Goal: Task Accomplishment & Management: Complete application form

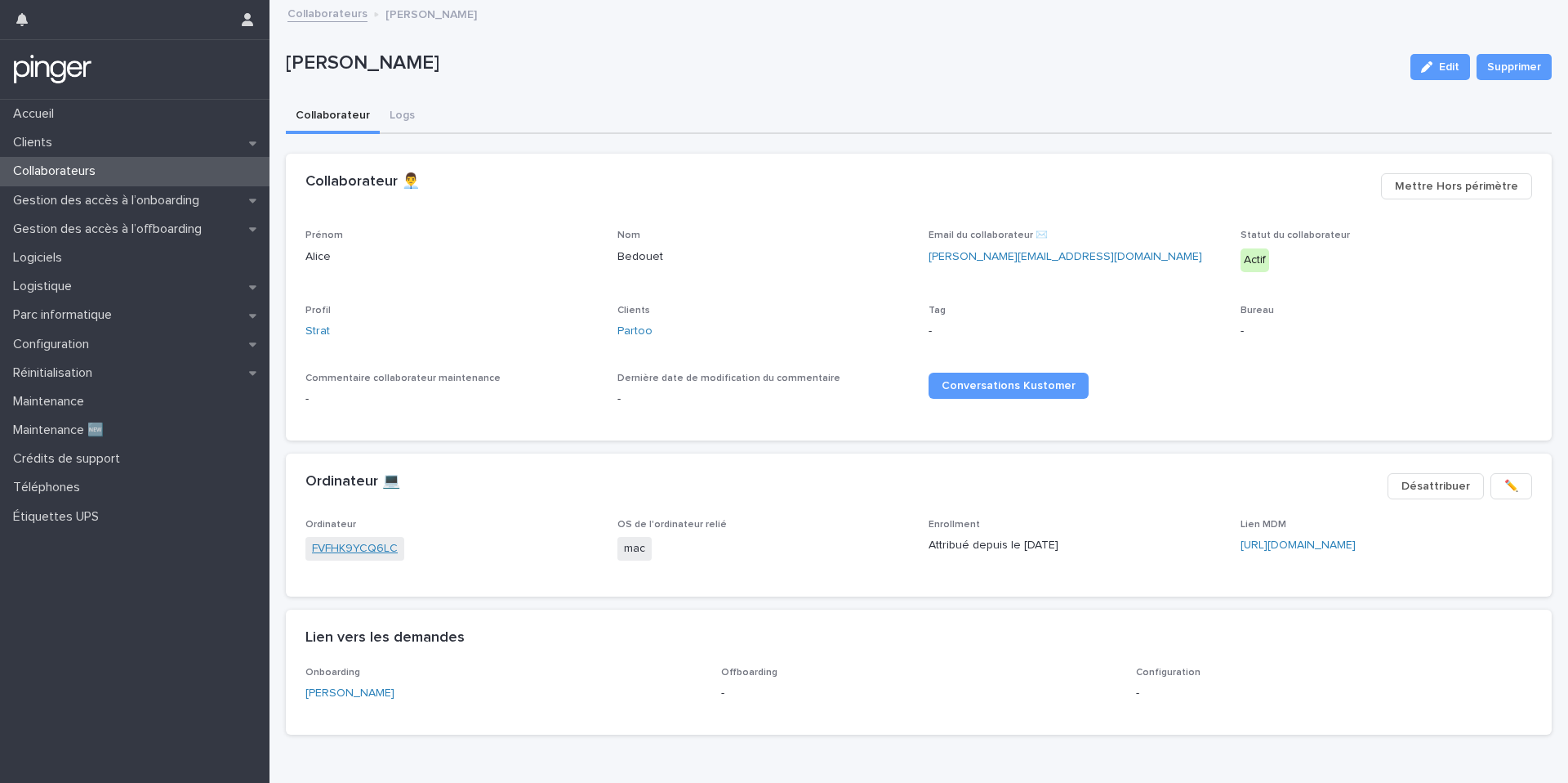
click at [371, 550] on link "FVFHK9YCQ6LC" at bounding box center [355, 548] width 86 height 17
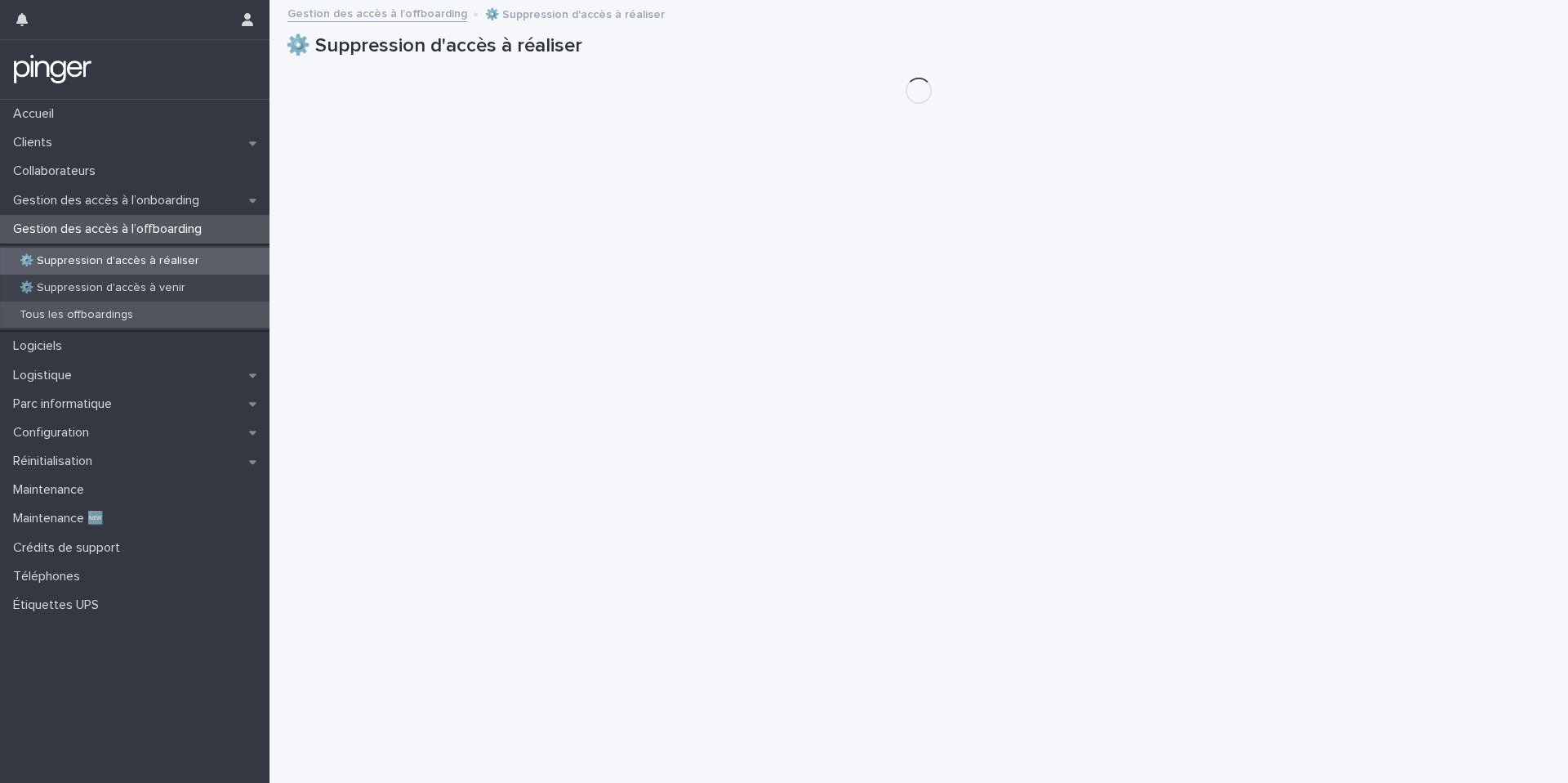
click at [99, 308] on p "Tous les offboardings" at bounding box center [76, 315] width 140 height 14
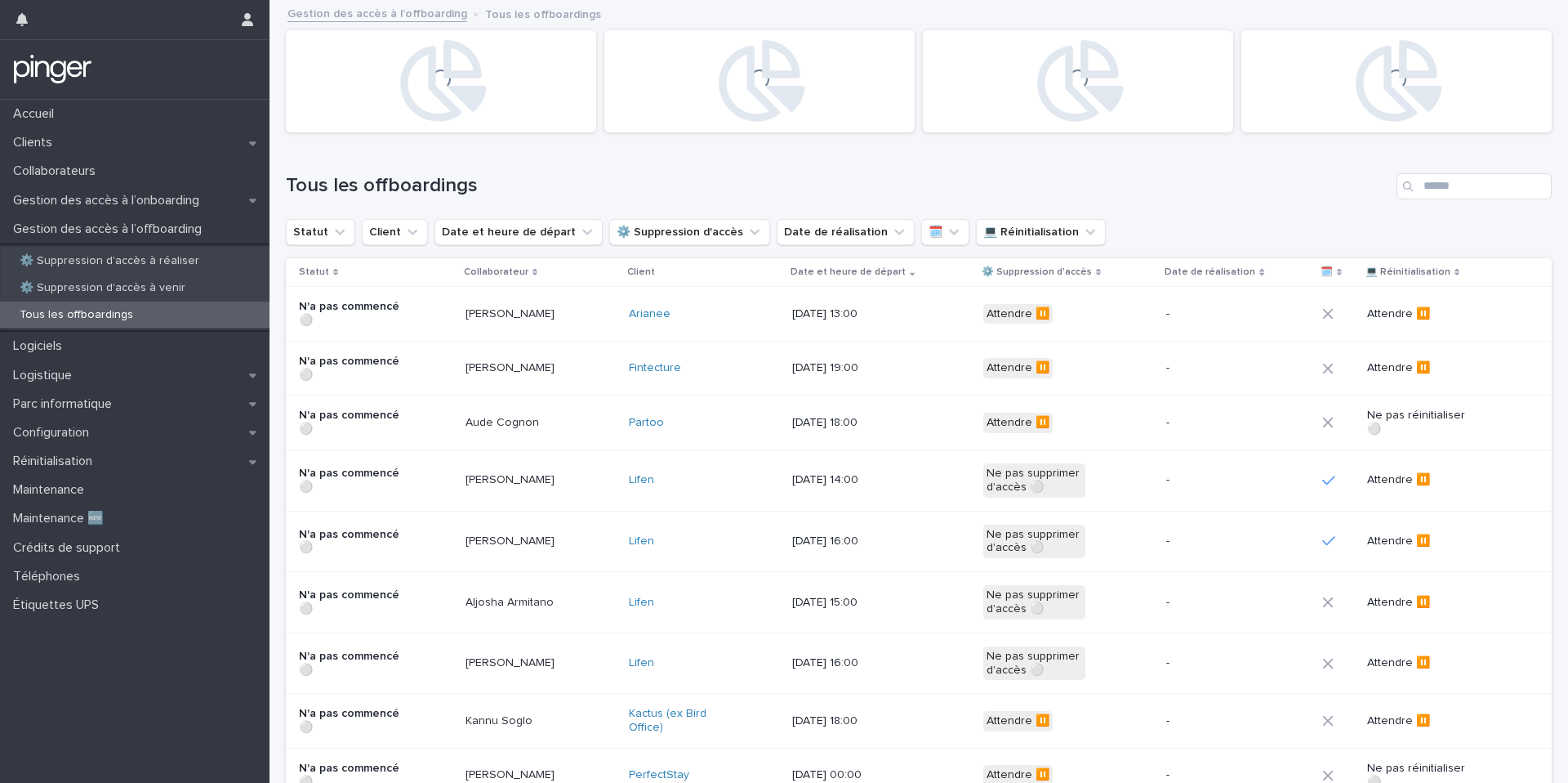
click at [1447, 200] on div "Tous les offboardings" at bounding box center [919, 180] width 1266 height 78
click at [1466, 169] on div "Tous les offboardings" at bounding box center [919, 180] width 1266 height 78
click at [1466, 194] on input "Search" at bounding box center [1474, 186] width 155 height 26
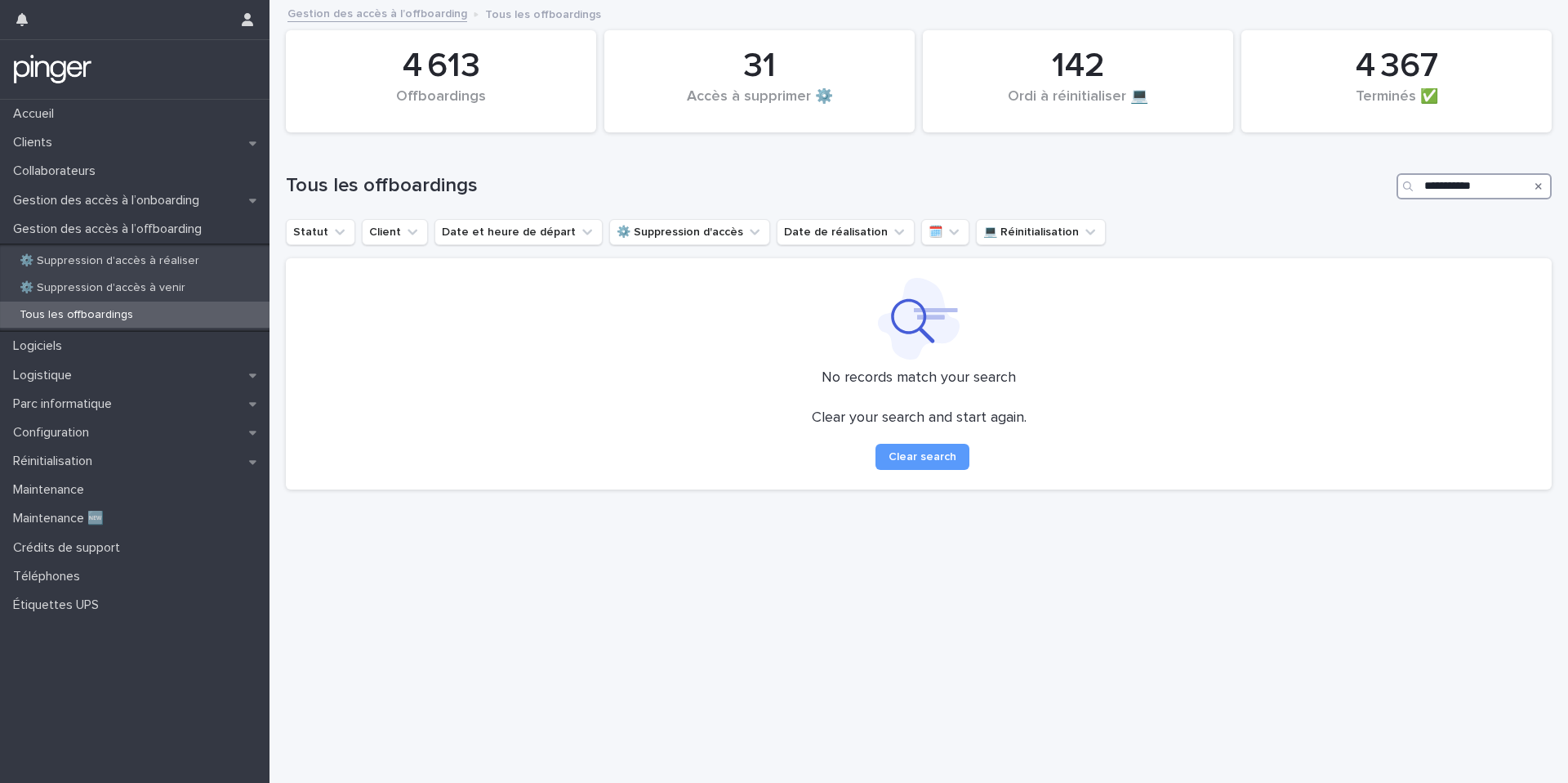
click at [1467, 190] on input "**********" at bounding box center [1474, 186] width 155 height 26
click at [1469, 184] on input "**********" at bounding box center [1474, 186] width 155 height 26
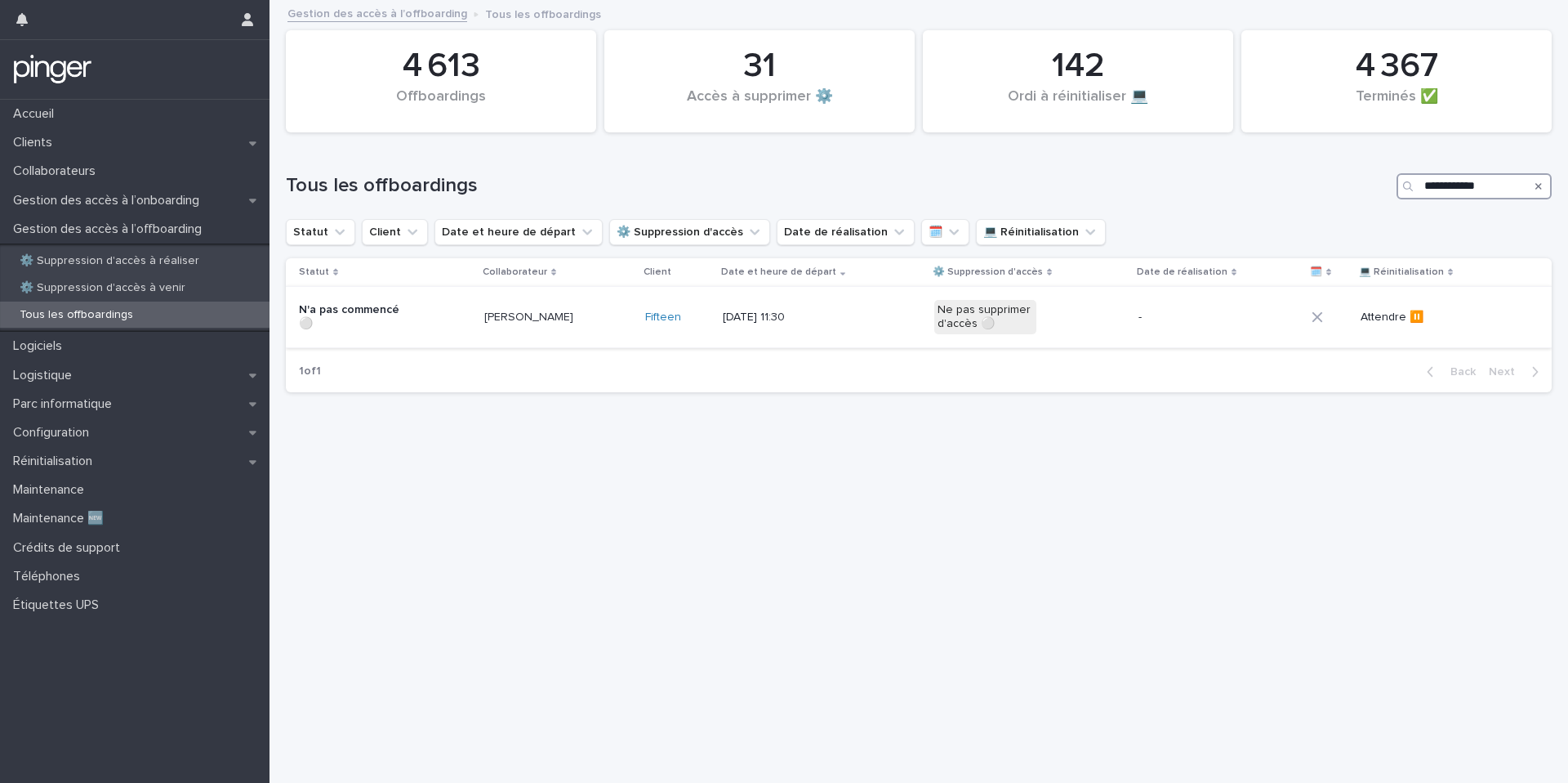
type input "**********"
click at [597, 324] on div "Thomas Jeantet" at bounding box center [558, 318] width 148 height 27
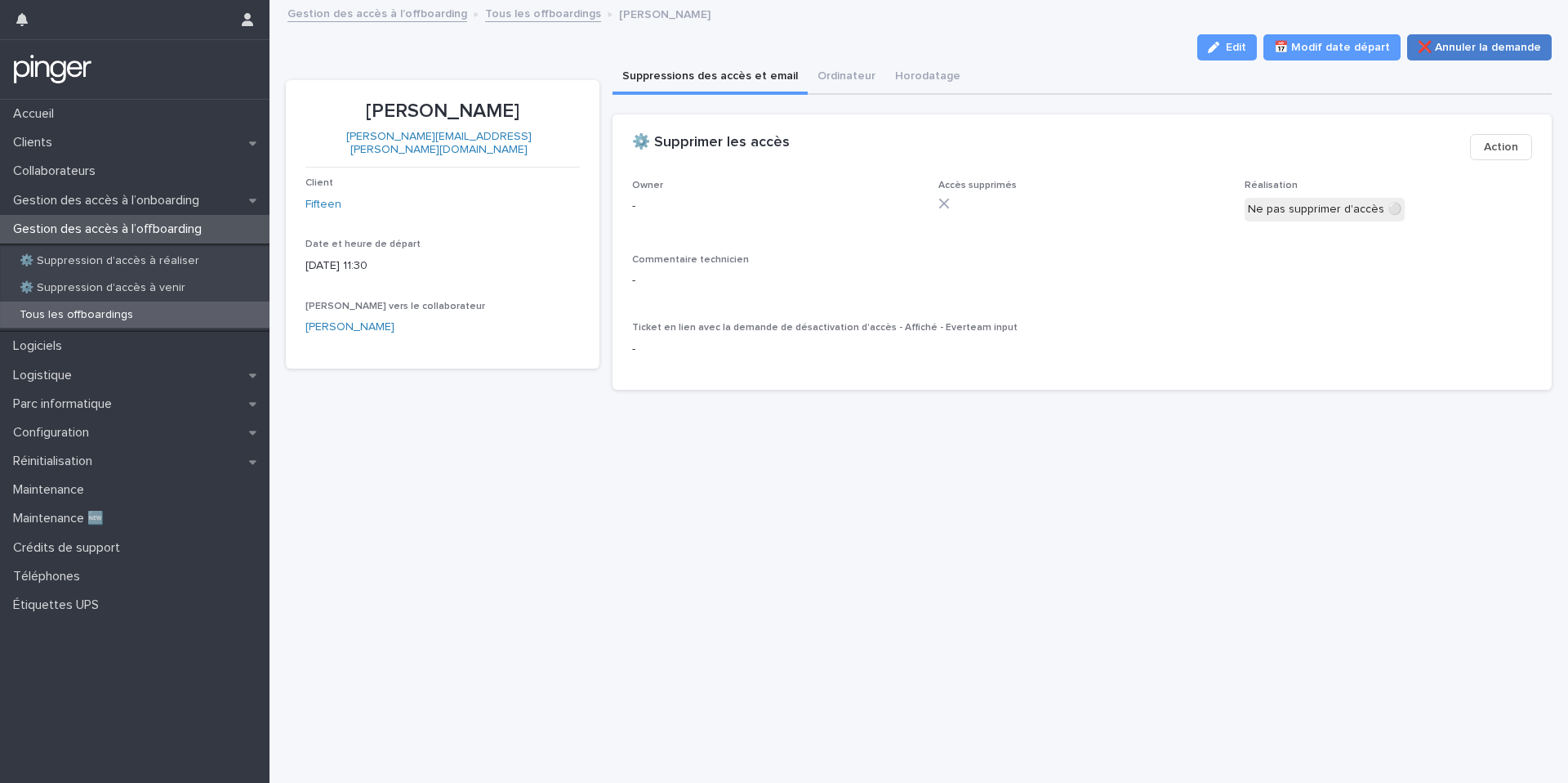
click at [1462, 53] on span "❌ Annuler la demande" at bounding box center [1479, 47] width 123 height 16
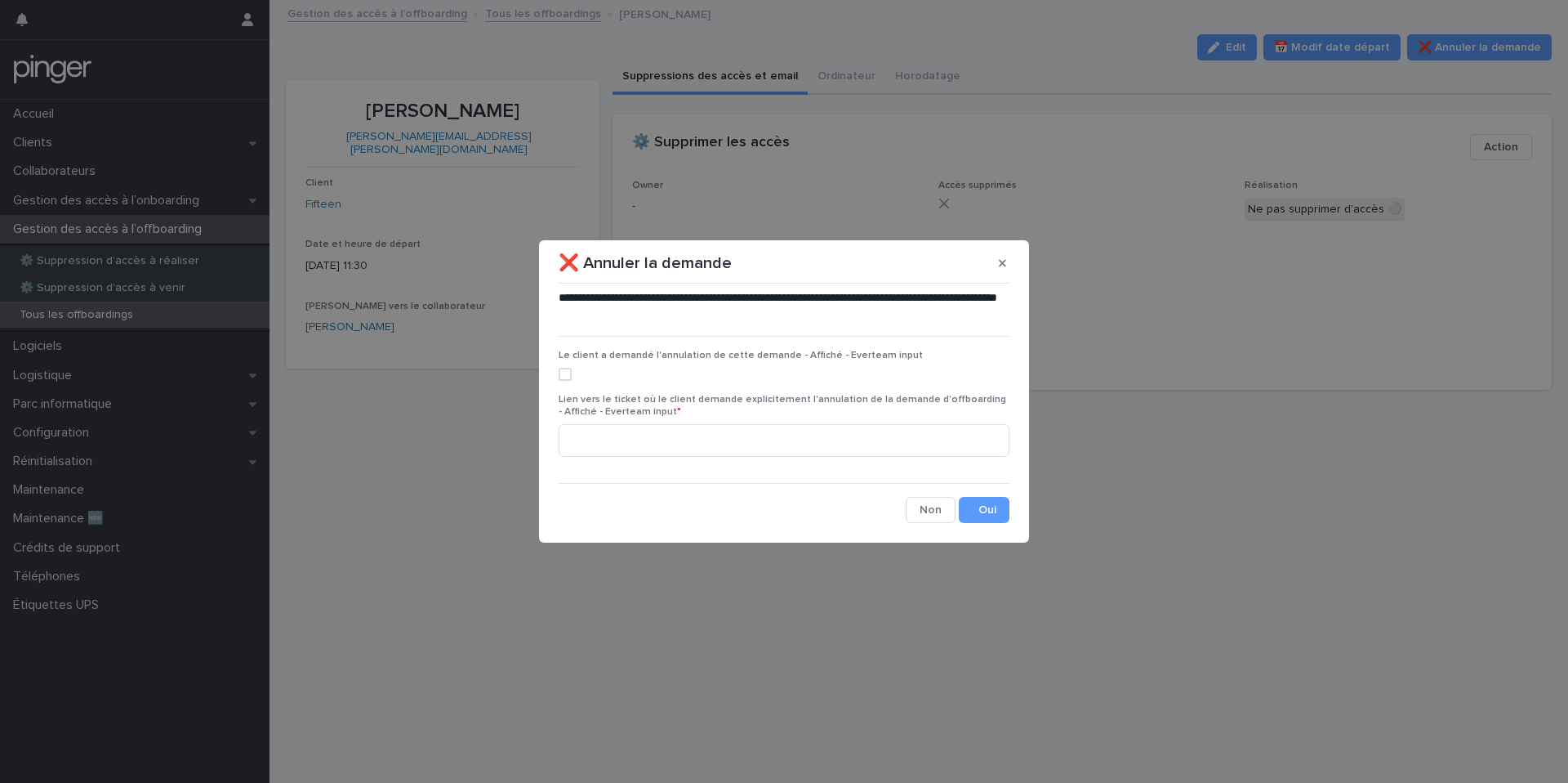
click at [564, 381] on div "Le client a demandé l'annulation de cette demande - Affiché - Everteam input" at bounding box center [784, 371] width 451 height 44
click at [566, 375] on span at bounding box center [565, 374] width 13 height 13
click at [628, 433] on input at bounding box center [784, 441] width 451 height 33
paste input "**********"
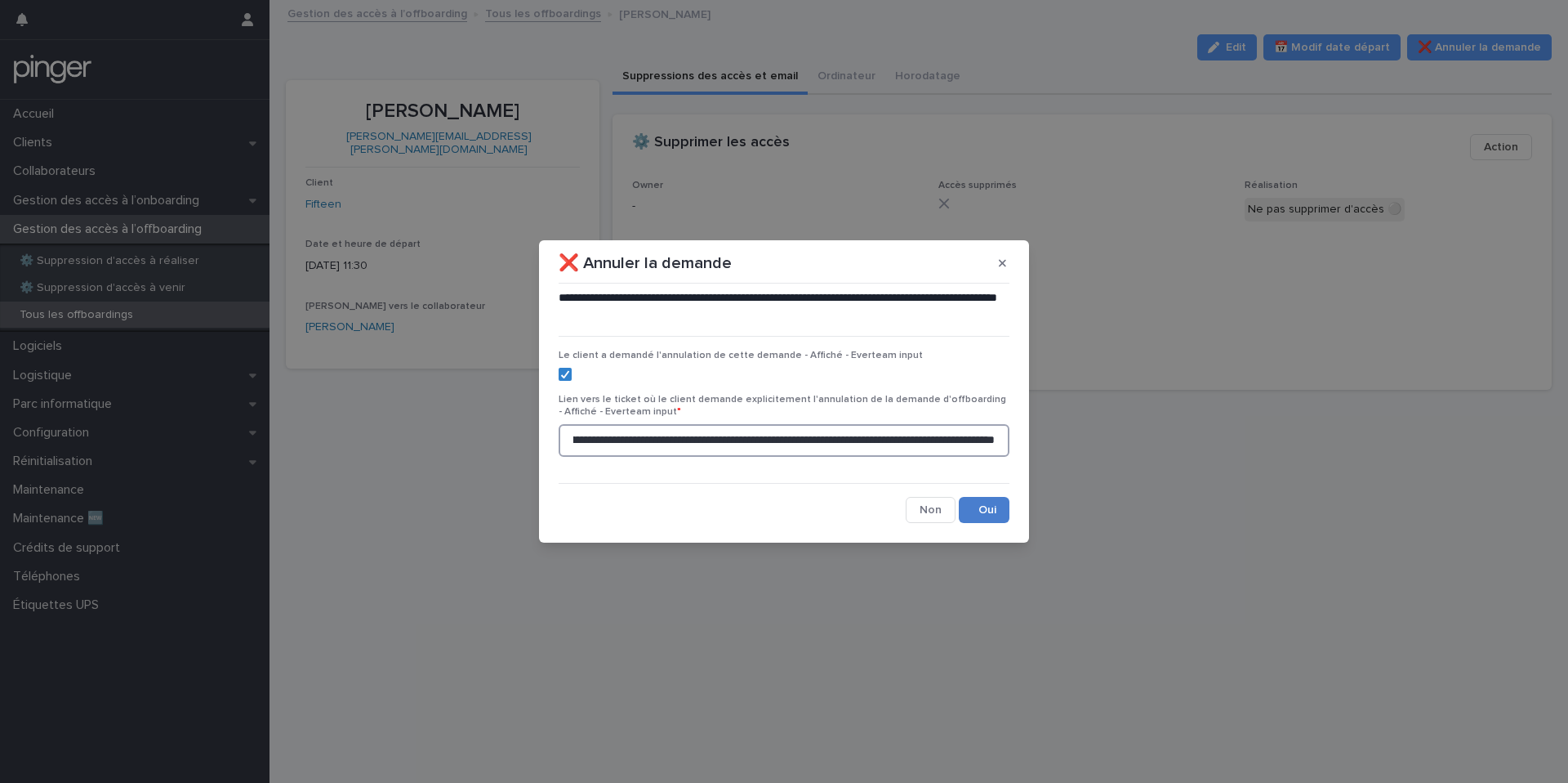
type input "**********"
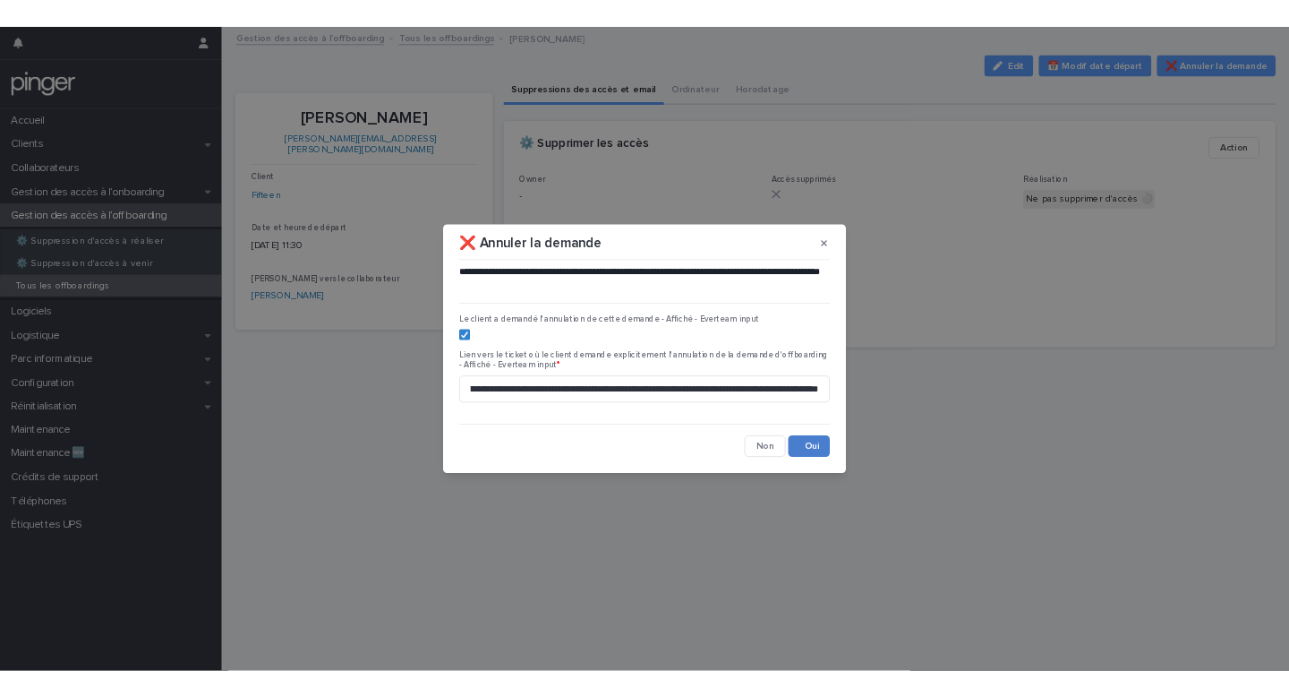
scroll to position [0, 0]
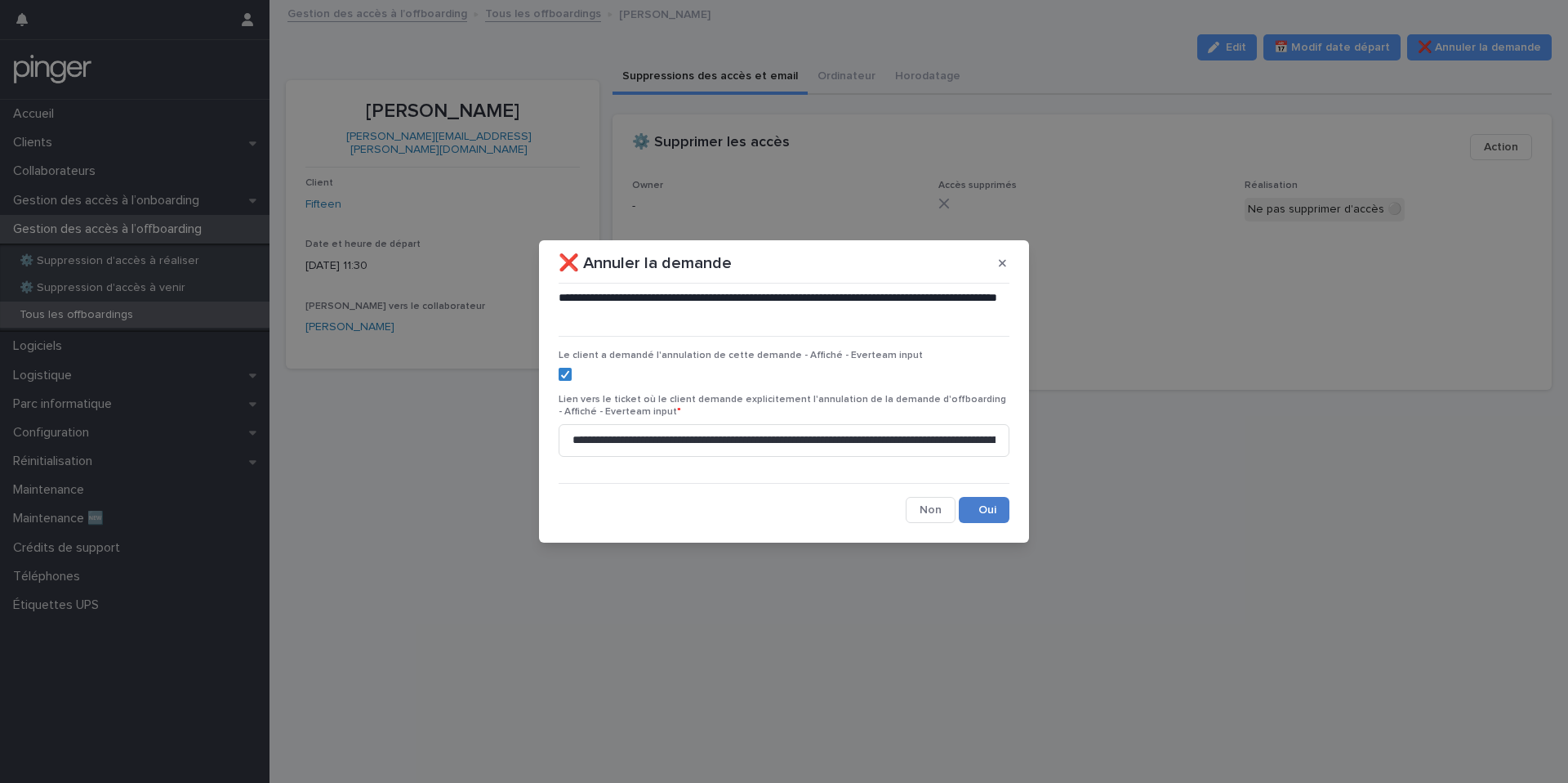
click at [1000, 514] on button "Save" at bounding box center [984, 509] width 51 height 26
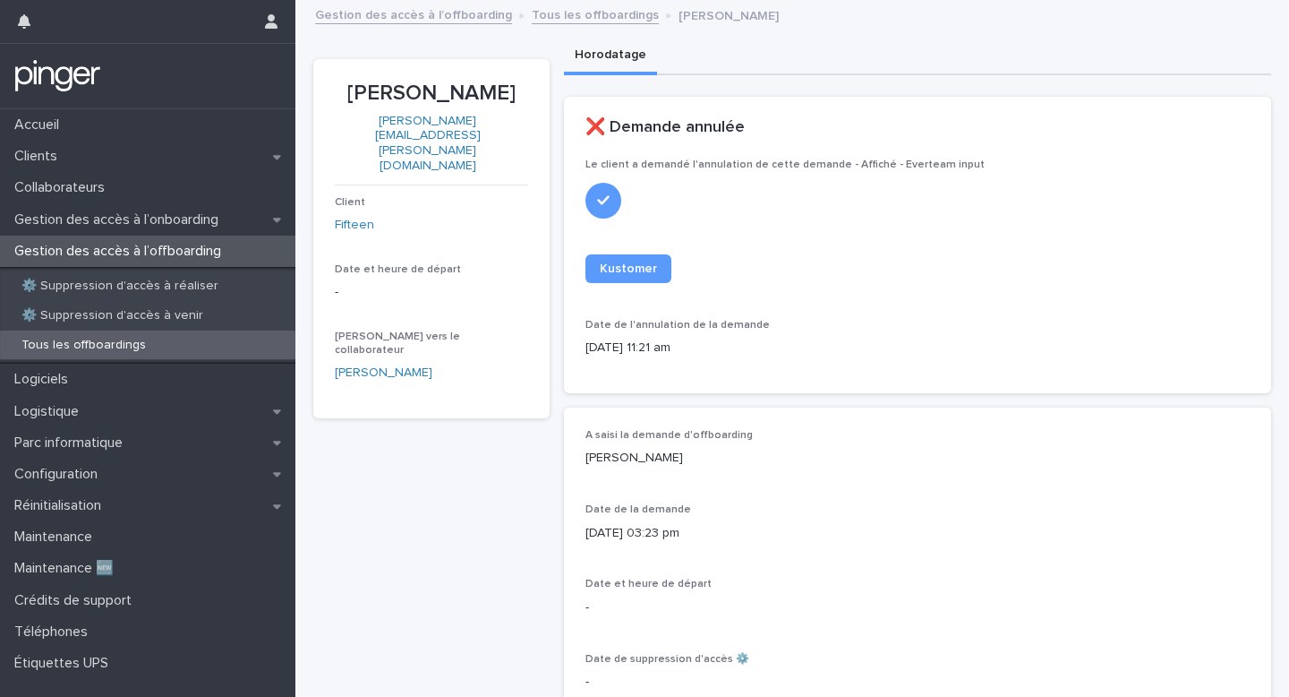
click at [185, 346] on div "Tous les offboardings" at bounding box center [147, 345] width 295 height 30
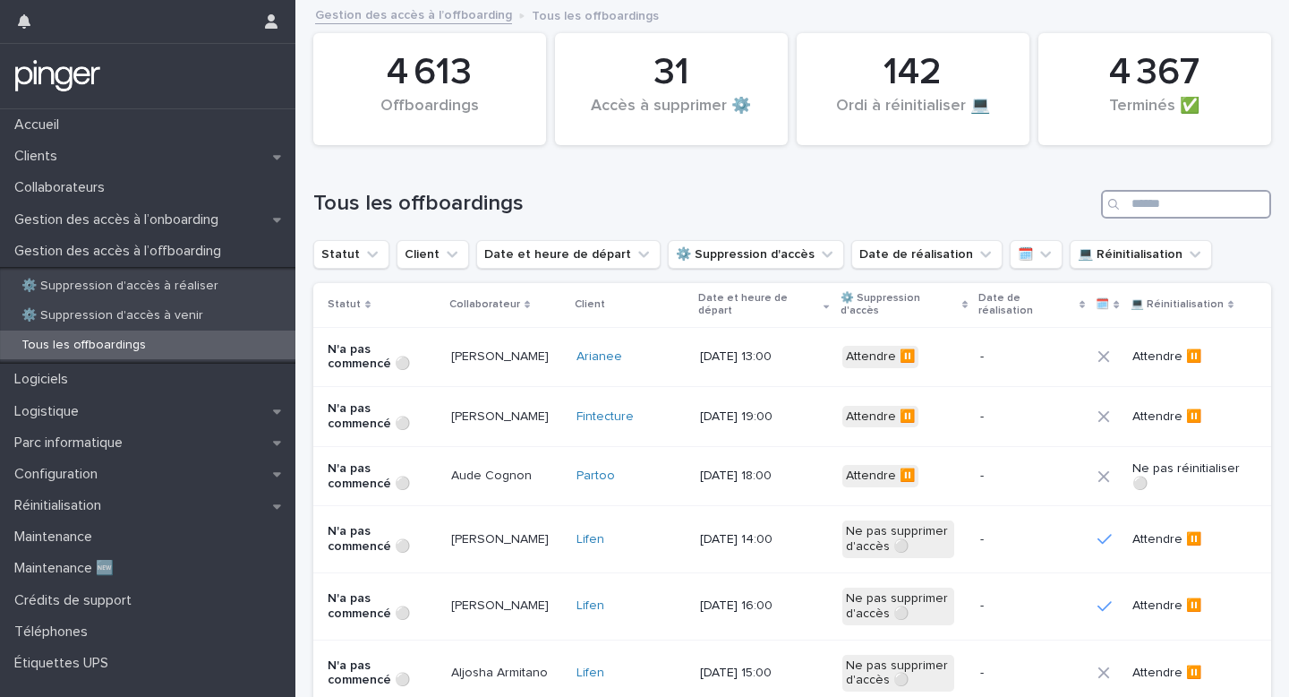
click at [1160, 206] on input "Search" at bounding box center [1186, 204] width 170 height 29
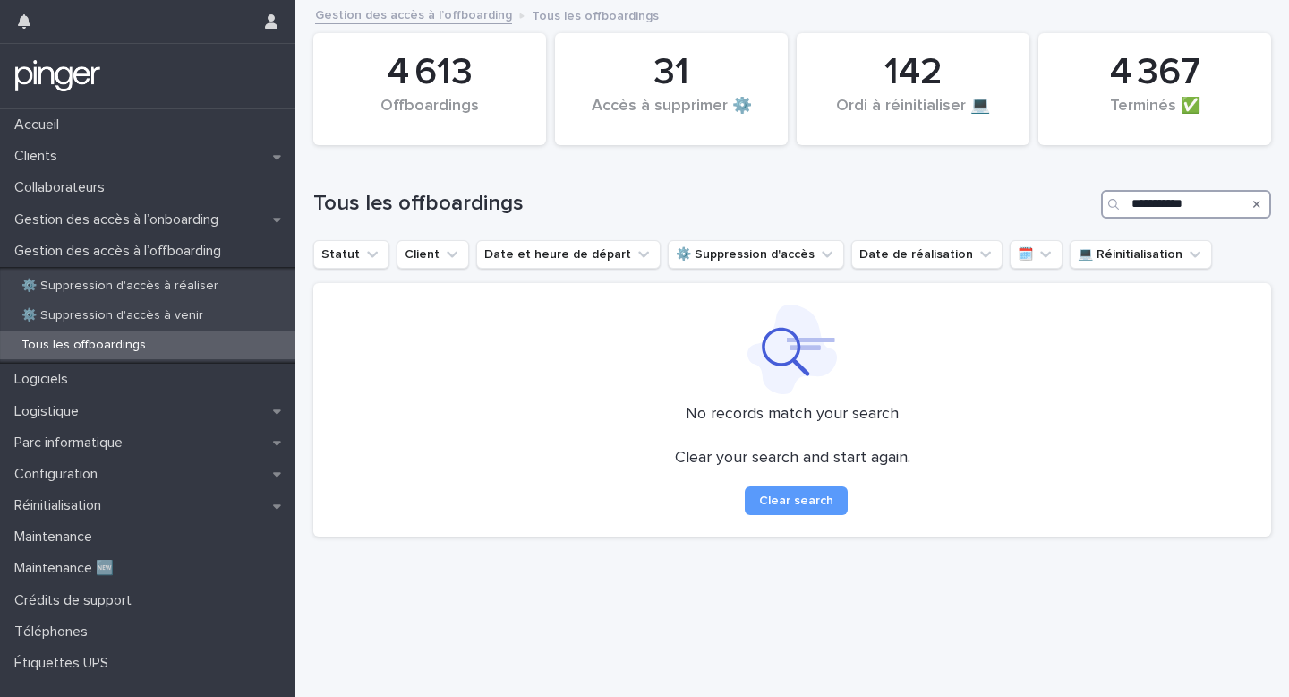
type input "**********"
click at [1265, 202] on div "Search" at bounding box center [1257, 204] width 29 height 29
click at [432, 241] on button "Client" at bounding box center [433, 254] width 73 height 29
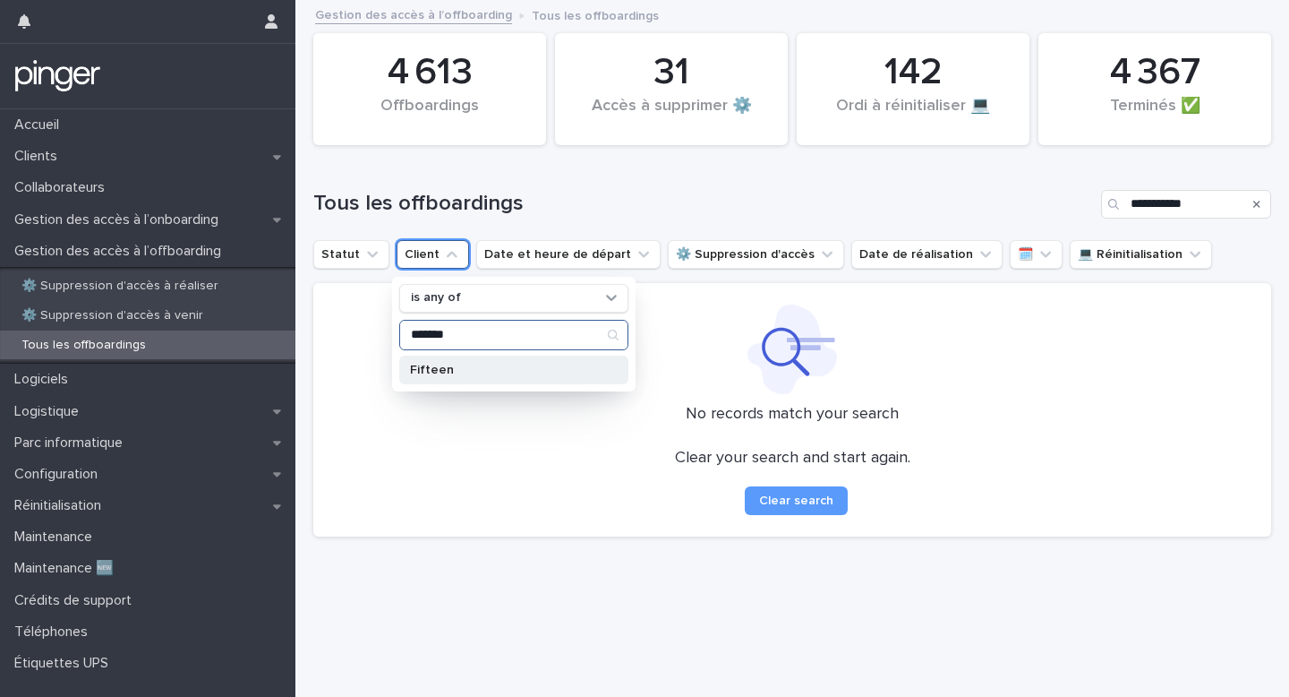
type input "*******"
click at [484, 368] on p "Fifteen" at bounding box center [505, 369] width 190 height 13
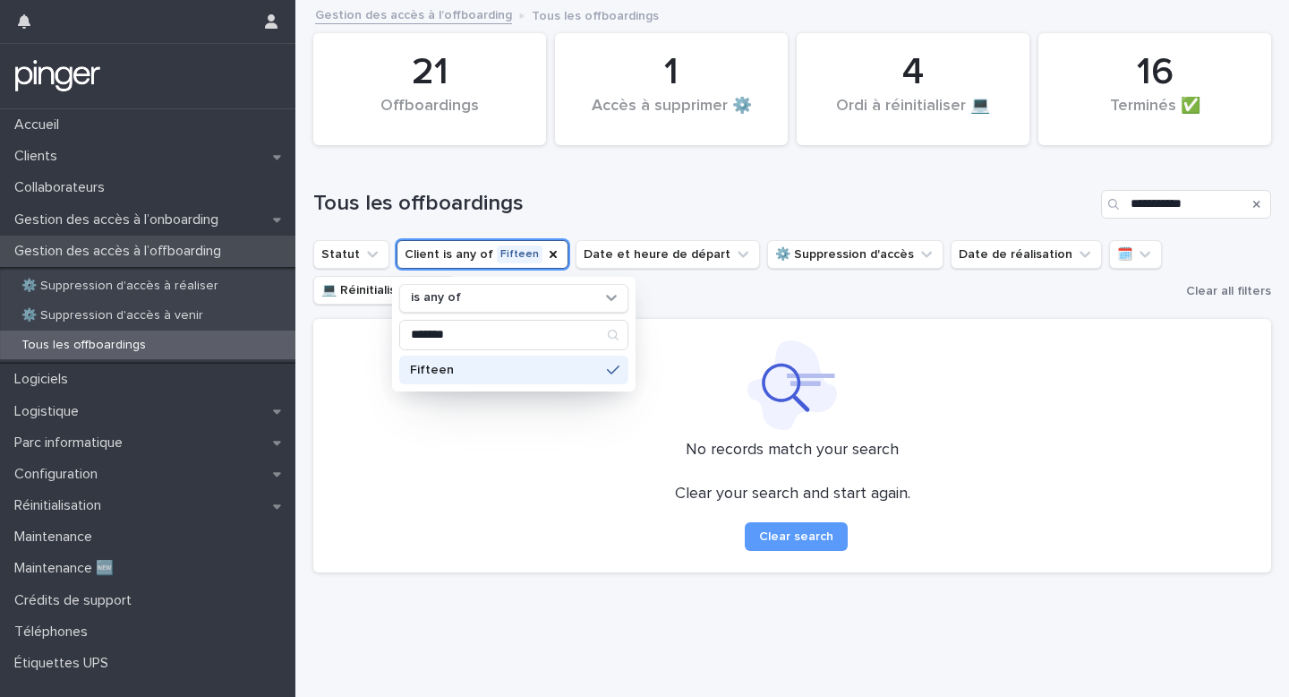
click at [223, 248] on p "Gestion des accès à l’offboarding" at bounding box center [121, 251] width 228 height 17
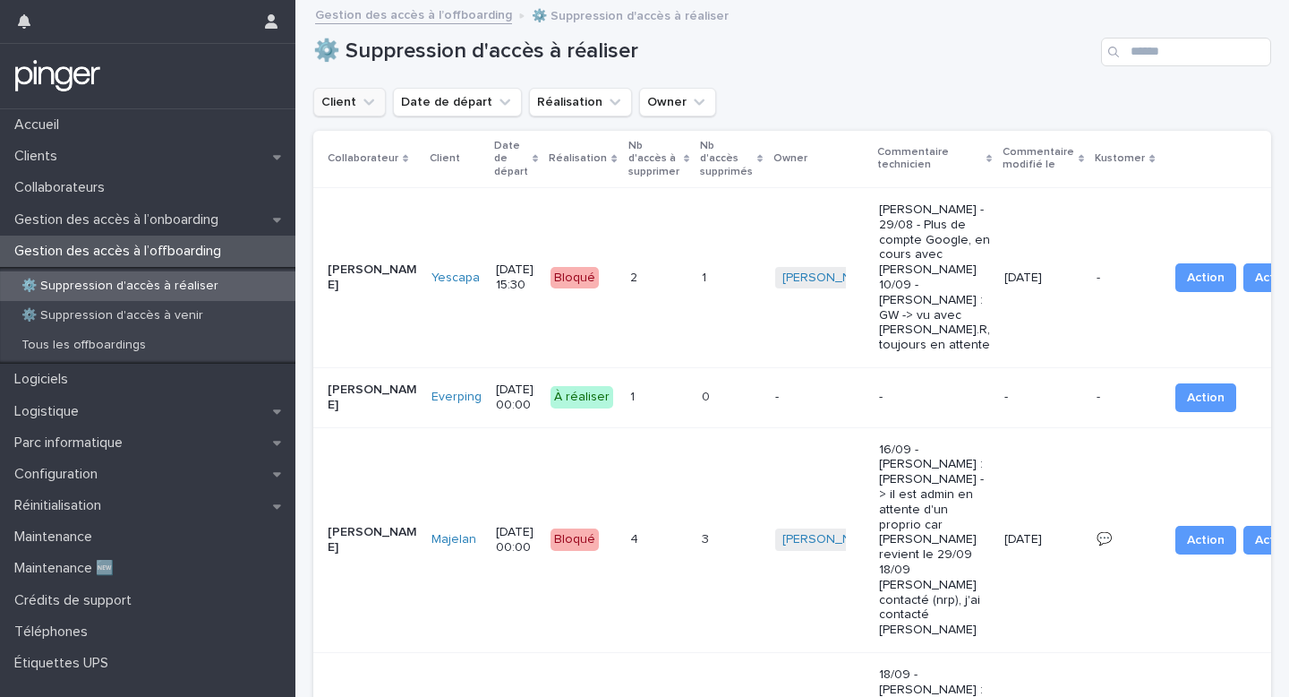
click at [336, 103] on button "Client" at bounding box center [349, 102] width 73 height 29
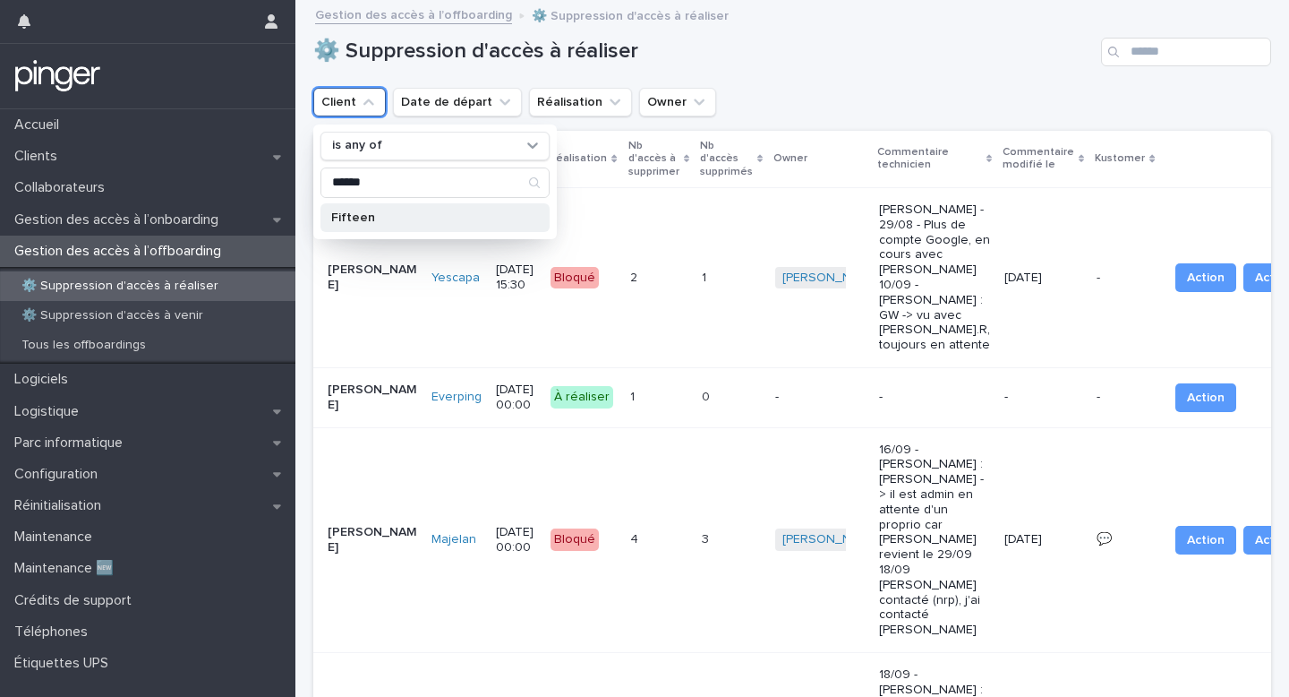
type input "******"
click at [411, 203] on div "Fifteen" at bounding box center [435, 217] width 229 height 29
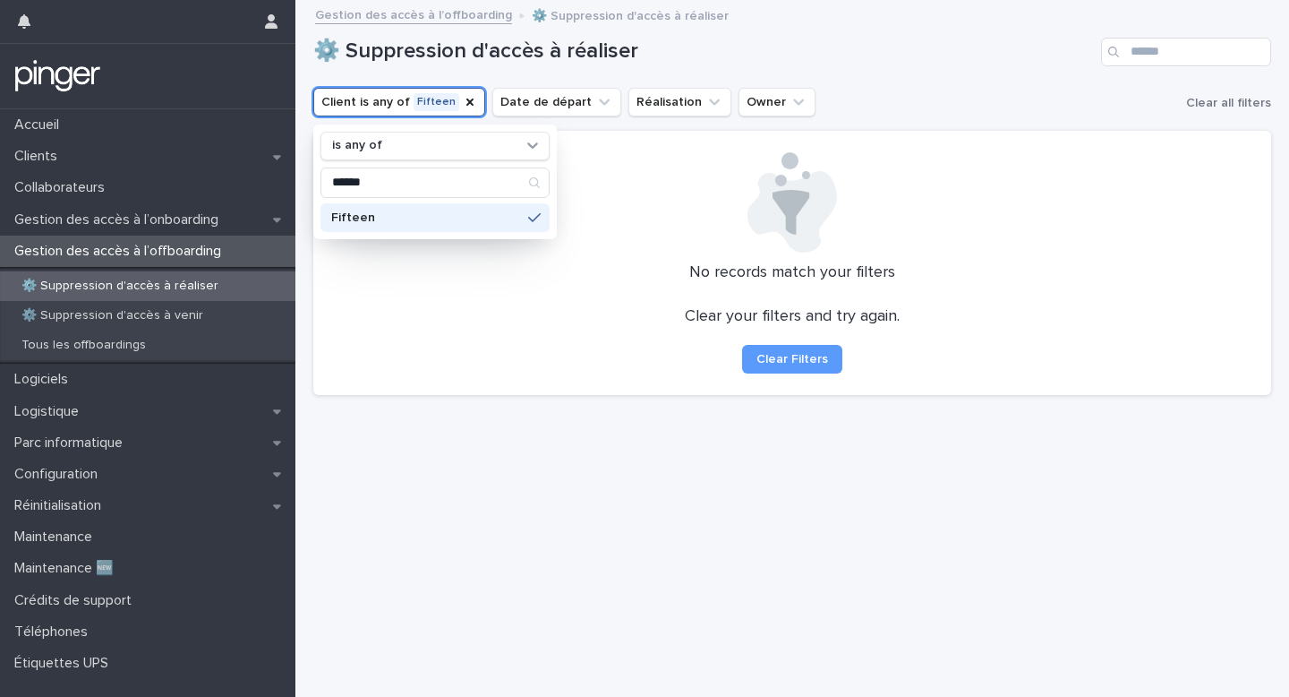
click at [953, 38] on div "⚙️ Suppression d'accès à réaliser" at bounding box center [792, 52] width 958 height 29
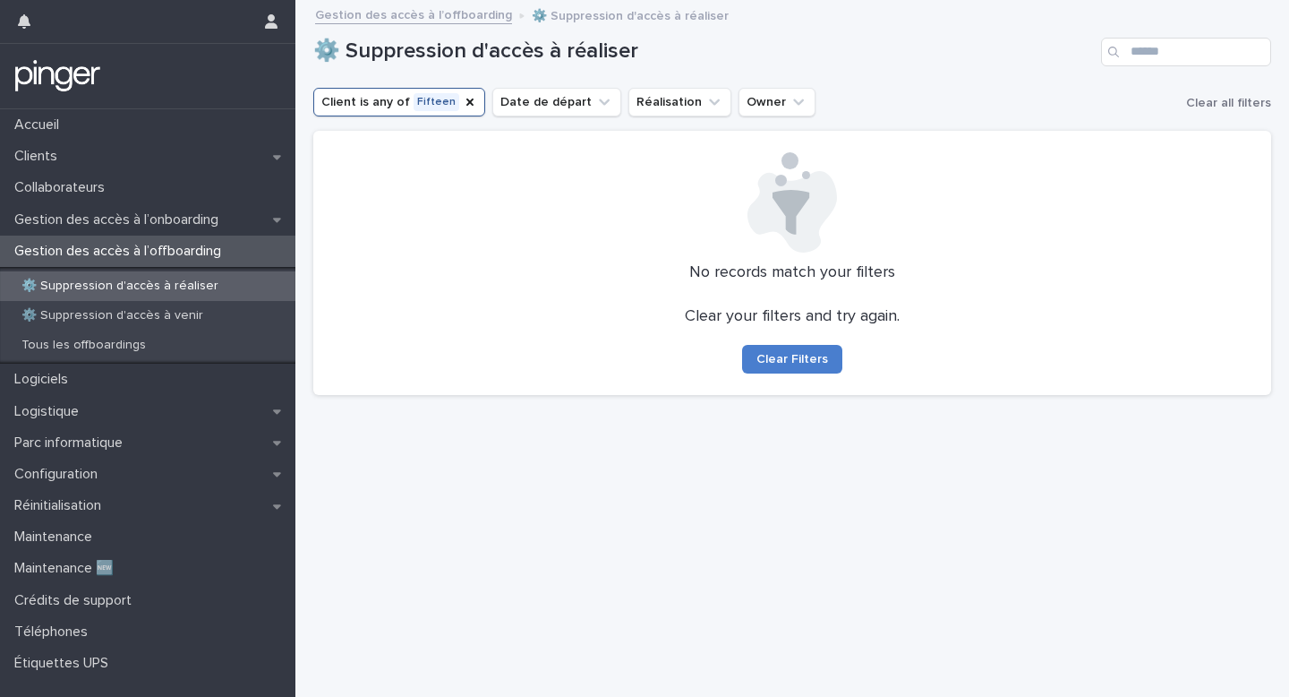
click at [762, 360] on span "Clear Filters" at bounding box center [793, 359] width 72 height 13
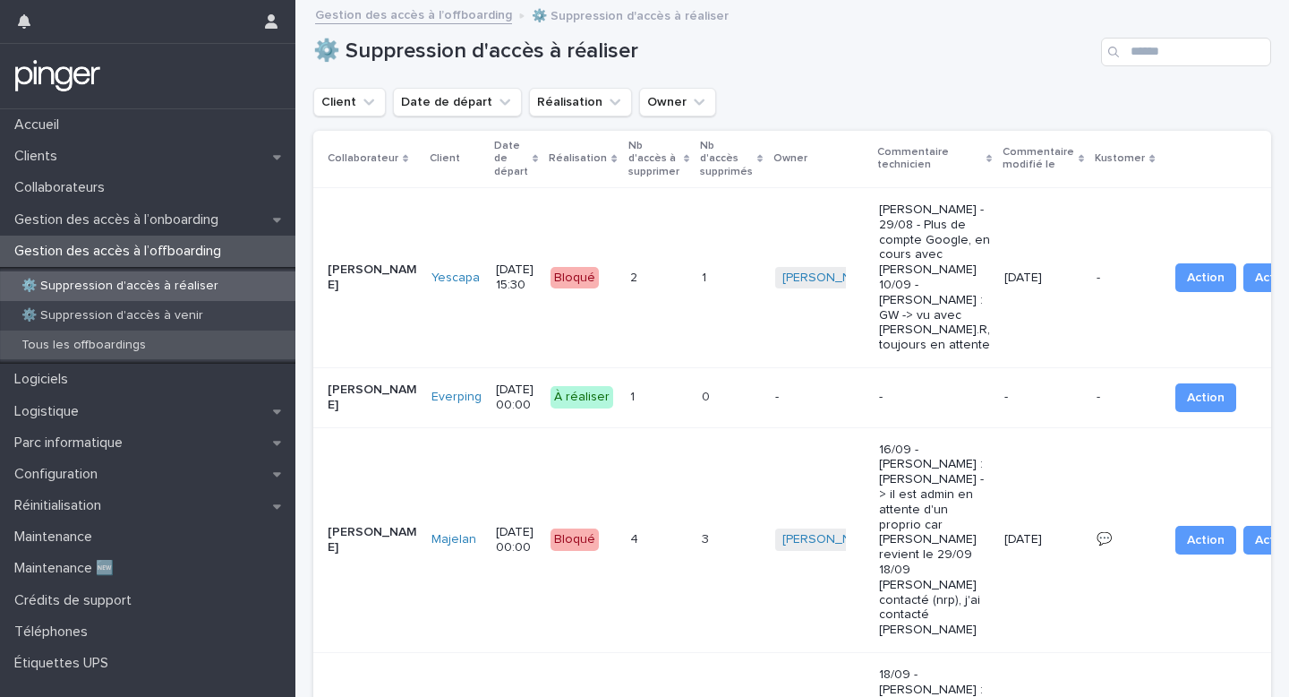
click at [176, 347] on div "Tous les offboardings" at bounding box center [147, 345] width 295 height 30
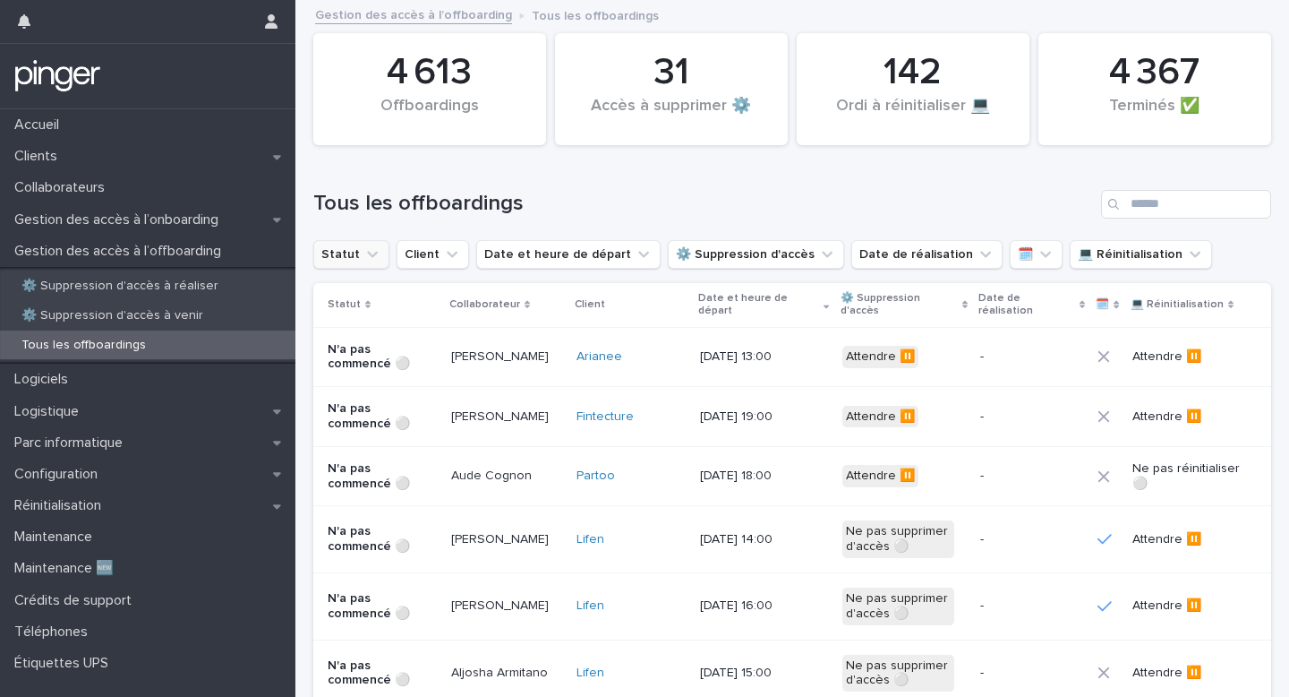
click at [347, 252] on button "Statut" at bounding box center [351, 254] width 76 height 29
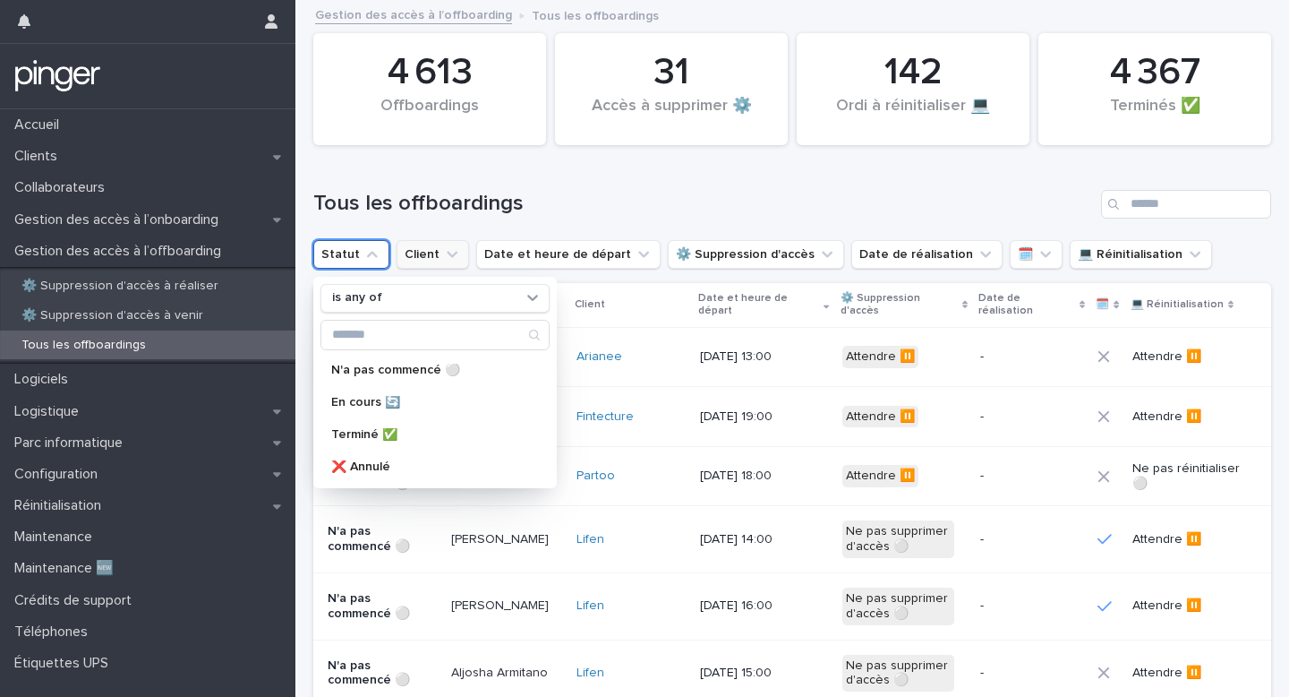
click at [405, 254] on button "Client" at bounding box center [433, 254] width 73 height 29
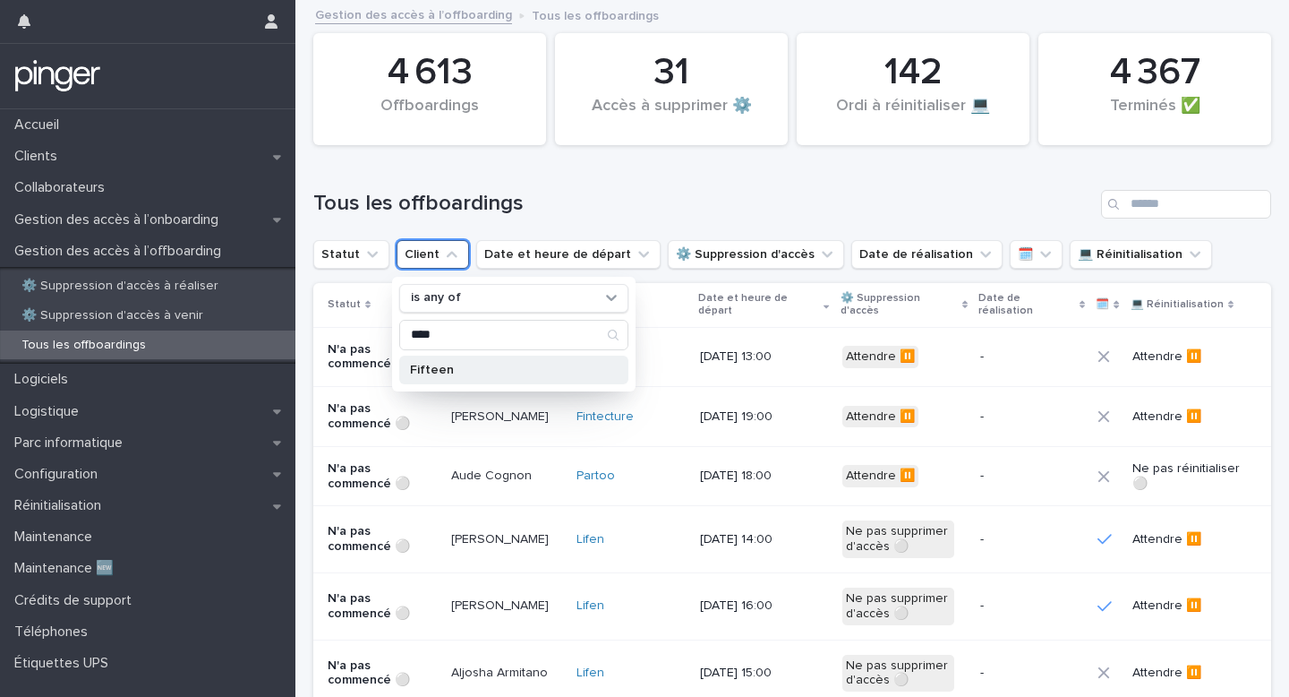
type input "****"
click at [493, 380] on div "Fifteen" at bounding box center [513, 369] width 229 height 29
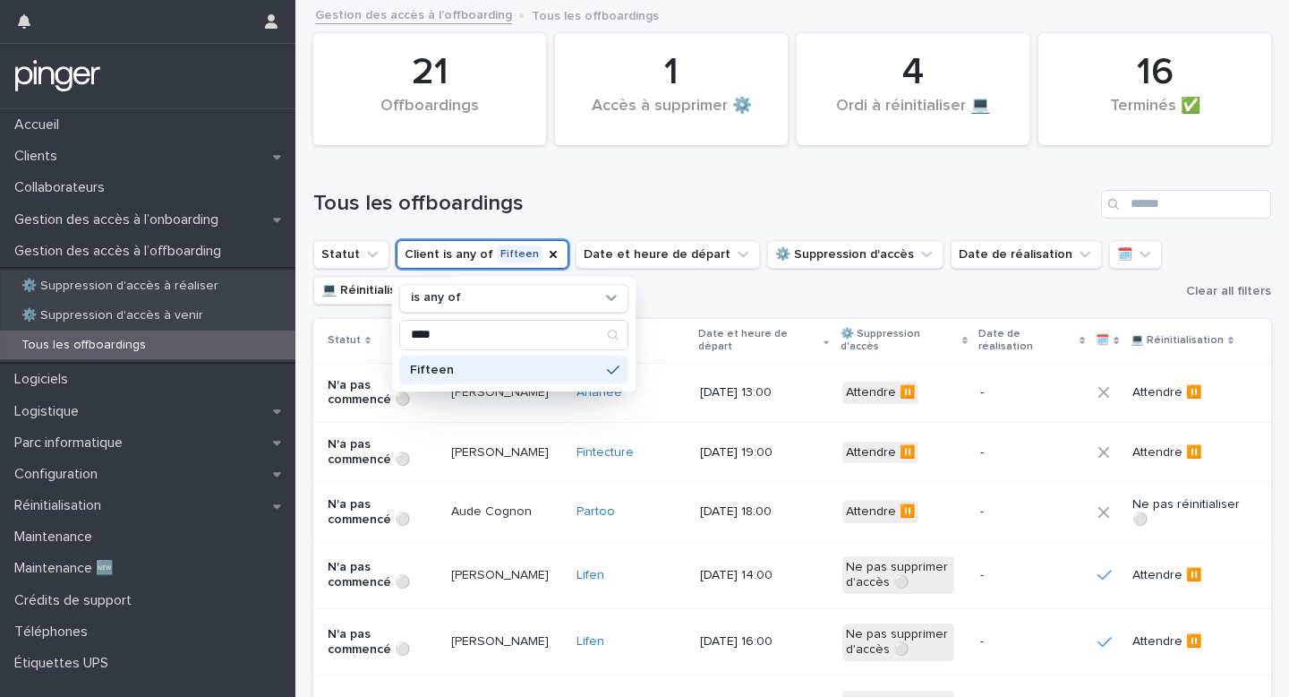
click at [674, 193] on h1 "Tous les offboardings" at bounding box center [703, 204] width 781 height 26
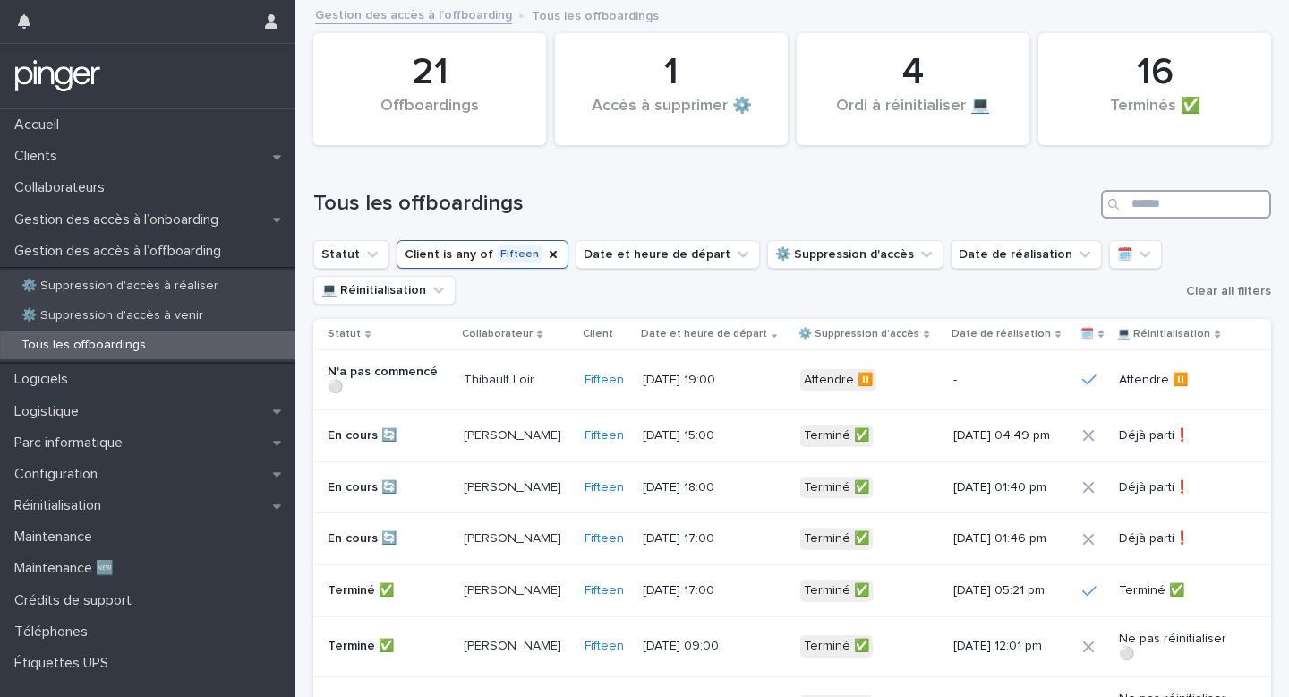
click at [1191, 200] on input "Search" at bounding box center [1186, 204] width 170 height 29
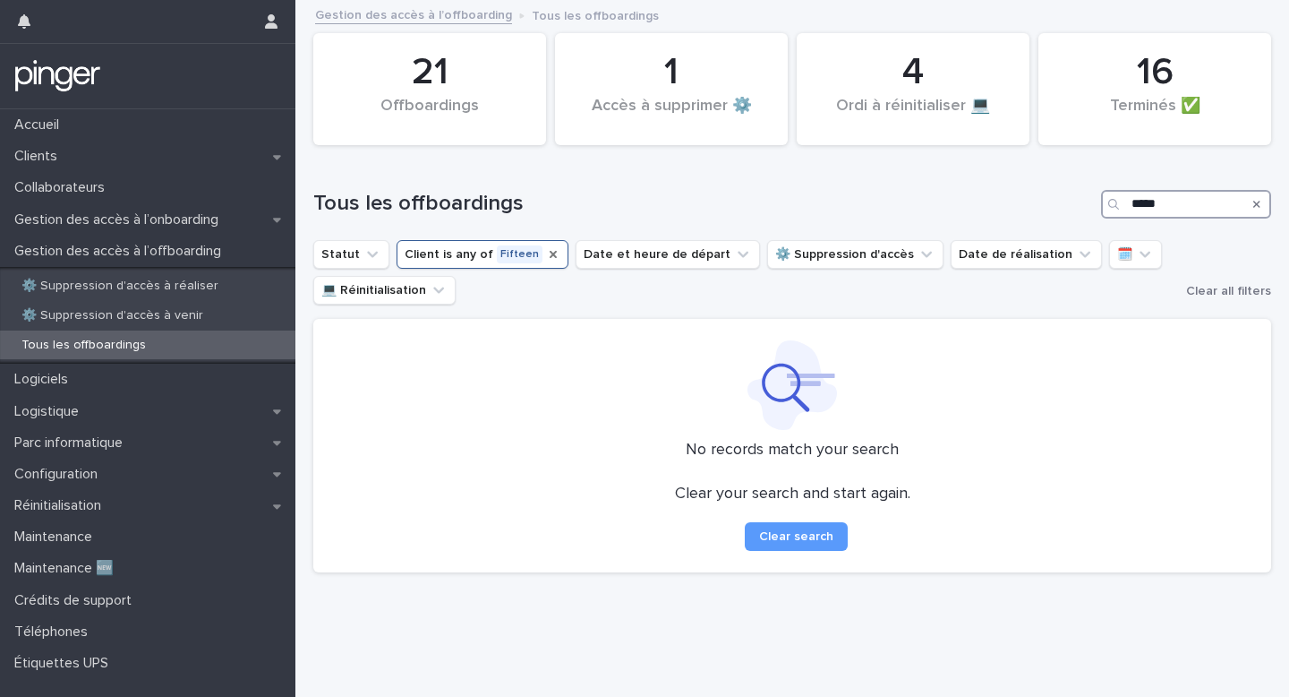
type input "*****"
click at [550, 257] on icon "Client" at bounding box center [553, 254] width 7 height 7
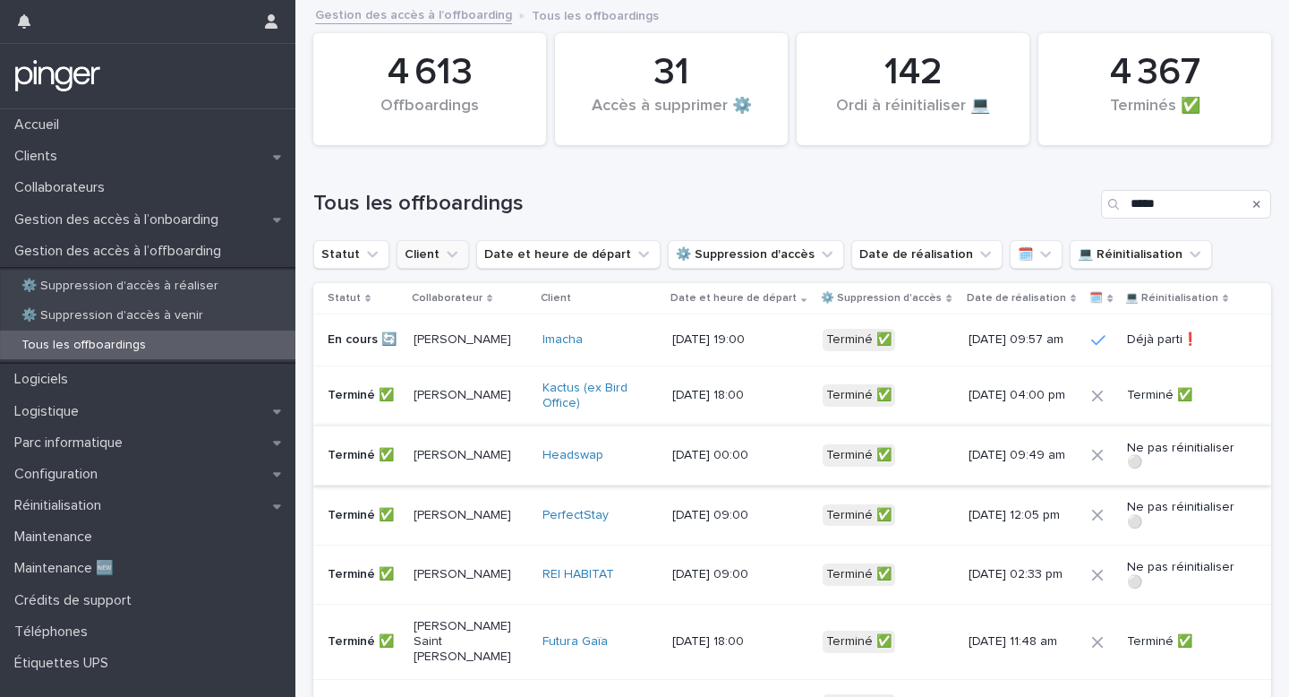
scroll to position [149, 0]
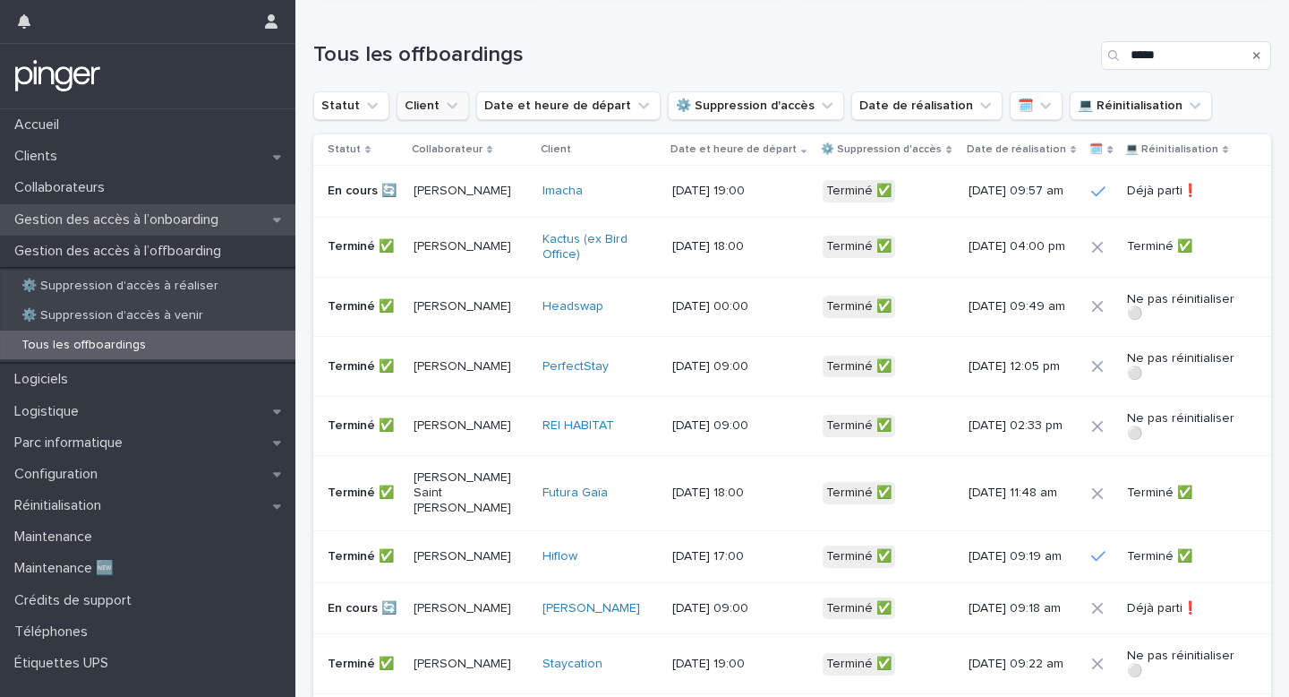
click at [218, 224] on p "Gestion des accès à l’onboarding" at bounding box center [120, 219] width 226 height 17
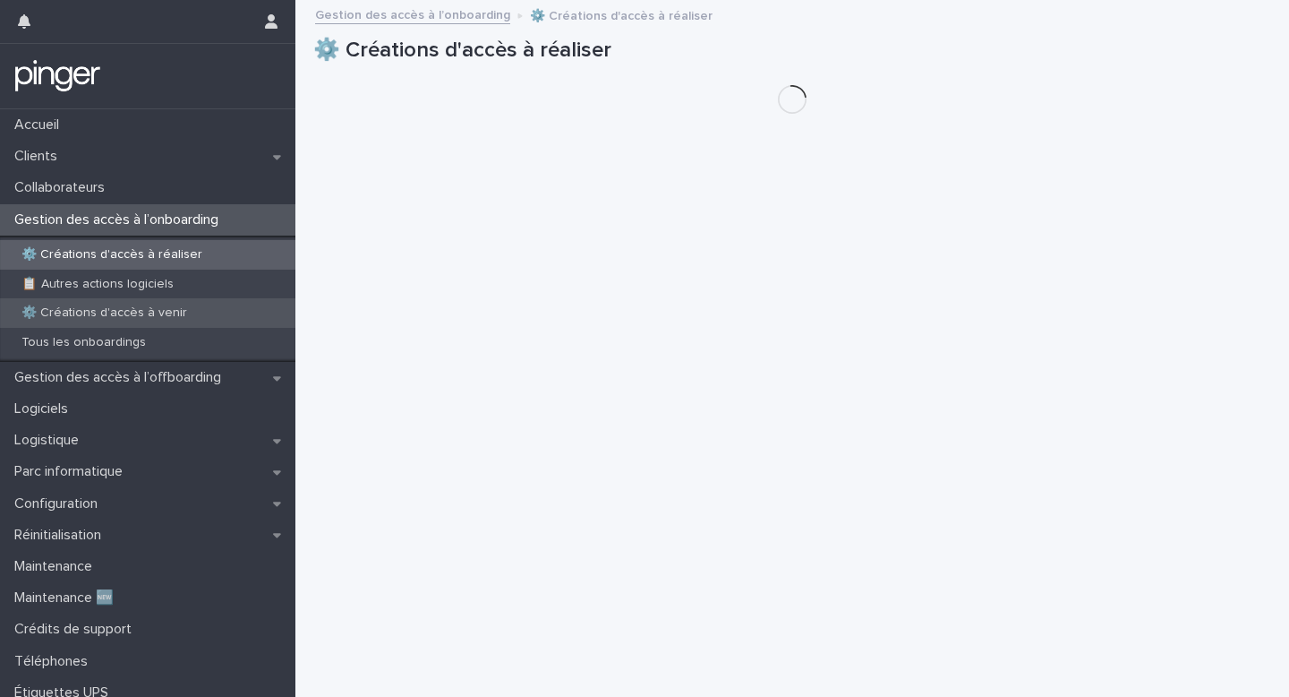
click at [161, 325] on div "⚙️ Créations d'accès à venir" at bounding box center [147, 313] width 295 height 30
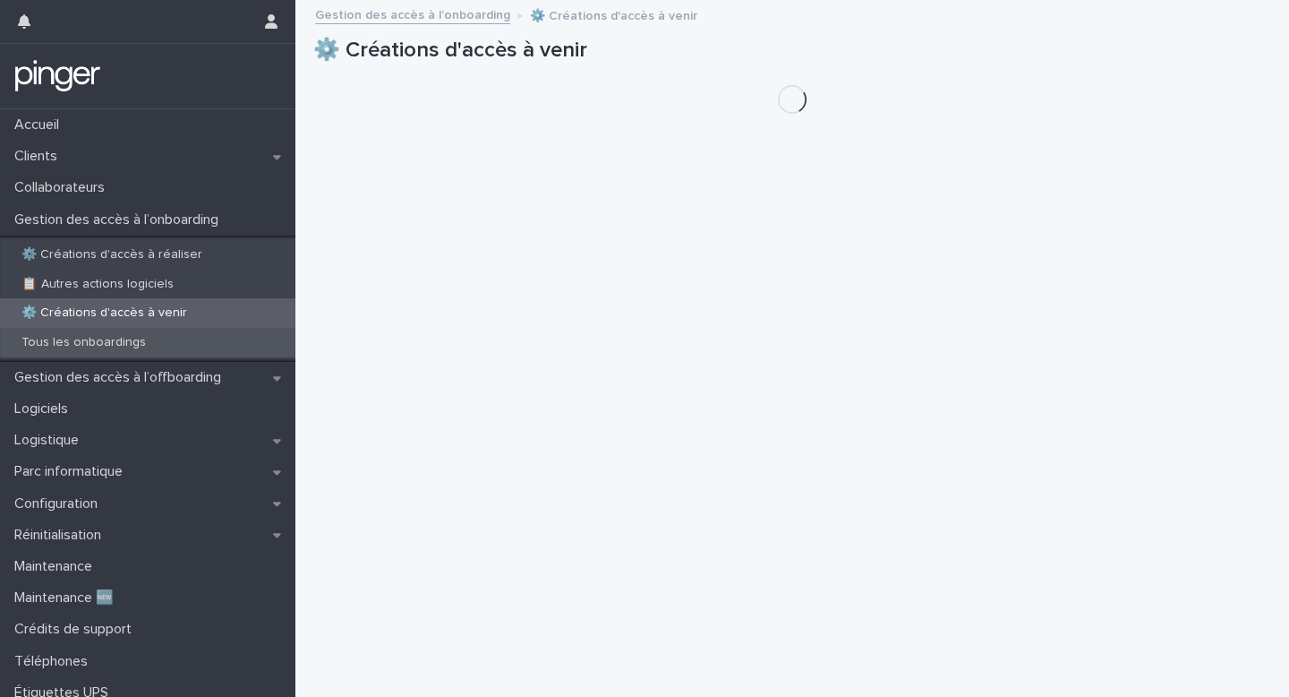
click at [160, 338] on div "Tous les onboardings" at bounding box center [147, 343] width 295 height 30
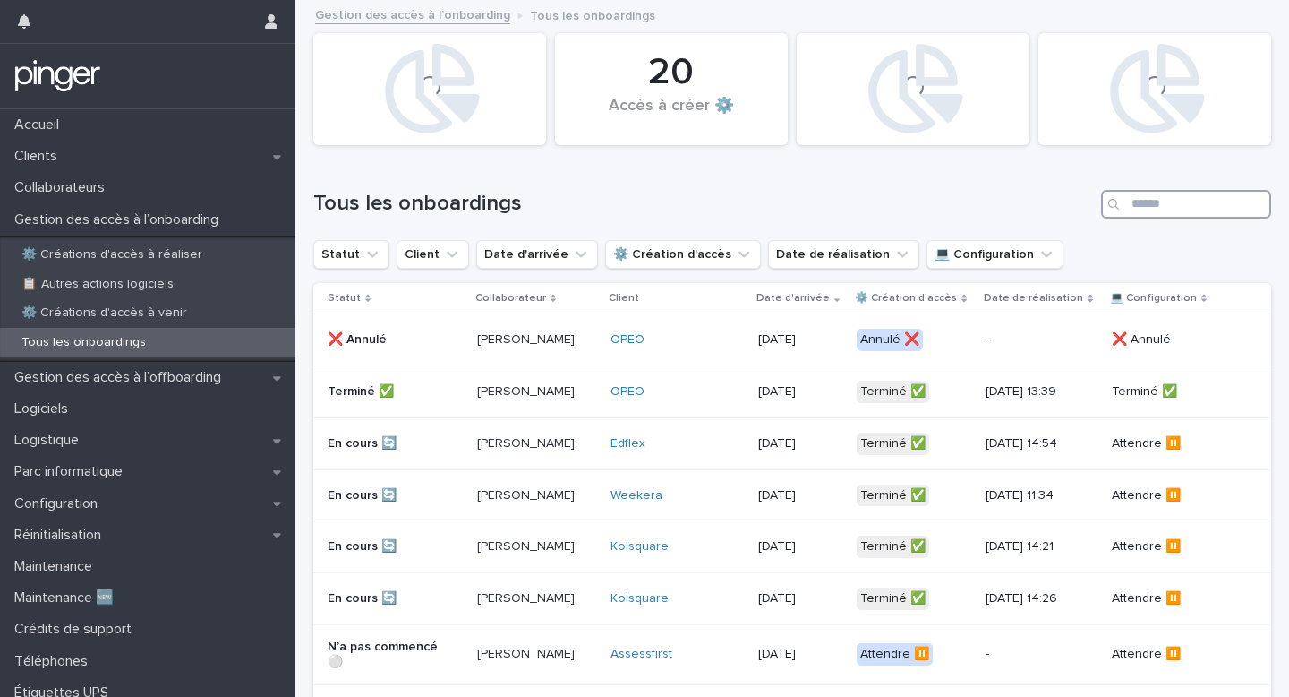
click at [1172, 194] on input "Search" at bounding box center [1186, 204] width 170 height 29
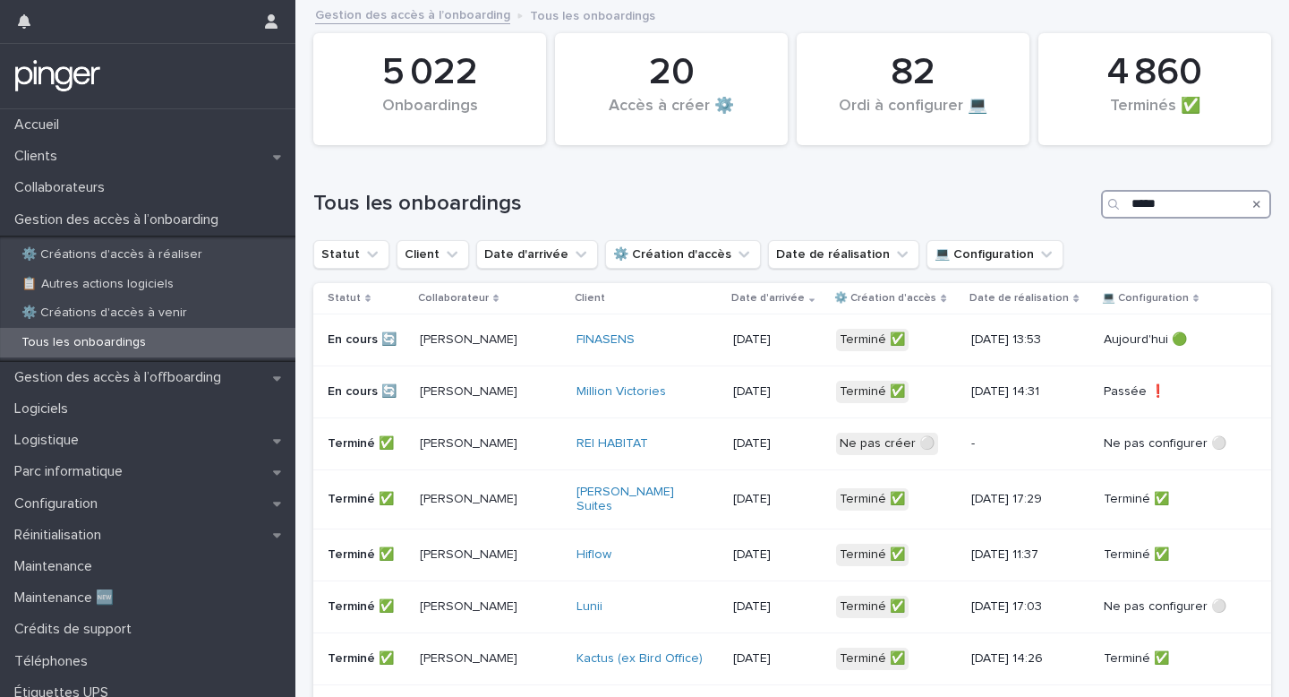
type input "*****"
click at [145, 374] on p "Gestion des accès à l’offboarding" at bounding box center [121, 377] width 228 height 17
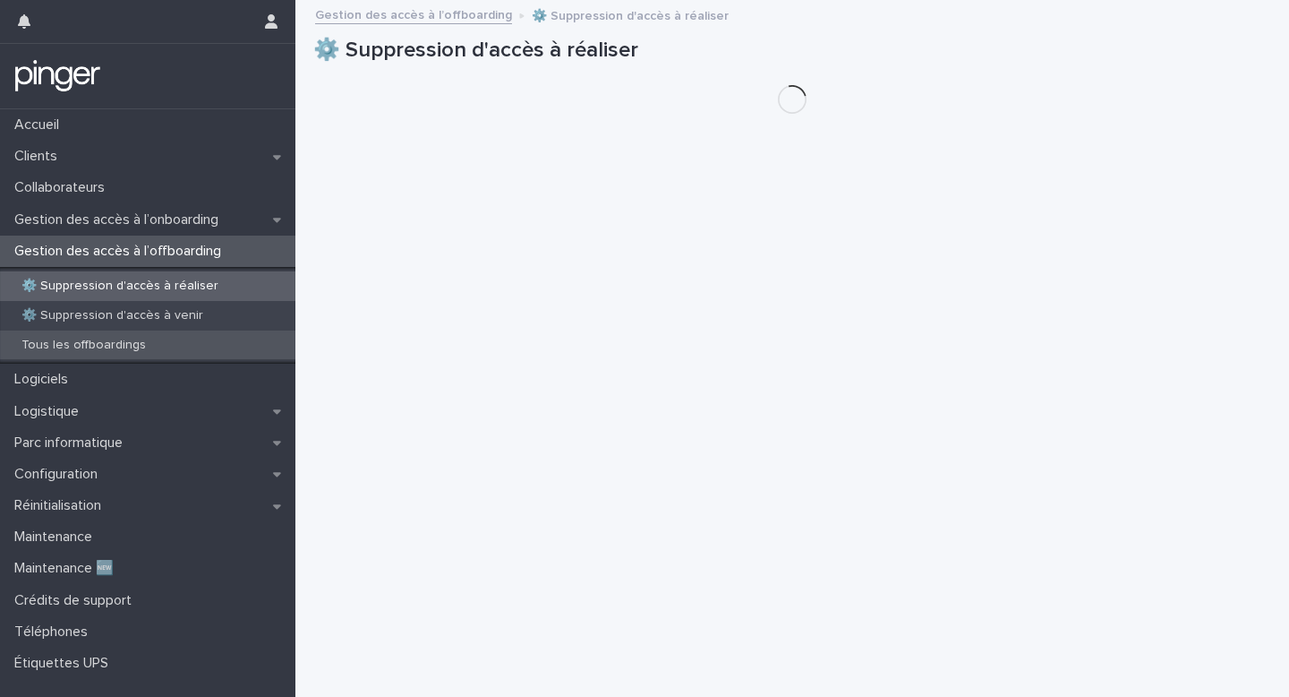
click at [157, 342] on div "Tous les offboardings" at bounding box center [147, 345] width 295 height 30
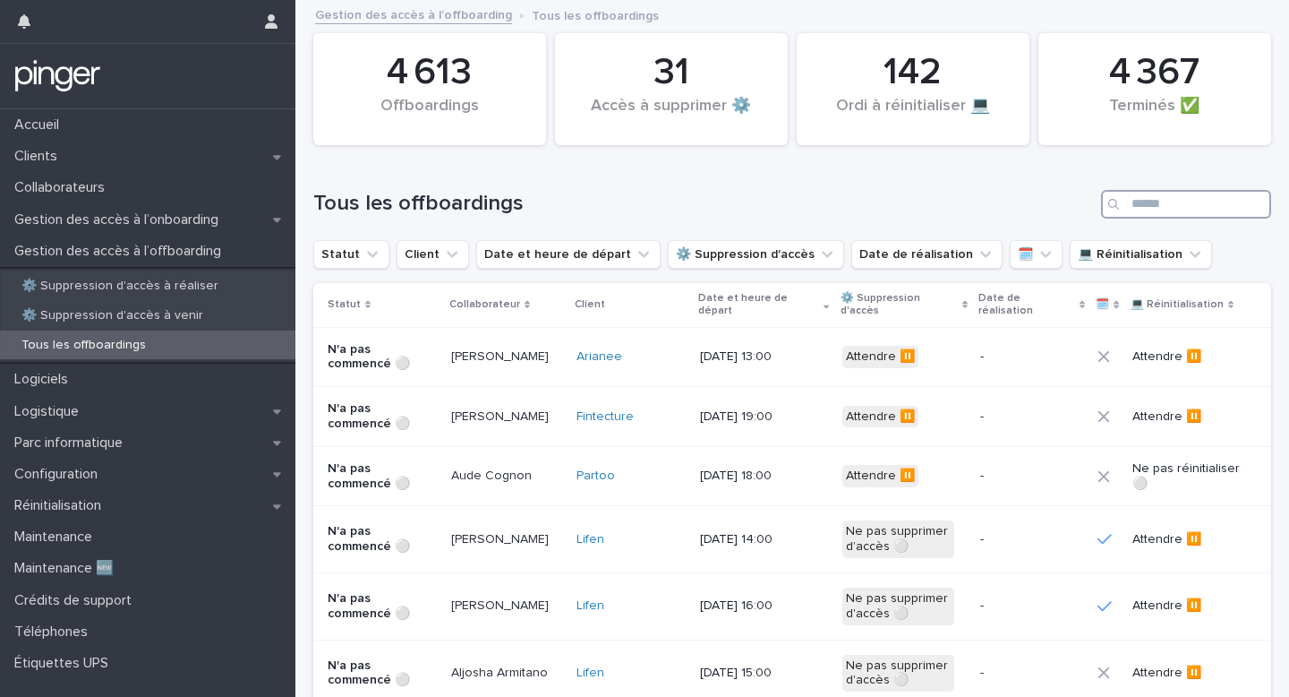
click at [1165, 212] on input "Search" at bounding box center [1186, 204] width 170 height 29
type input "*****"
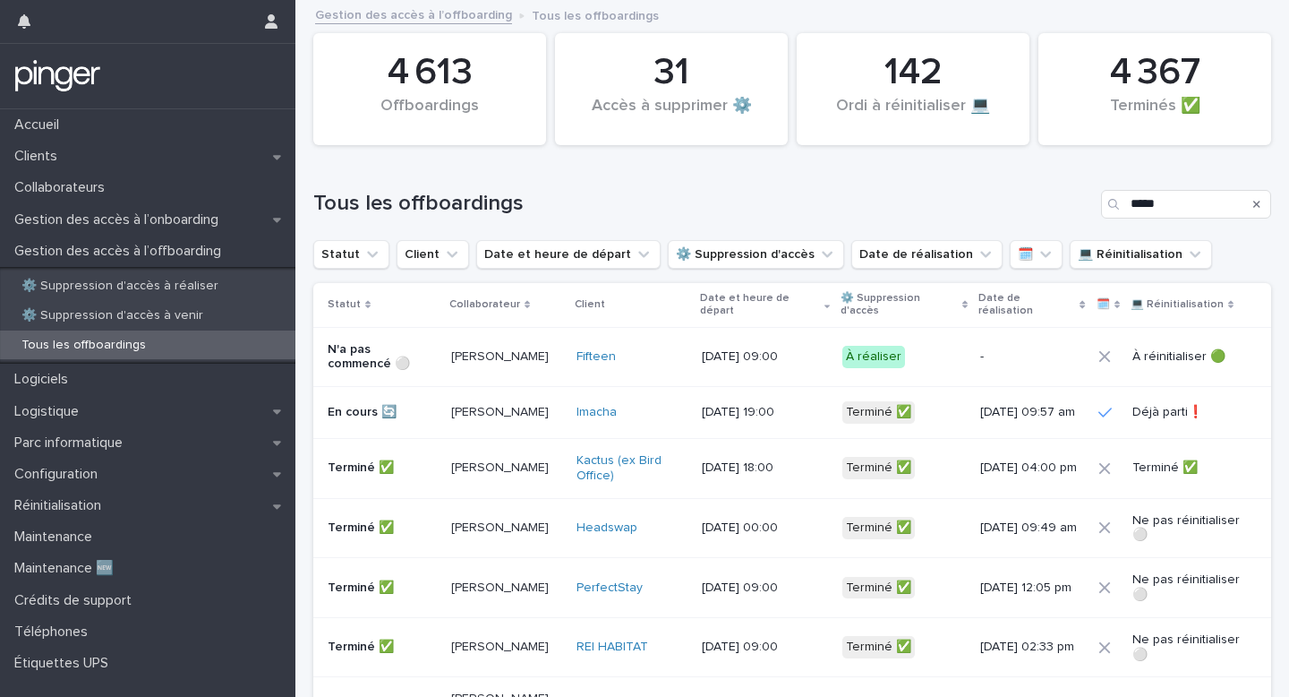
click at [695, 371] on td "Fifteen" at bounding box center [631, 357] width 125 height 60
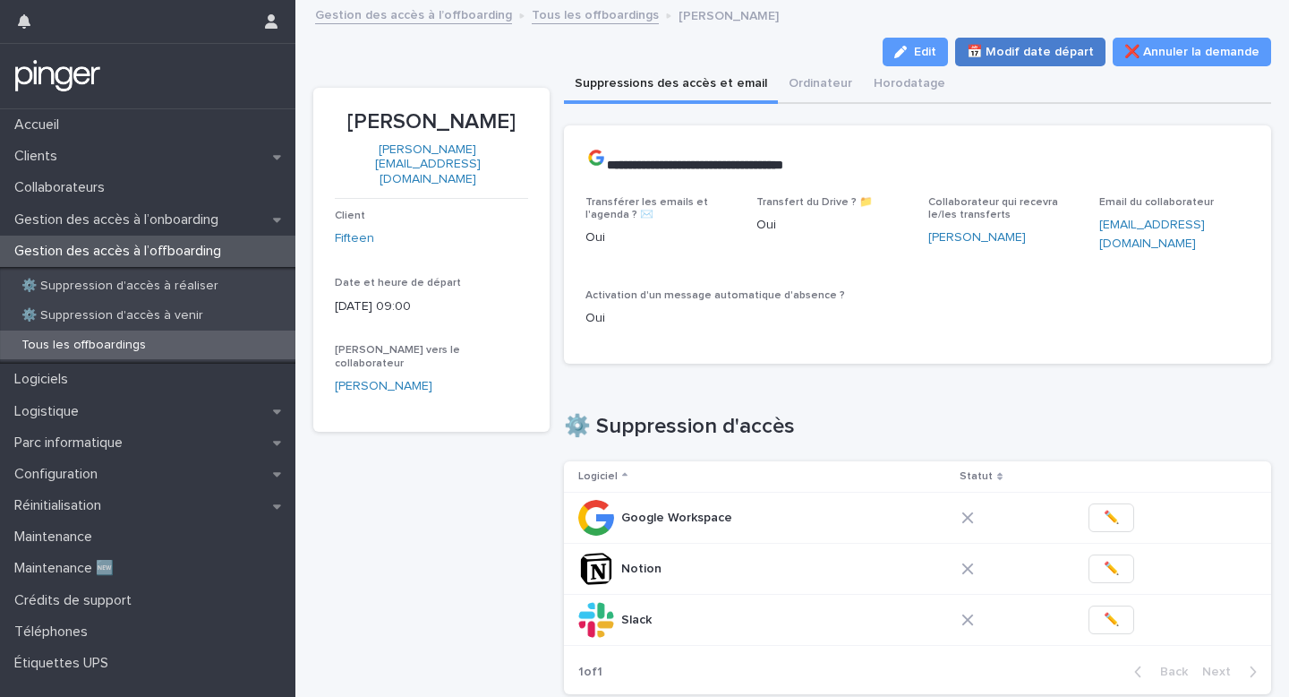
click at [1080, 46] on span "📅 Modif date départ" at bounding box center [1030, 52] width 127 height 18
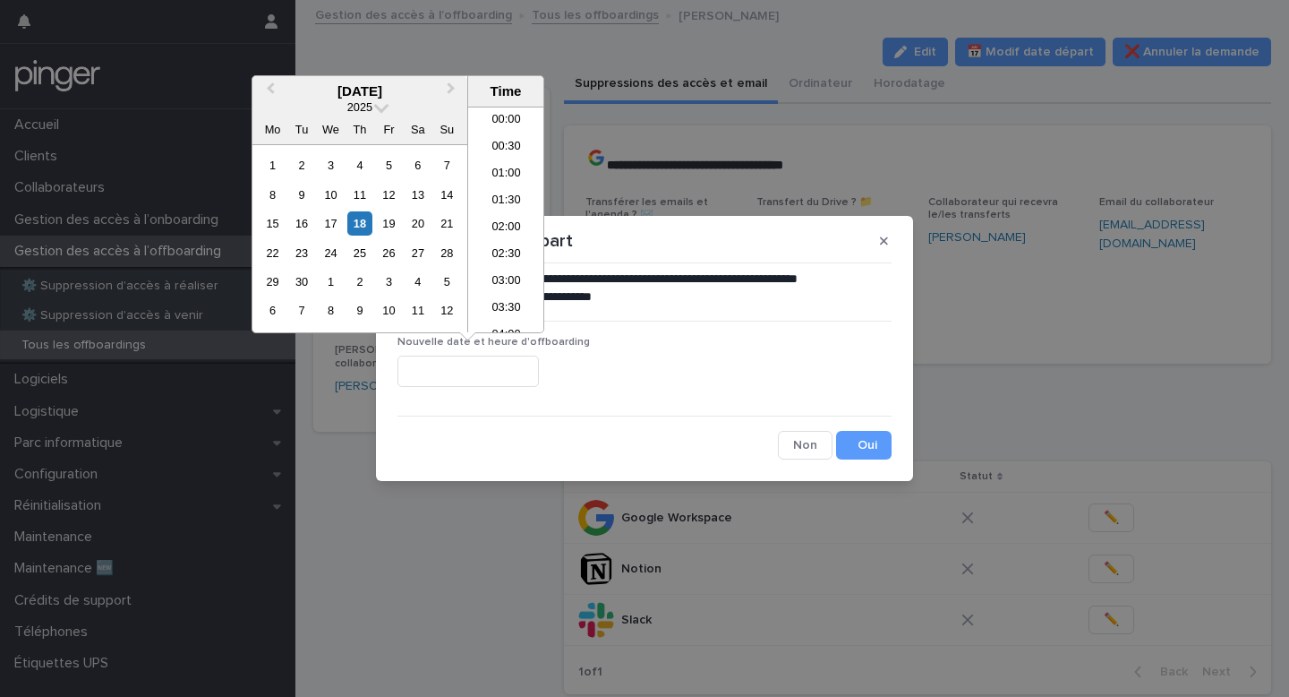
click at [426, 363] on input "text" at bounding box center [468, 370] width 141 height 31
click at [334, 226] on div "17" at bounding box center [331, 223] width 24 height 24
click at [500, 181] on li "09:30" at bounding box center [506, 185] width 76 height 27
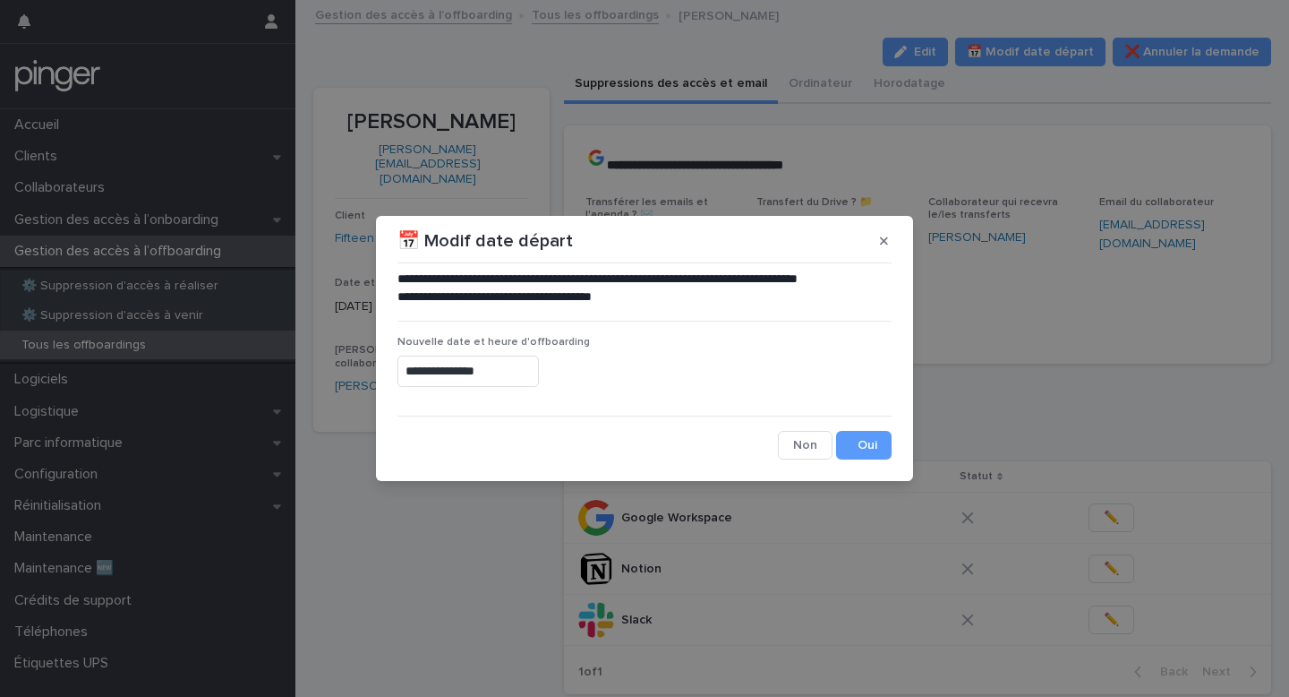
type input "**********"
click at [885, 445] on button "Save" at bounding box center [864, 445] width 56 height 29
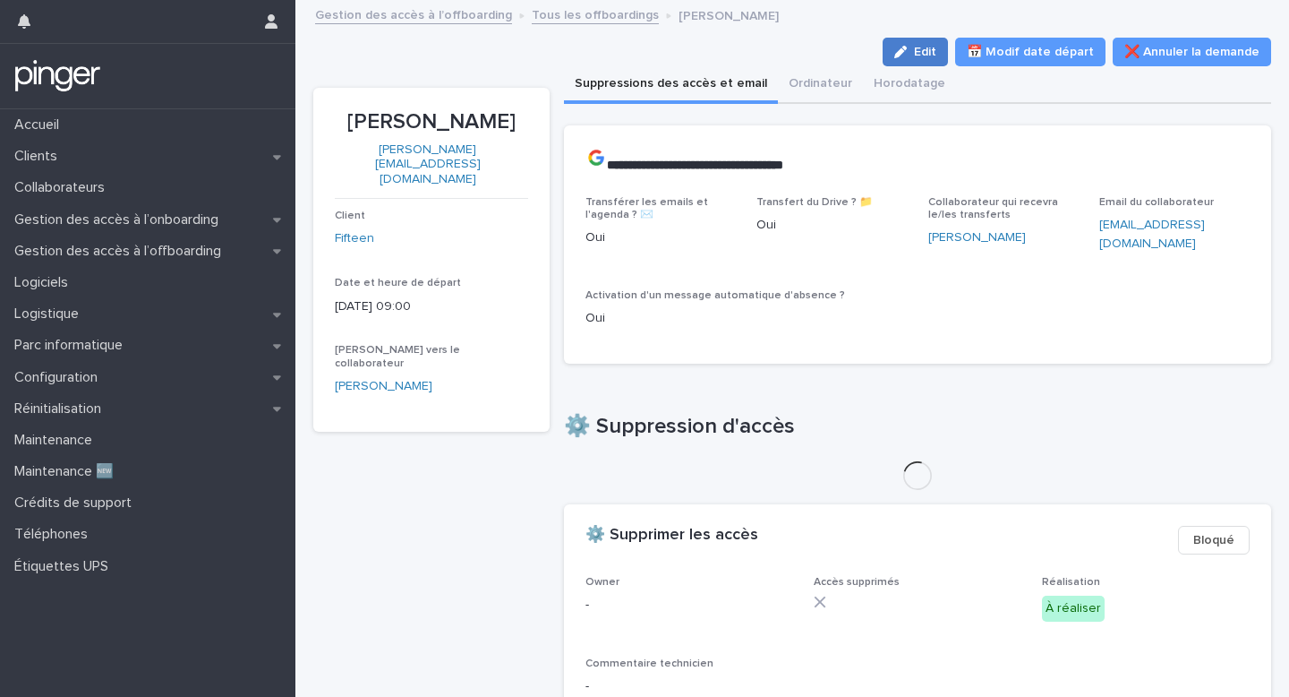
click at [948, 40] on button "Edit" at bounding box center [915, 52] width 65 height 29
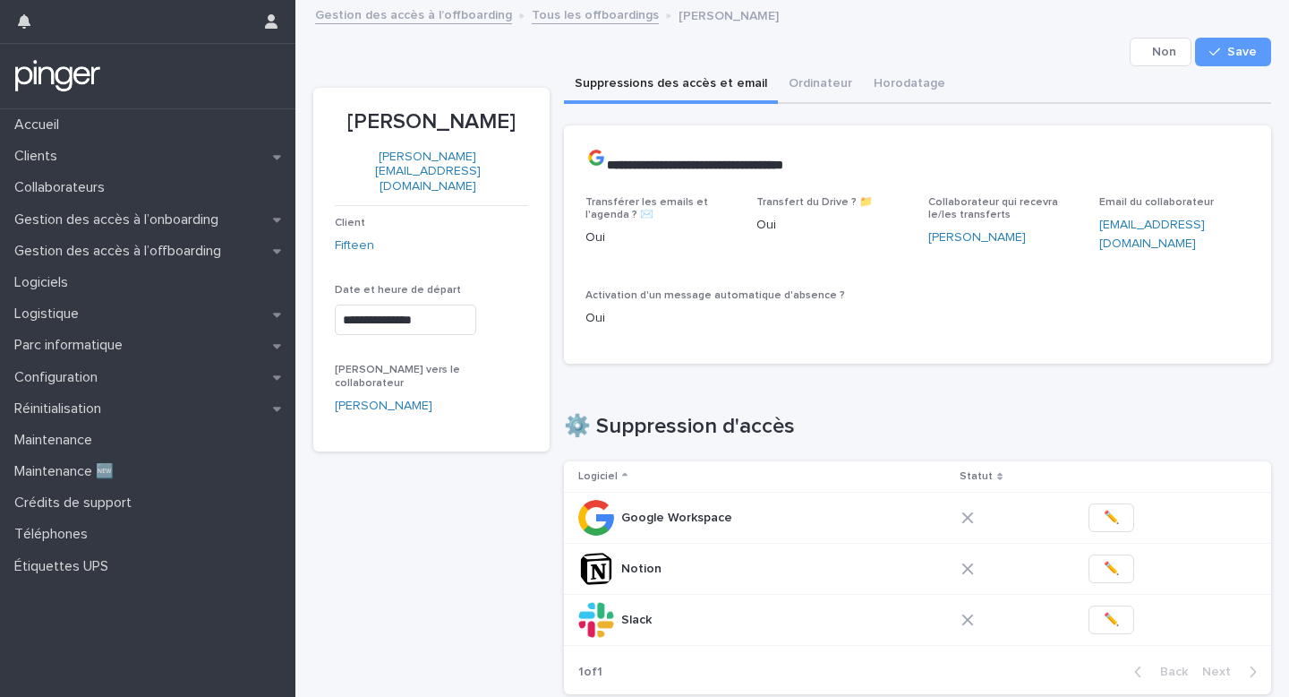
click at [435, 304] on input "**********" at bounding box center [405, 319] width 141 height 31
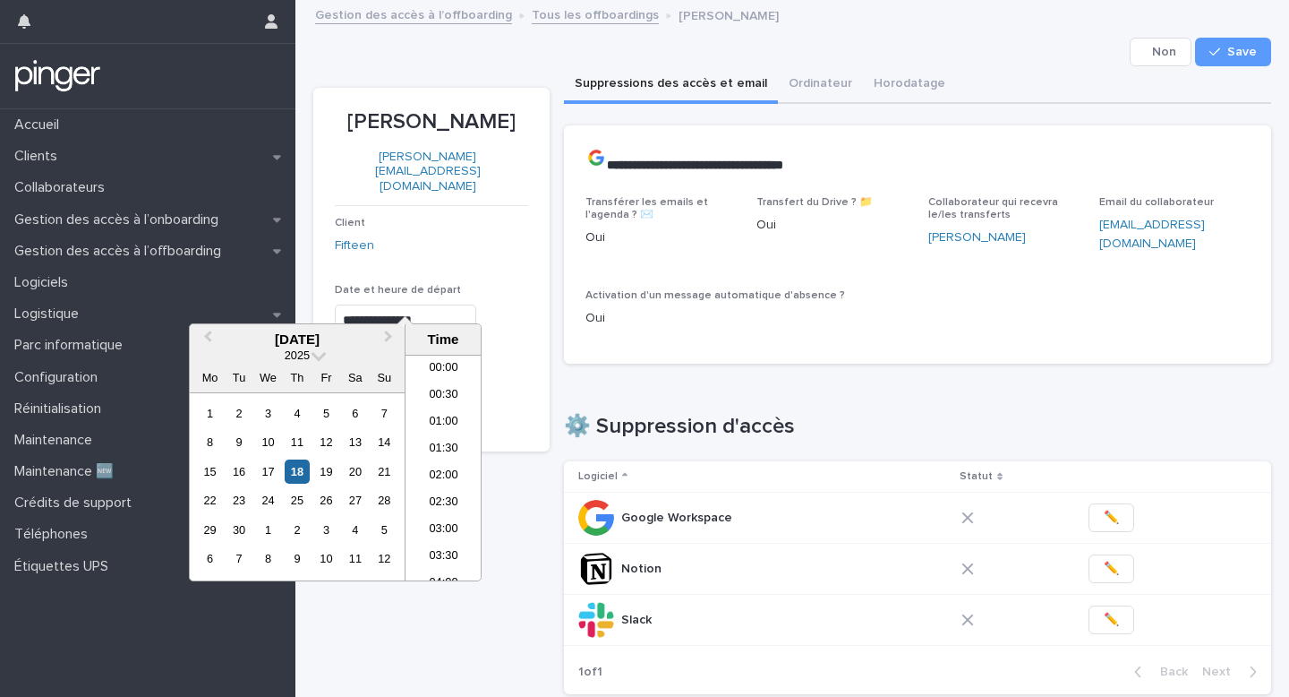
scroll to position [384, 0]
click at [389, 338] on span "Next Month" at bounding box center [389, 339] width 0 height 24
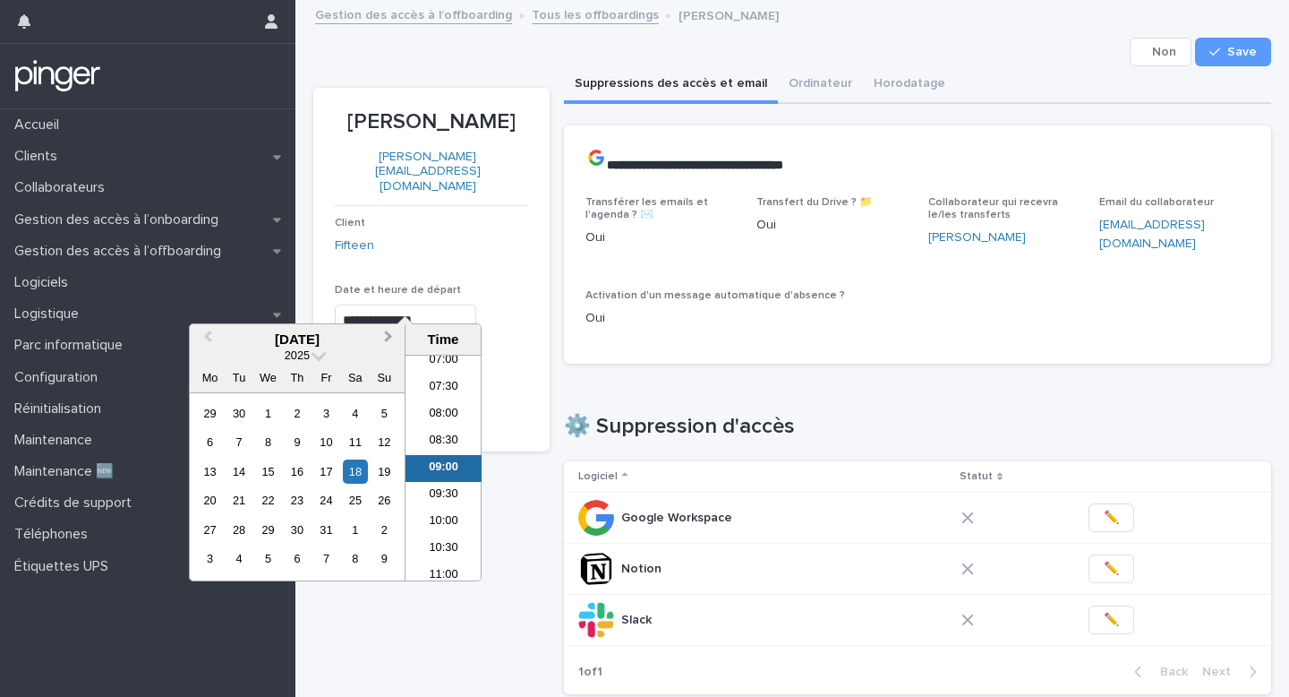
click at [391, 338] on button "Next Month" at bounding box center [390, 340] width 29 height 29
click at [392, 330] on button "Next Month" at bounding box center [390, 340] width 29 height 29
click at [261, 469] on div "17" at bounding box center [268, 471] width 24 height 24
click at [449, 486] on li "09:30" at bounding box center [444, 495] width 76 height 27
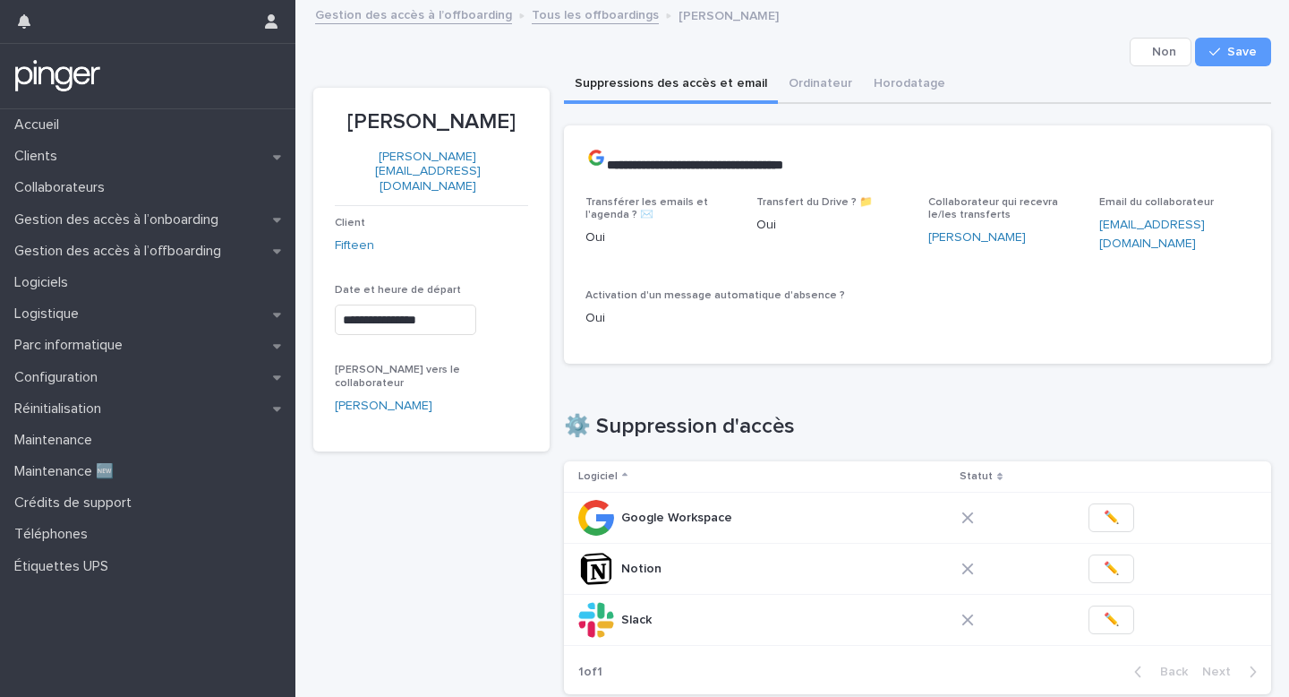
type input "**********"
click at [1248, 47] on span "Save" at bounding box center [1242, 52] width 30 height 13
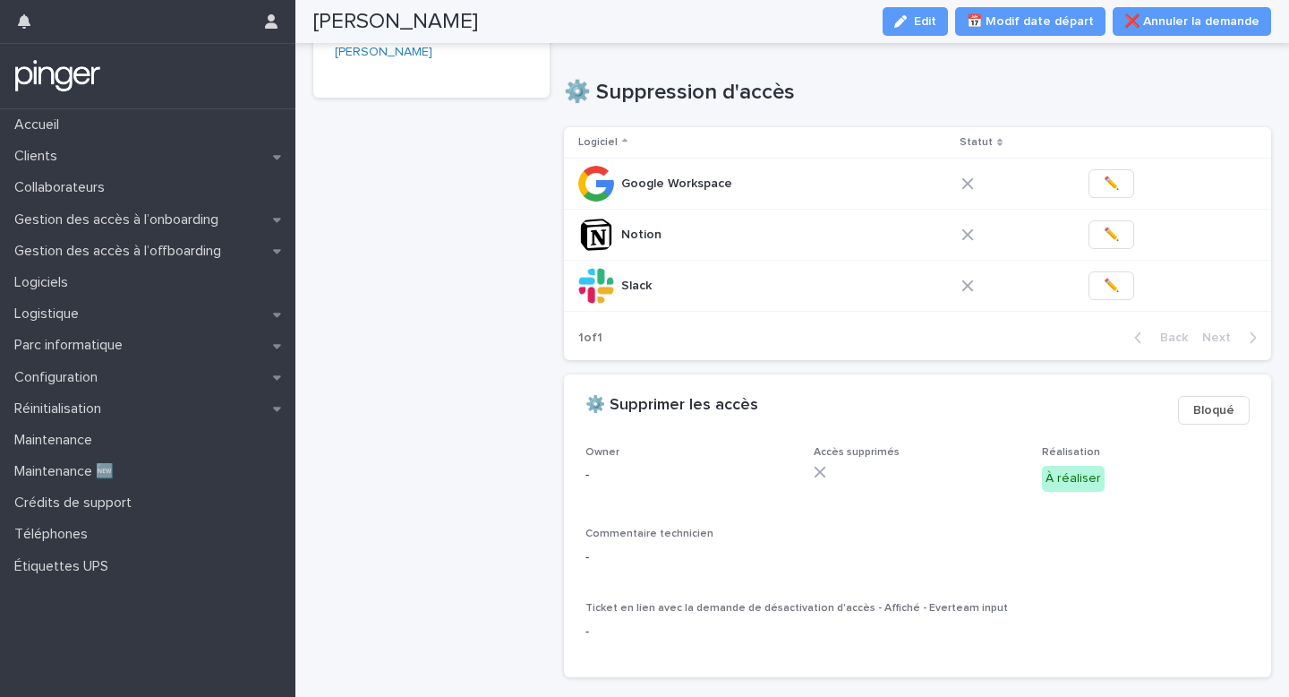
scroll to position [411, 0]
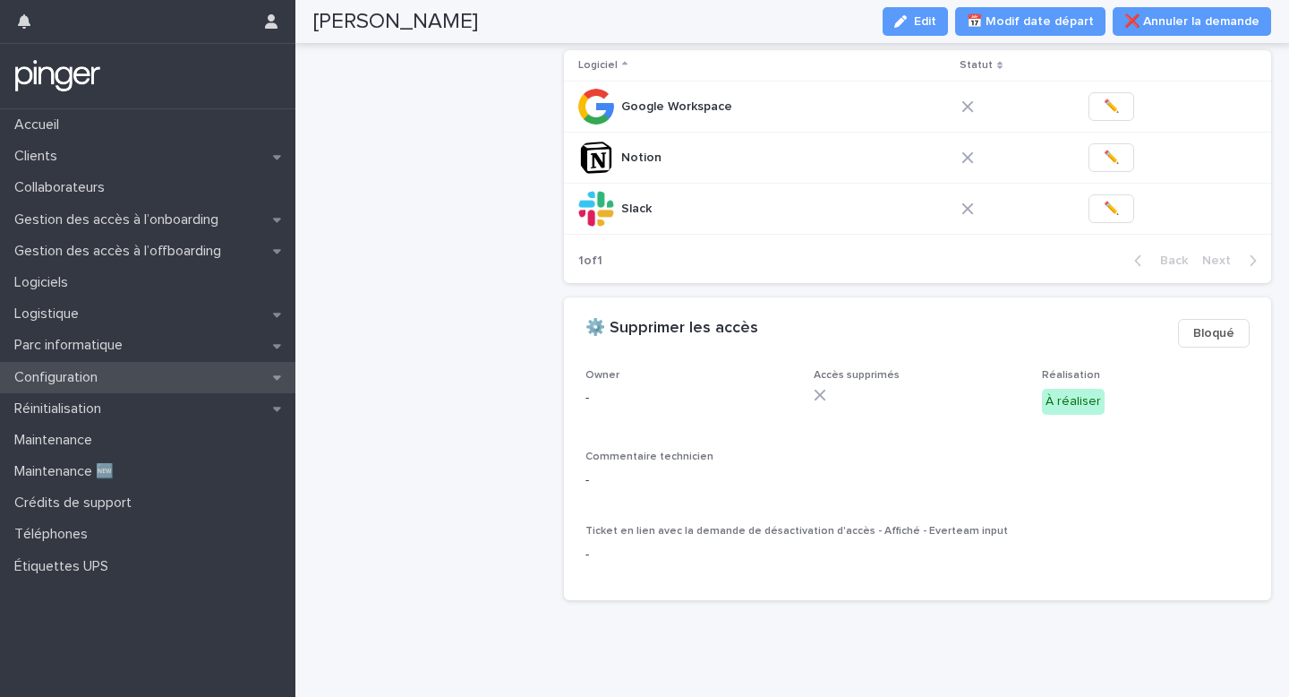
click at [137, 376] on div "Configuration" at bounding box center [147, 377] width 295 height 31
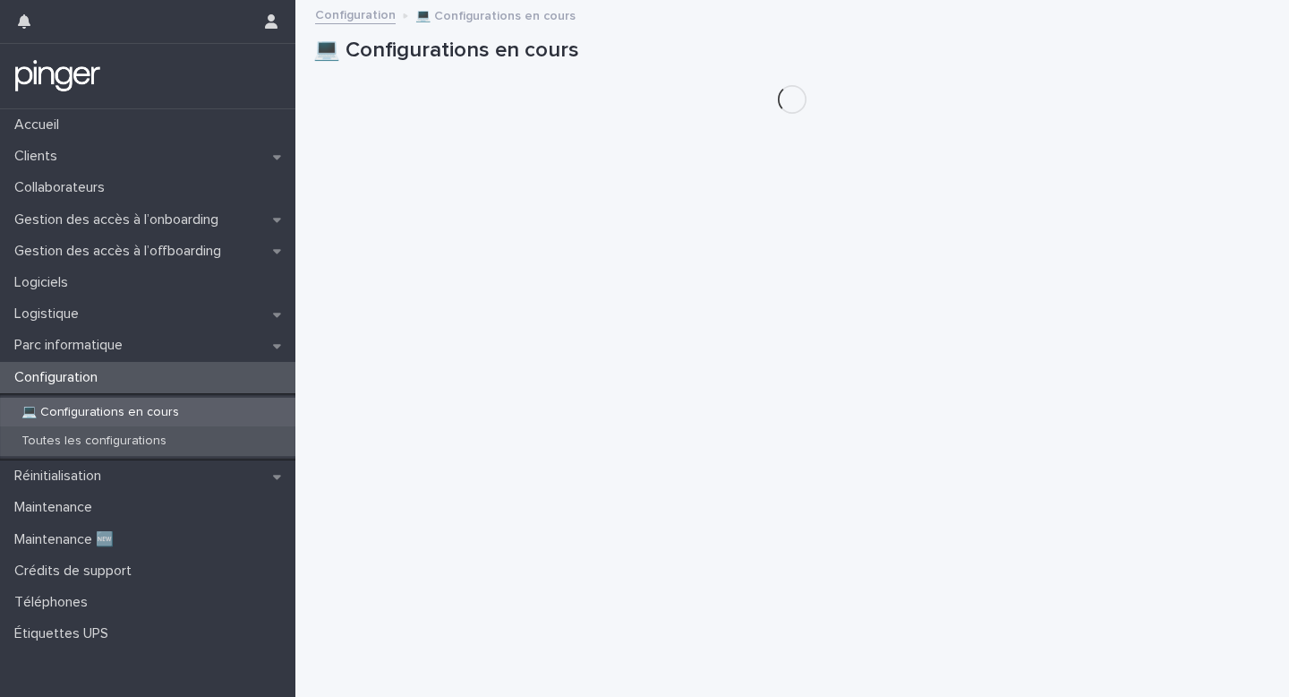
click at [134, 440] on p "Toutes les configurations" at bounding box center [94, 440] width 174 height 15
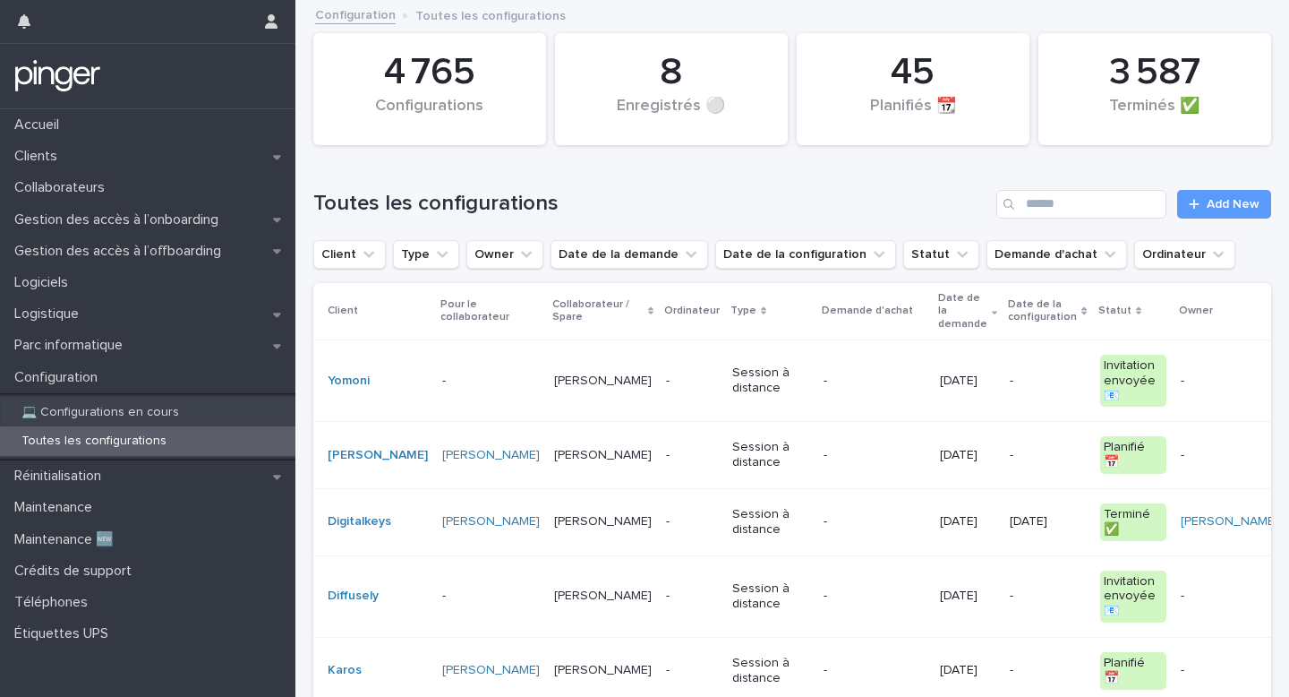
click at [1210, 187] on div "Toutes les configurations Add New" at bounding box center [792, 197] width 958 height 86
click at [1210, 200] on span "Add New" at bounding box center [1233, 204] width 53 height 13
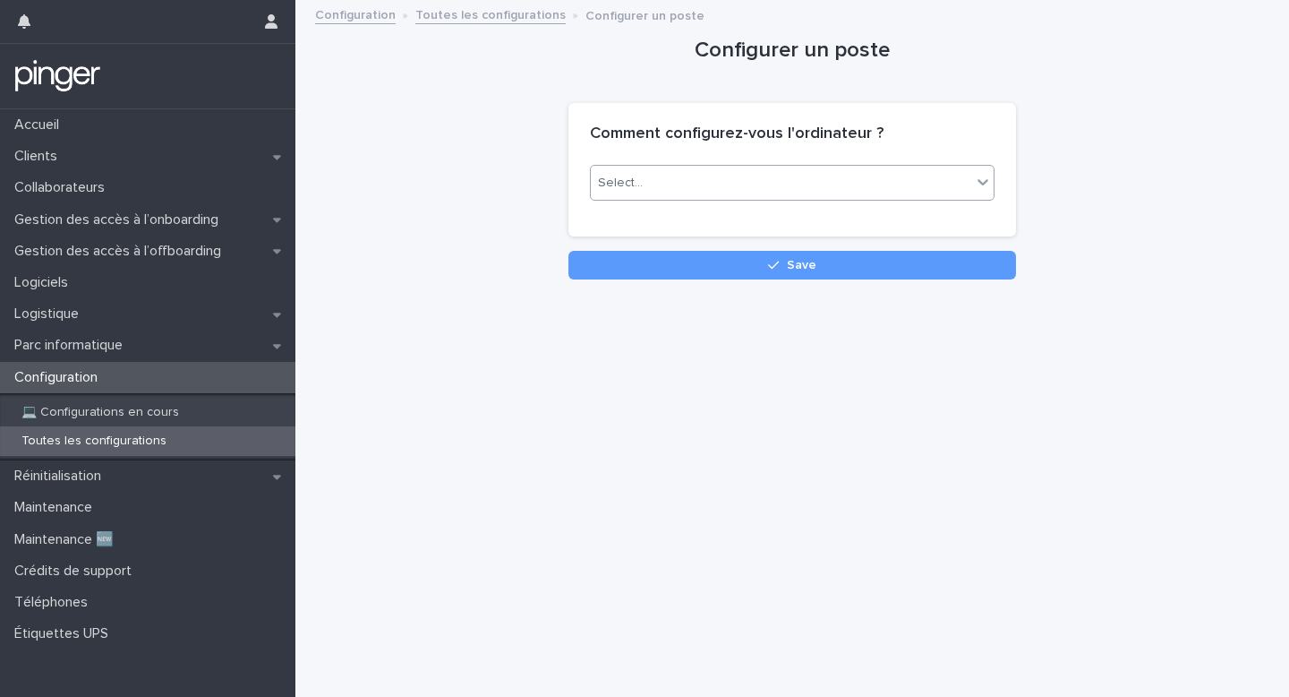
click at [729, 191] on div "Select..." at bounding box center [781, 183] width 380 height 30
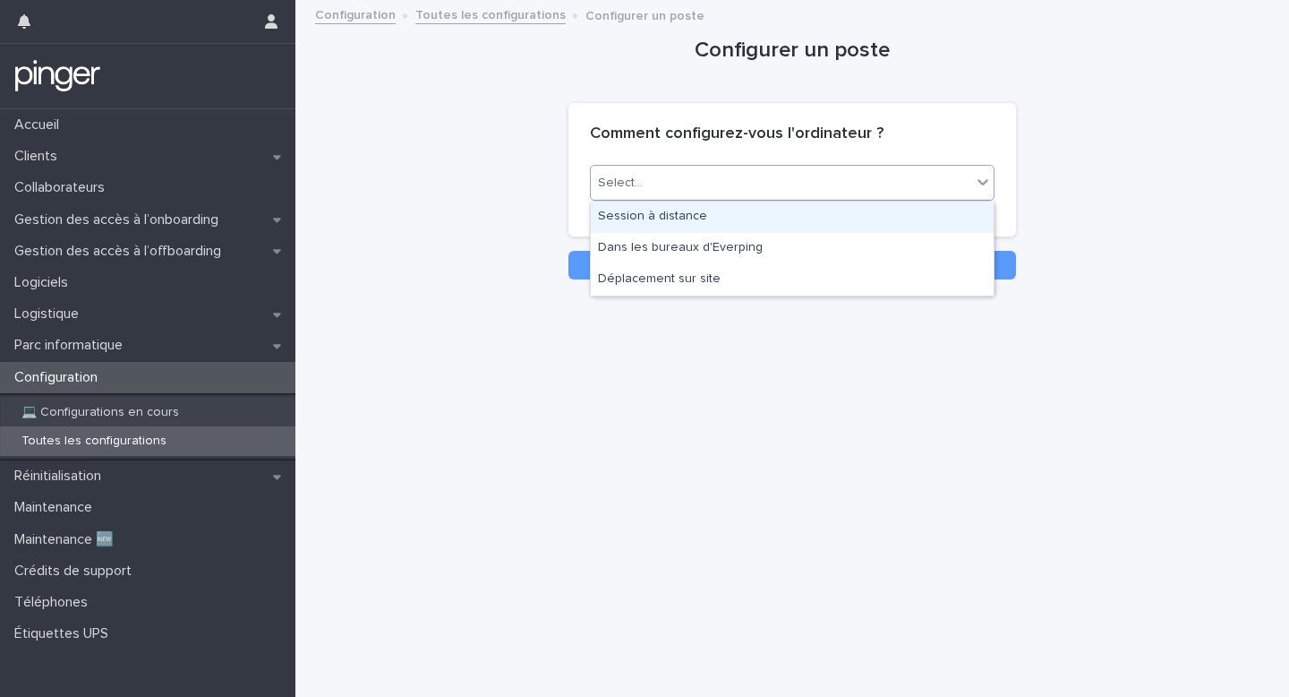
click at [716, 215] on div "Session à distance" at bounding box center [792, 216] width 403 height 31
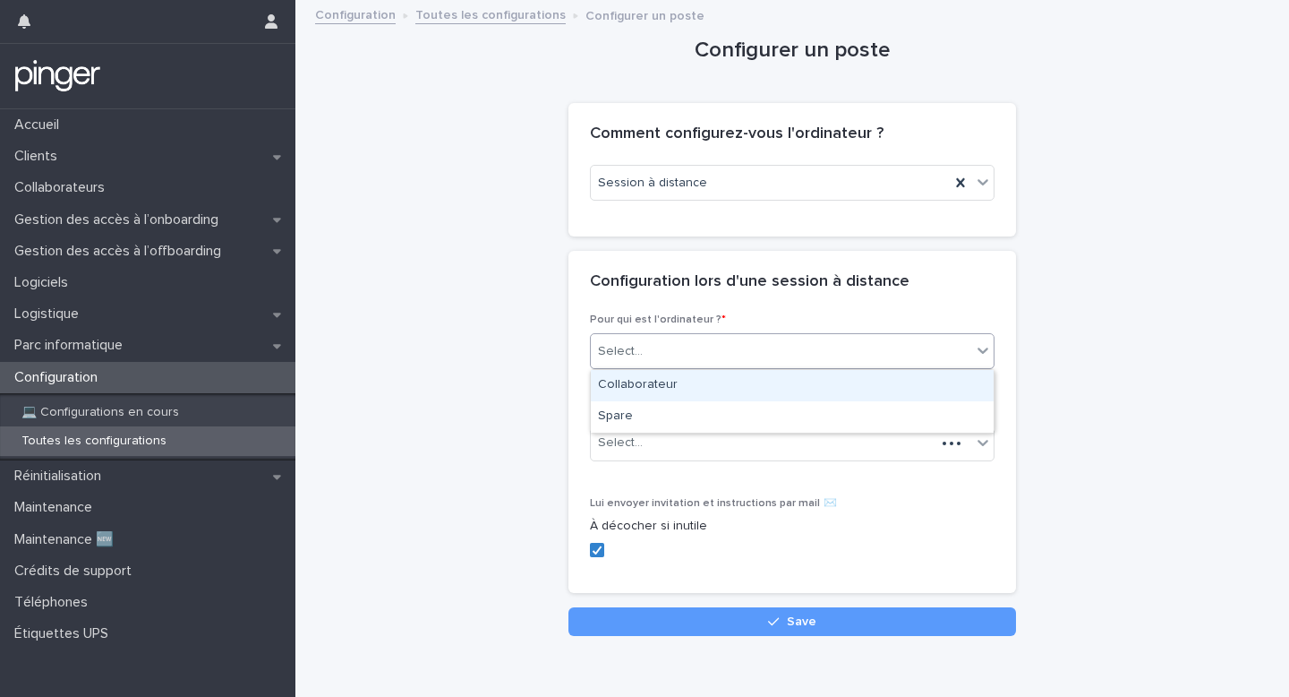
click at [668, 337] on div "Select..." at bounding box center [781, 352] width 380 height 30
click at [648, 380] on div "Collaborateur" at bounding box center [792, 385] width 403 height 31
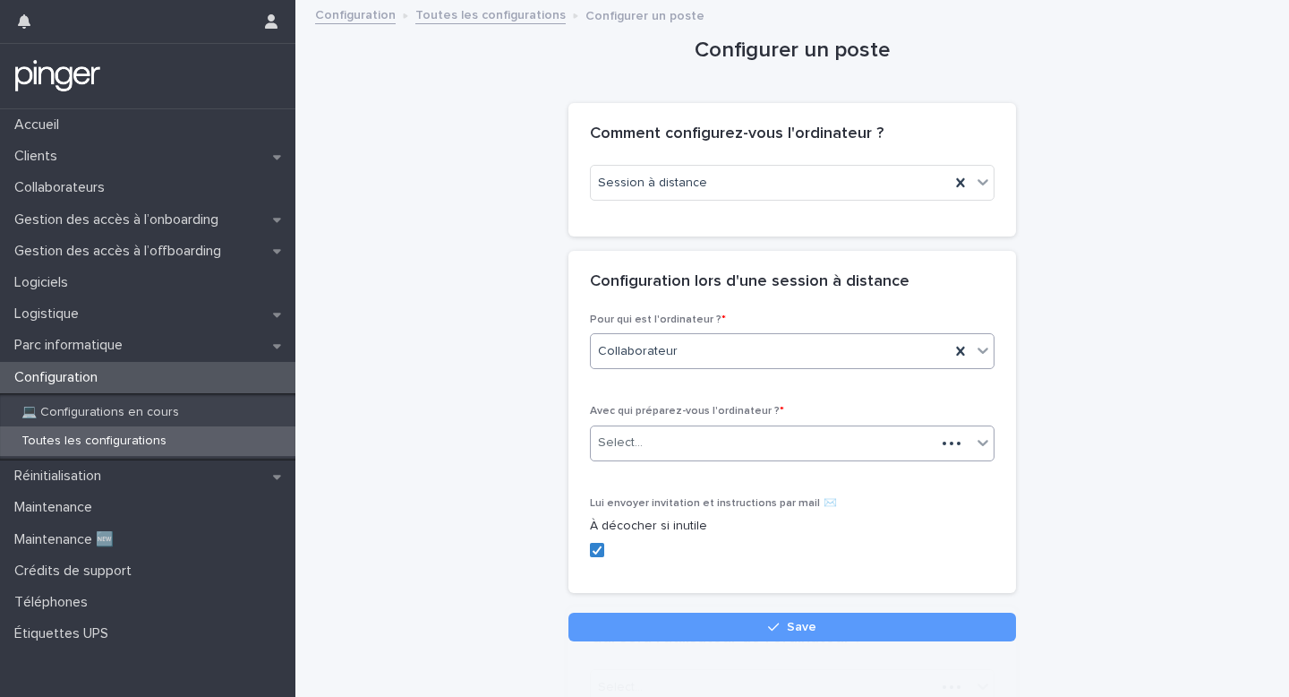
click at [648, 438] on div "Select..." at bounding box center [763, 443] width 345 height 30
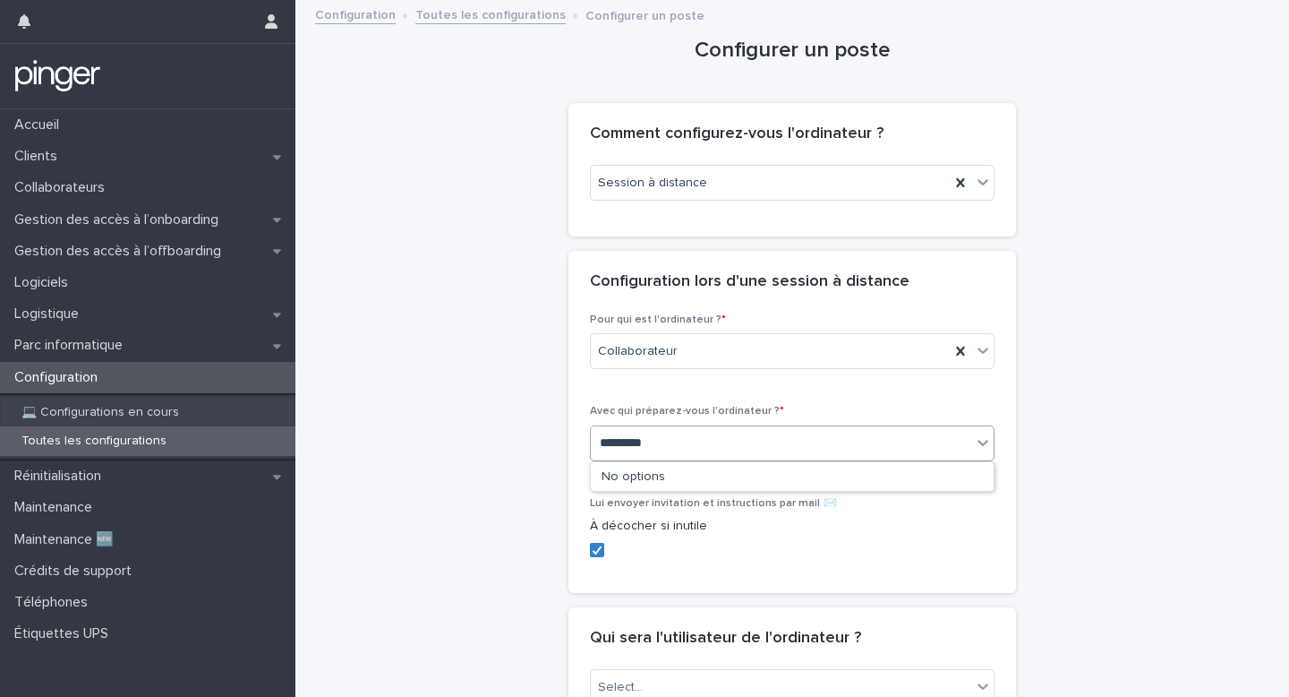
type input "**********"
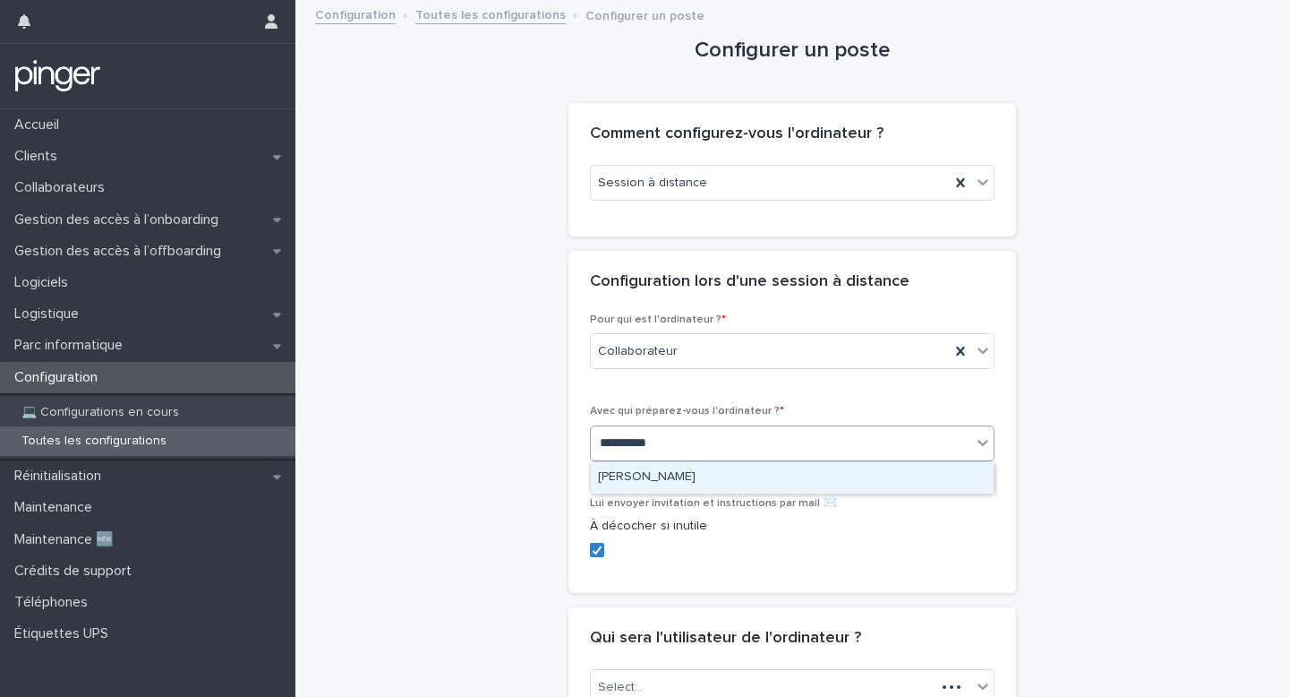
click at [698, 469] on div "[PERSON_NAME]" at bounding box center [792, 477] width 403 height 31
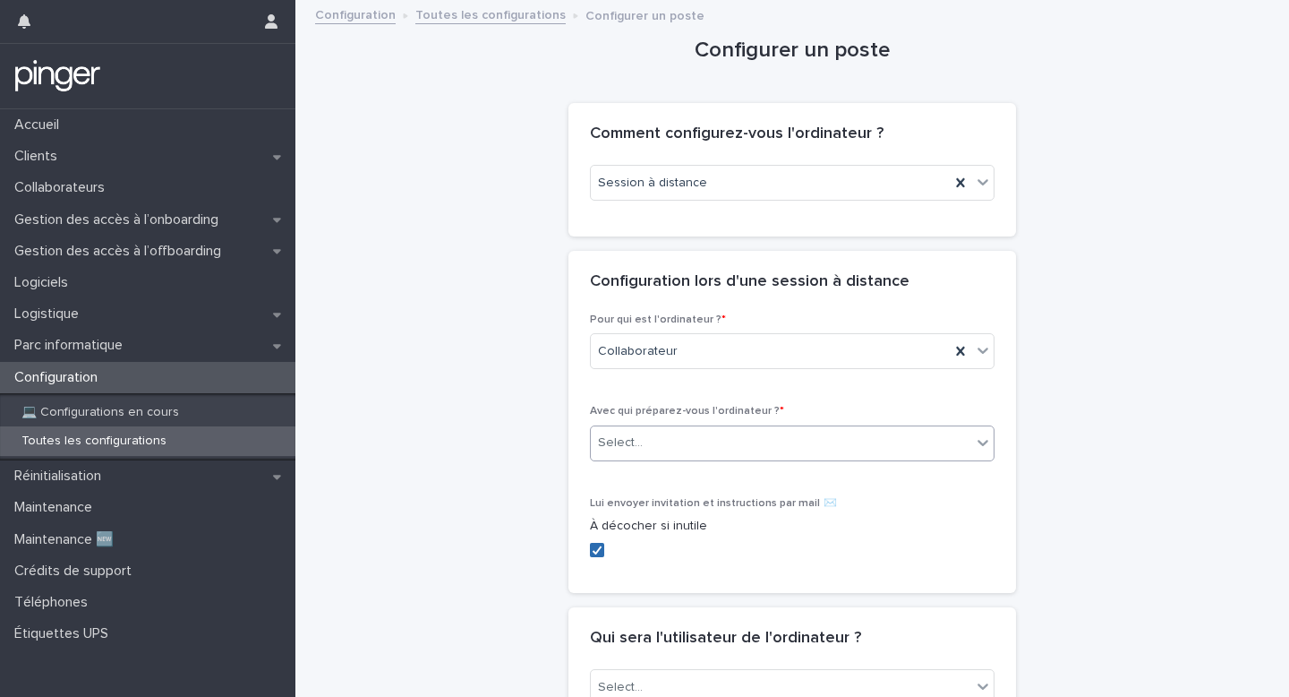
click at [603, 543] on span at bounding box center [597, 550] width 14 height 14
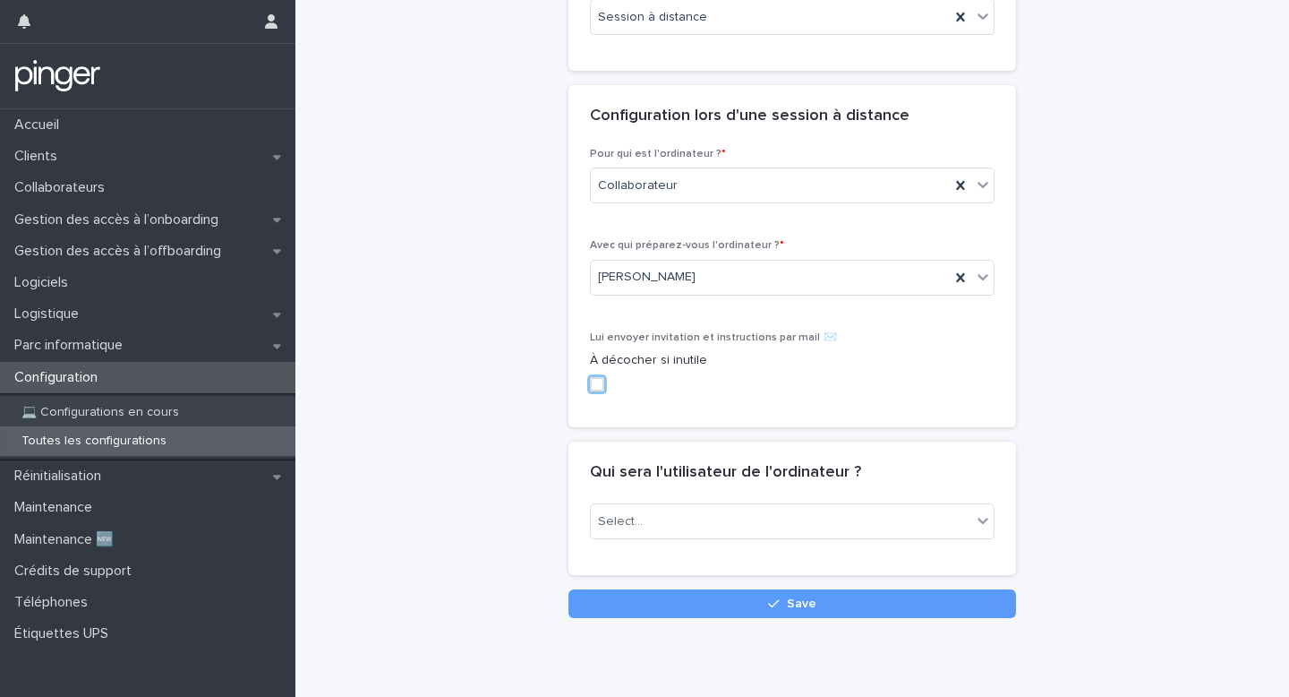
scroll to position [176, 0]
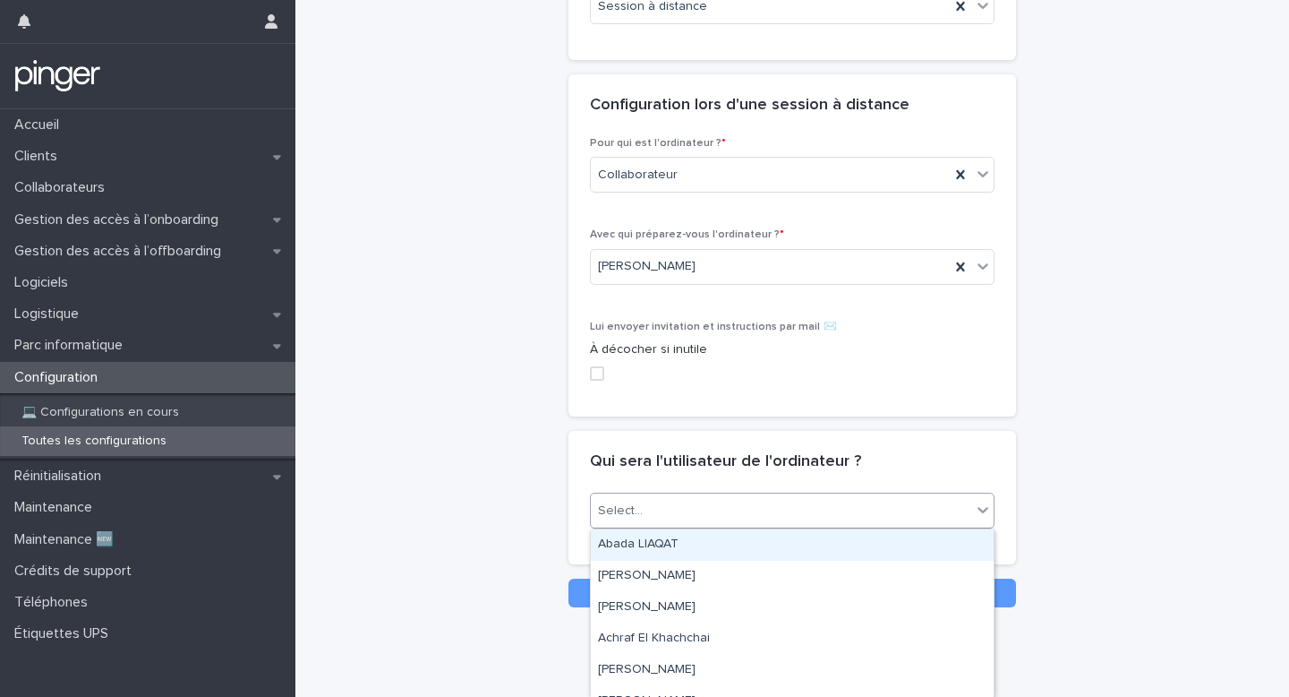
click at [656, 501] on div "Select..." at bounding box center [781, 511] width 380 height 30
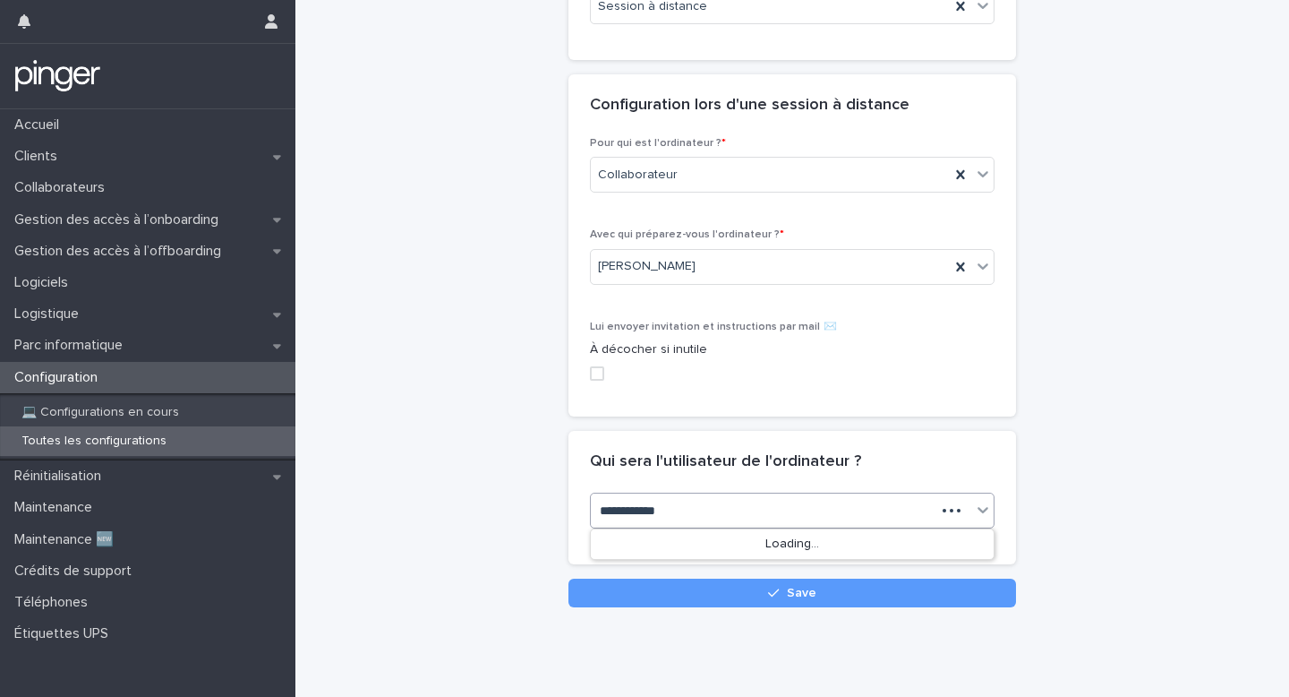
type input "**********"
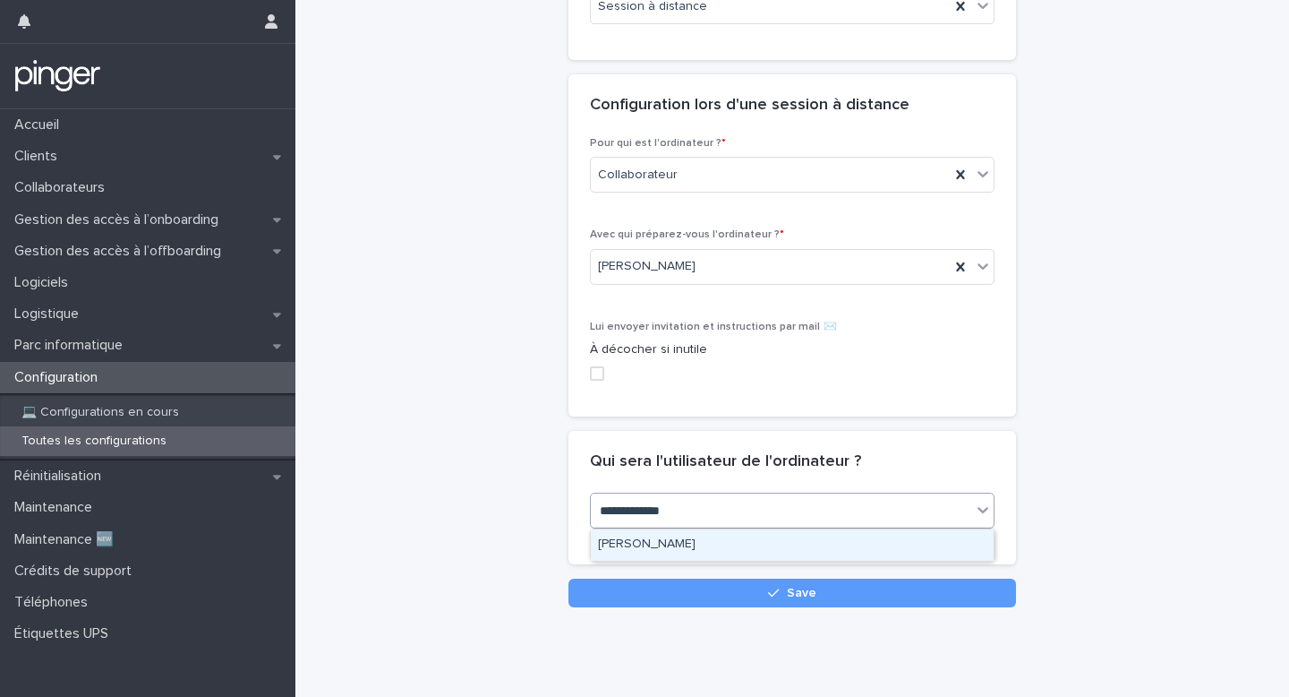
click at [687, 534] on div "[PERSON_NAME]" at bounding box center [792, 544] width 403 height 31
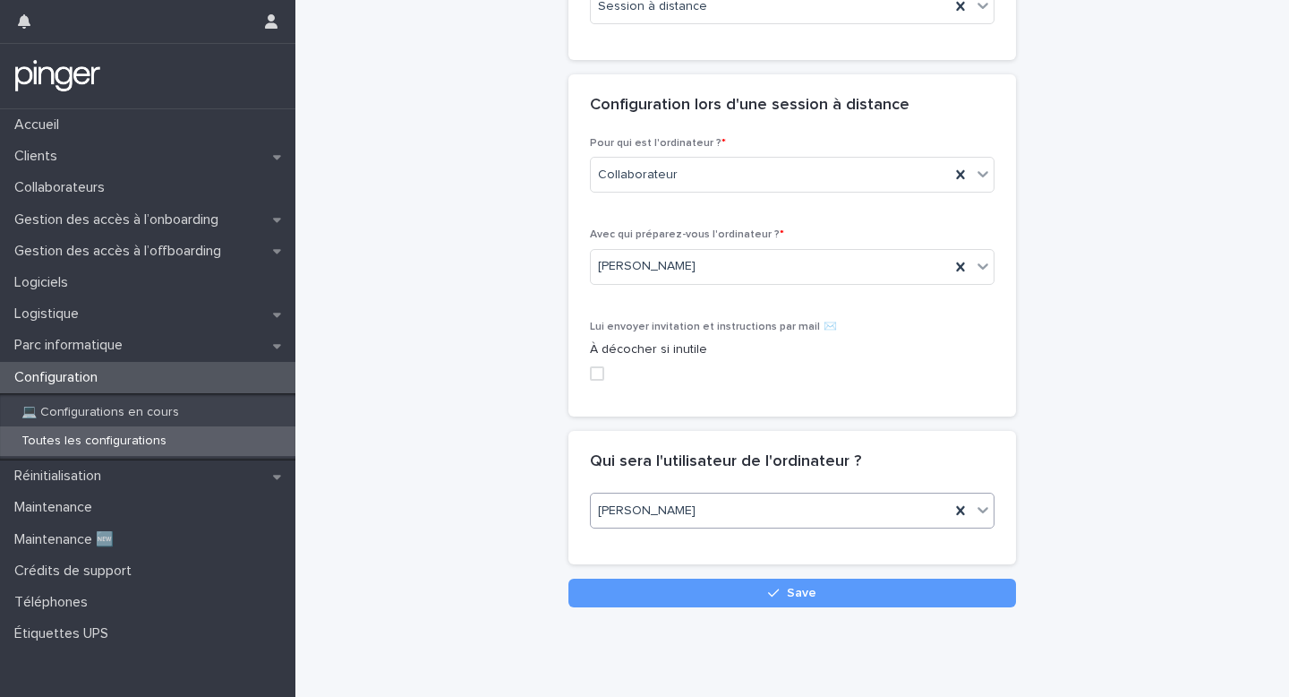
click at [710, 568] on div "Loading... Saving… Qui sera l'utilisateur de l'ordinateur ? option [PERSON_NAME…" at bounding box center [792, 505] width 448 height 149
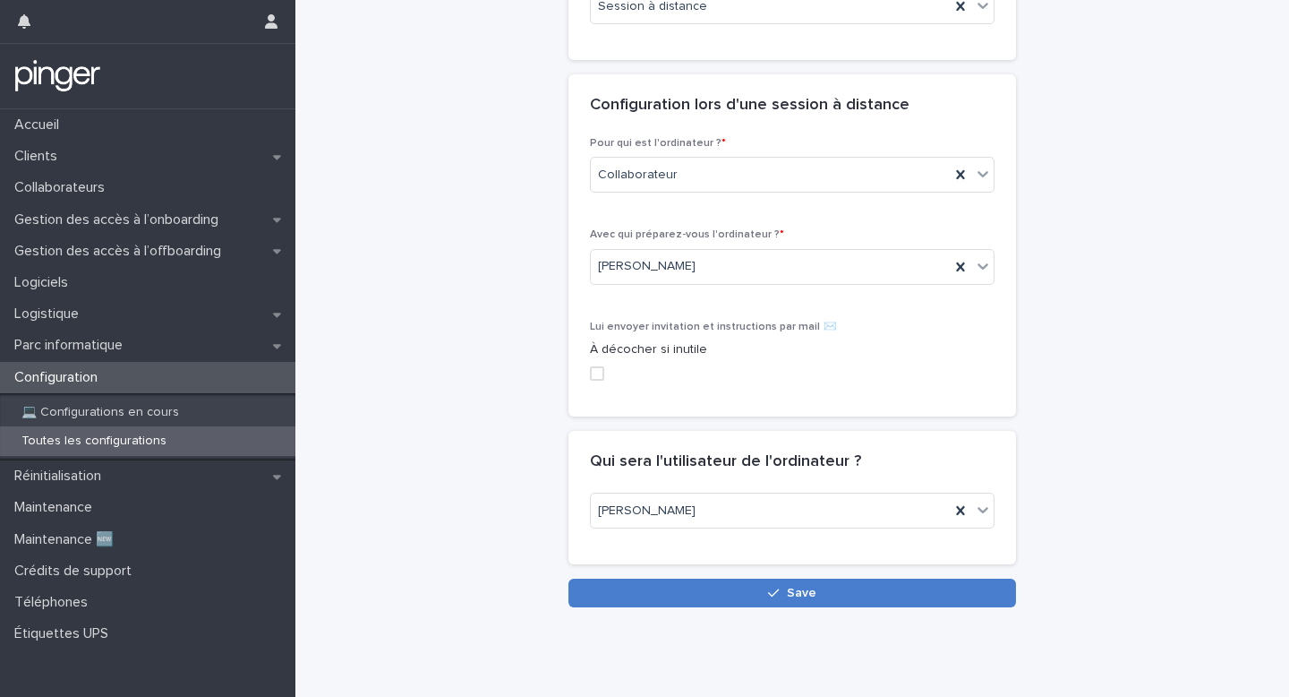
click at [710, 587] on button "Save" at bounding box center [792, 592] width 448 height 29
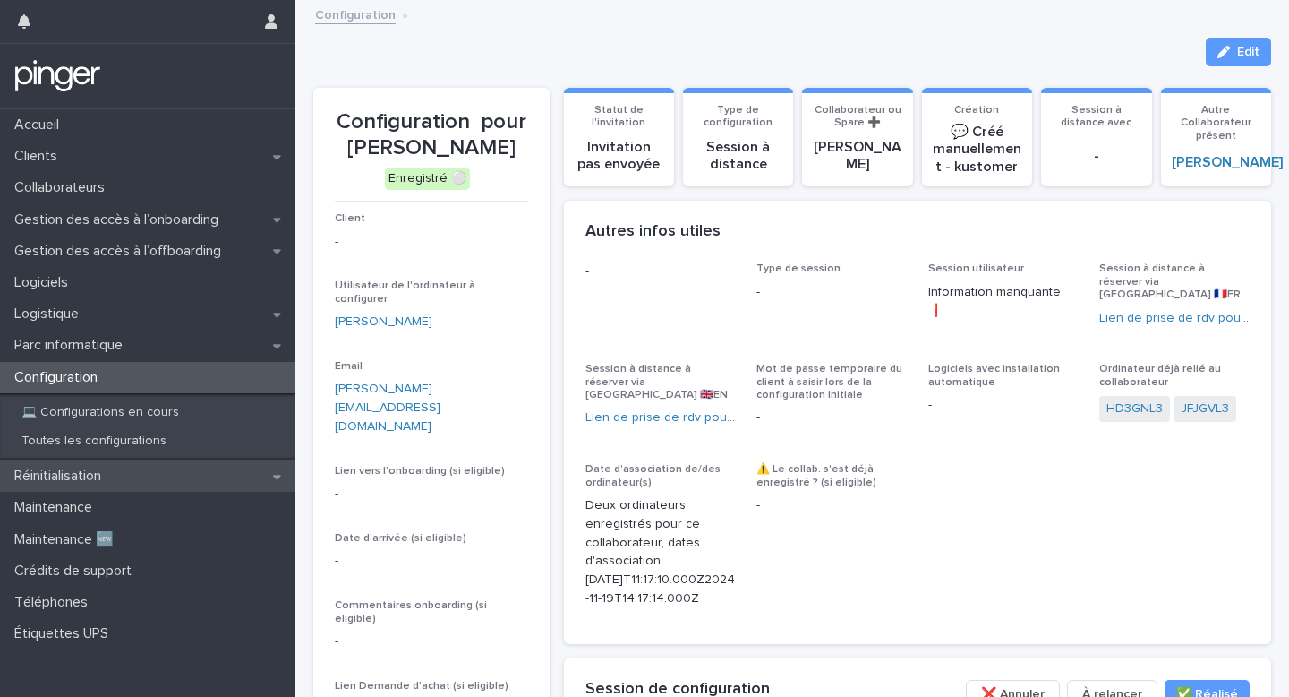
click at [221, 468] on div "Réinitialisation" at bounding box center [147, 475] width 295 height 31
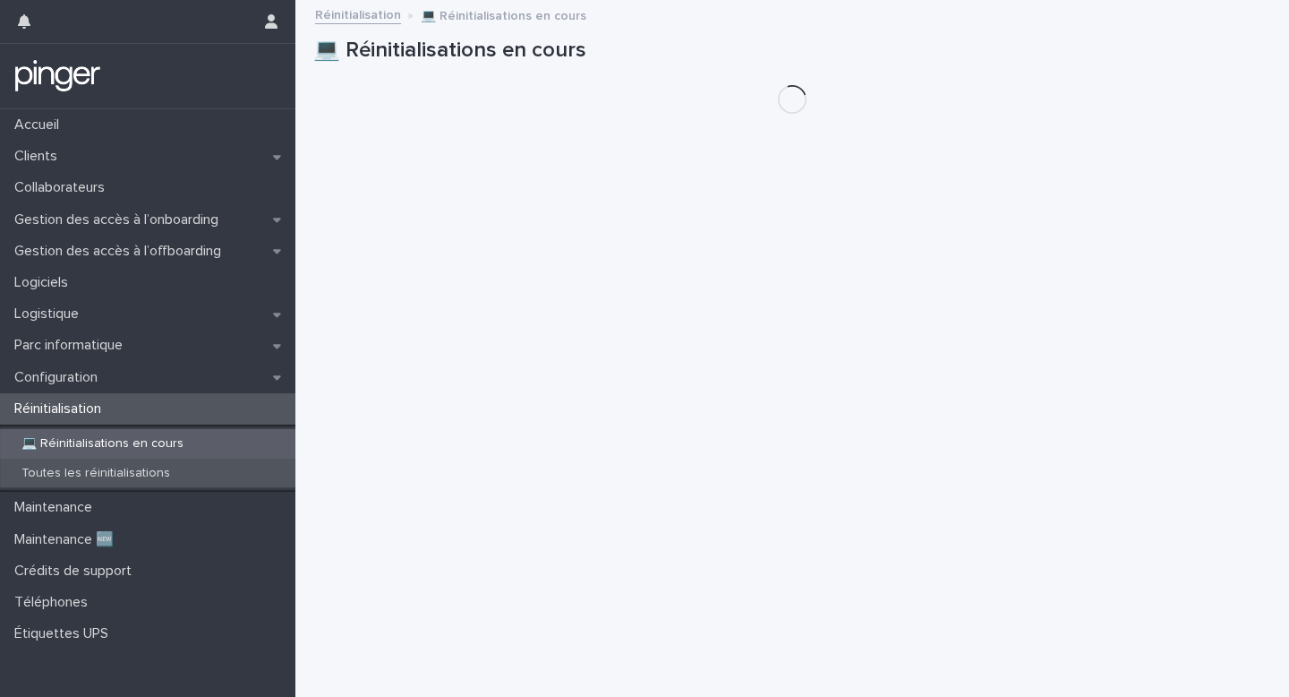
click at [163, 468] on p "Toutes les réinitialisations" at bounding box center [95, 473] width 177 height 15
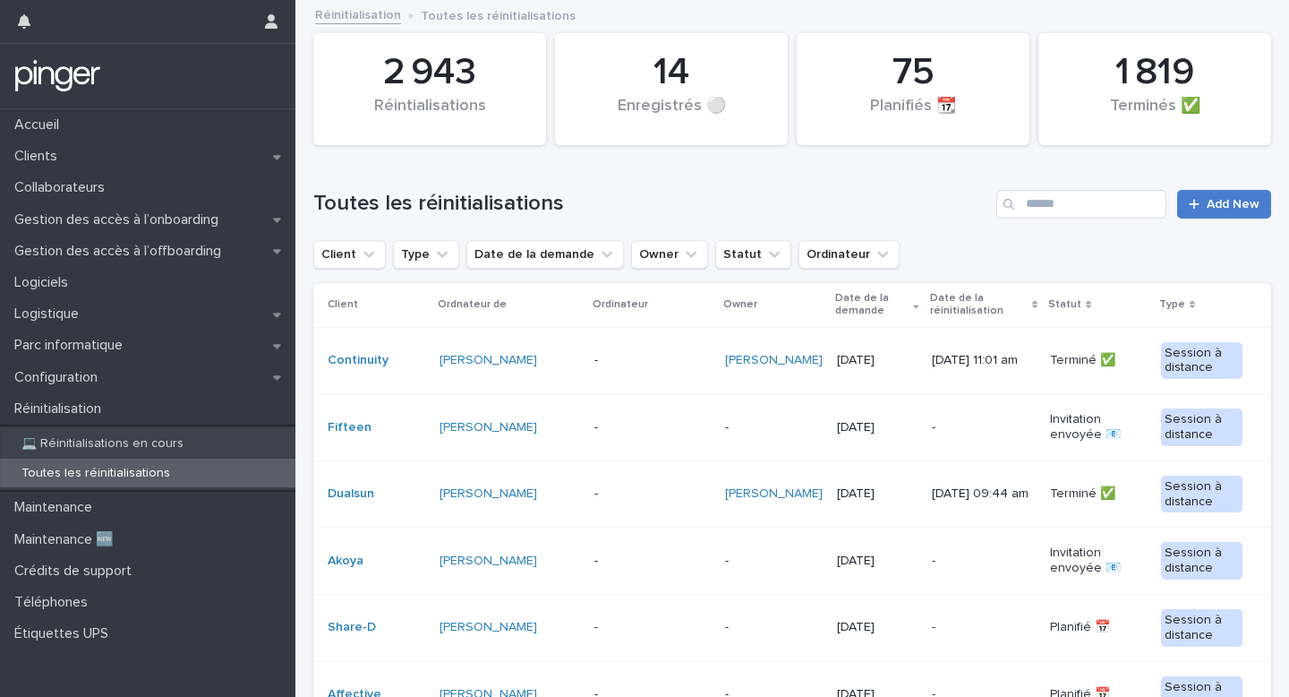
click at [1204, 206] on div at bounding box center [1198, 204] width 18 height 13
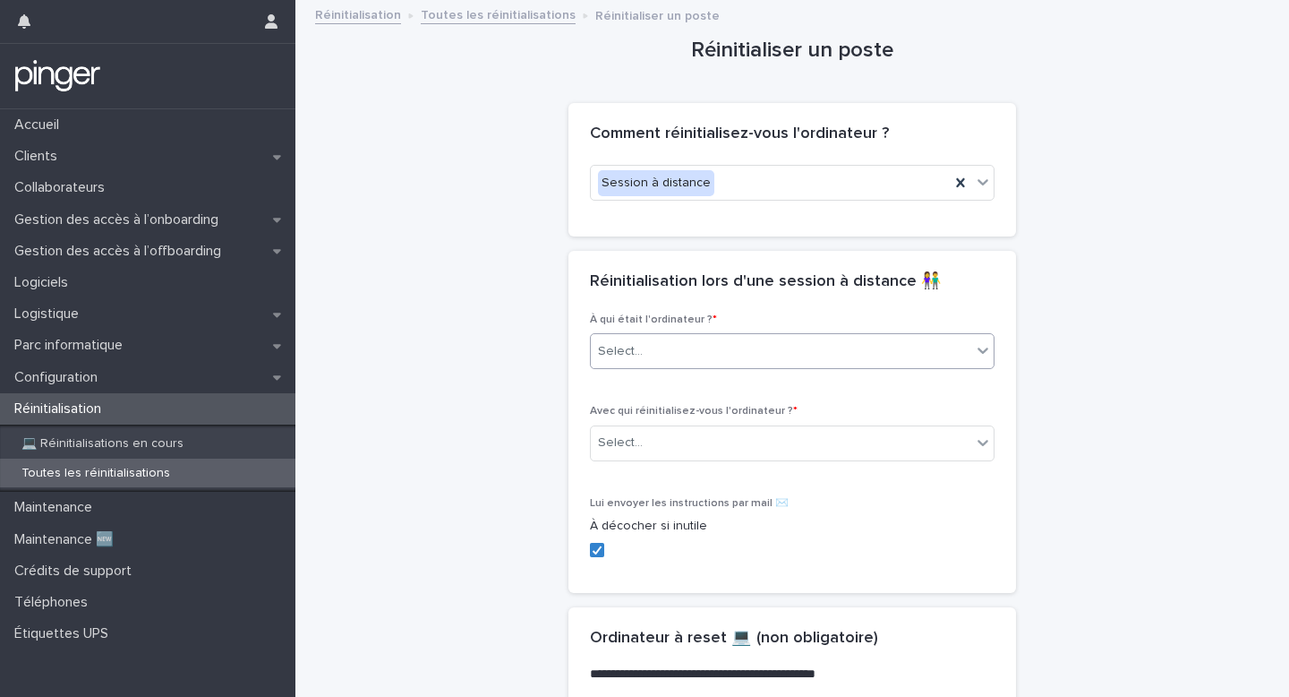
click at [693, 358] on div "Select..." at bounding box center [781, 352] width 380 height 30
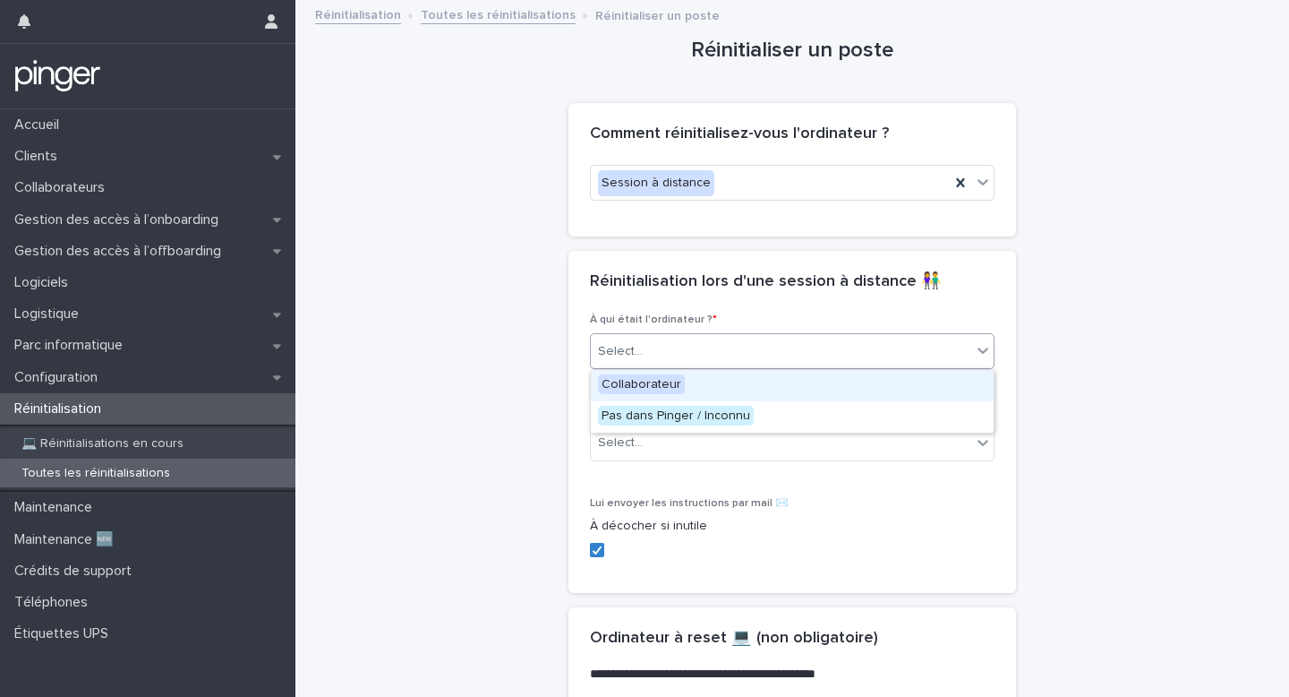
click at [680, 376] on div "Collaborateur" at bounding box center [792, 385] width 403 height 31
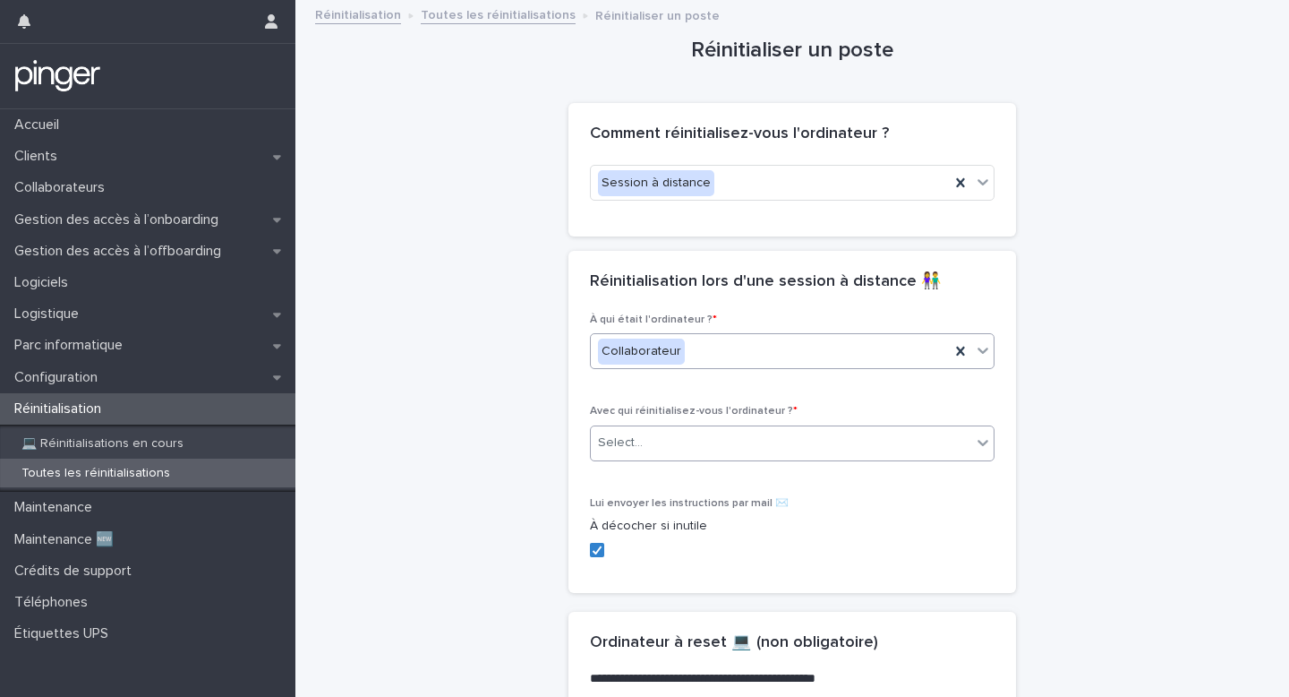
click at [663, 445] on div "Select..." at bounding box center [781, 443] width 380 height 30
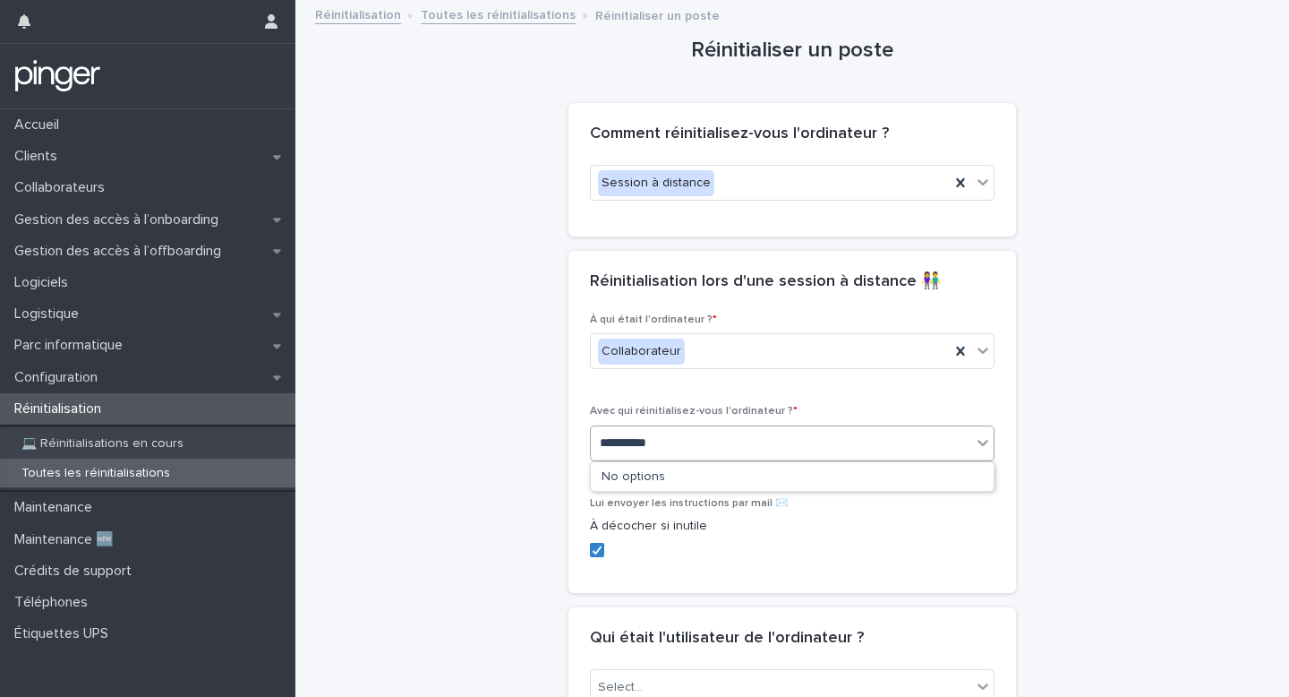
type input "**********"
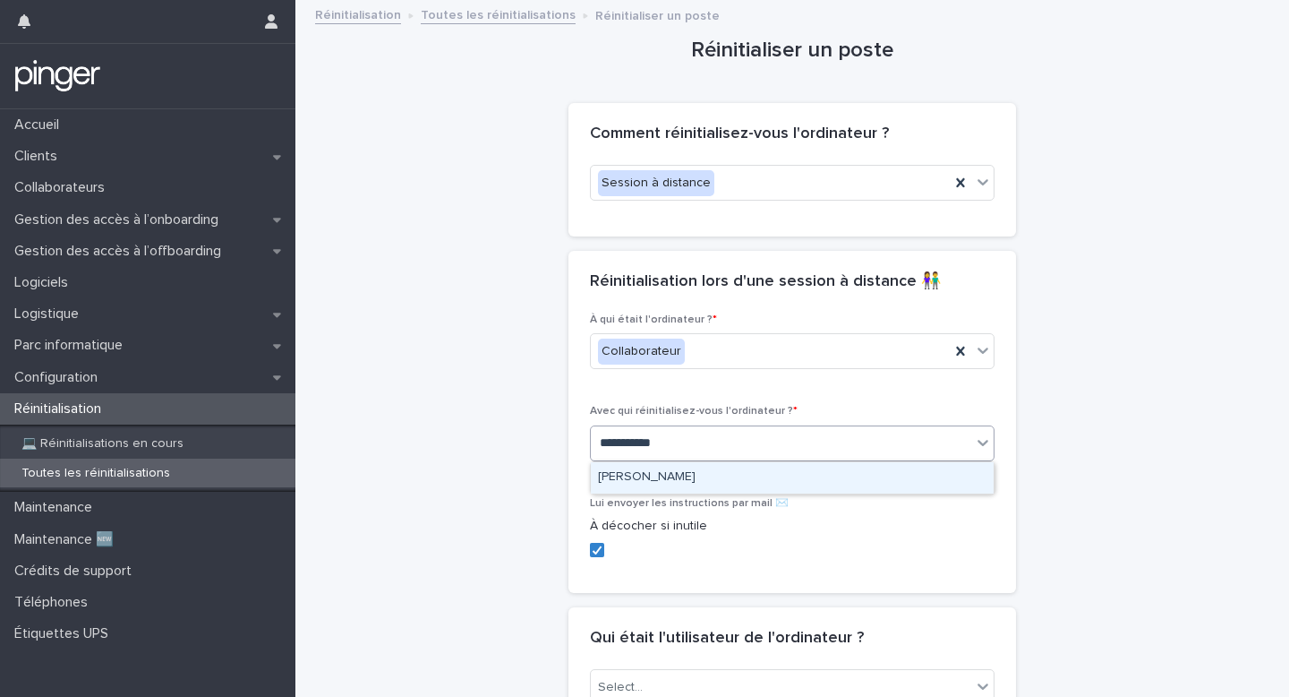
click at [672, 475] on div "[PERSON_NAME]" at bounding box center [792, 477] width 403 height 31
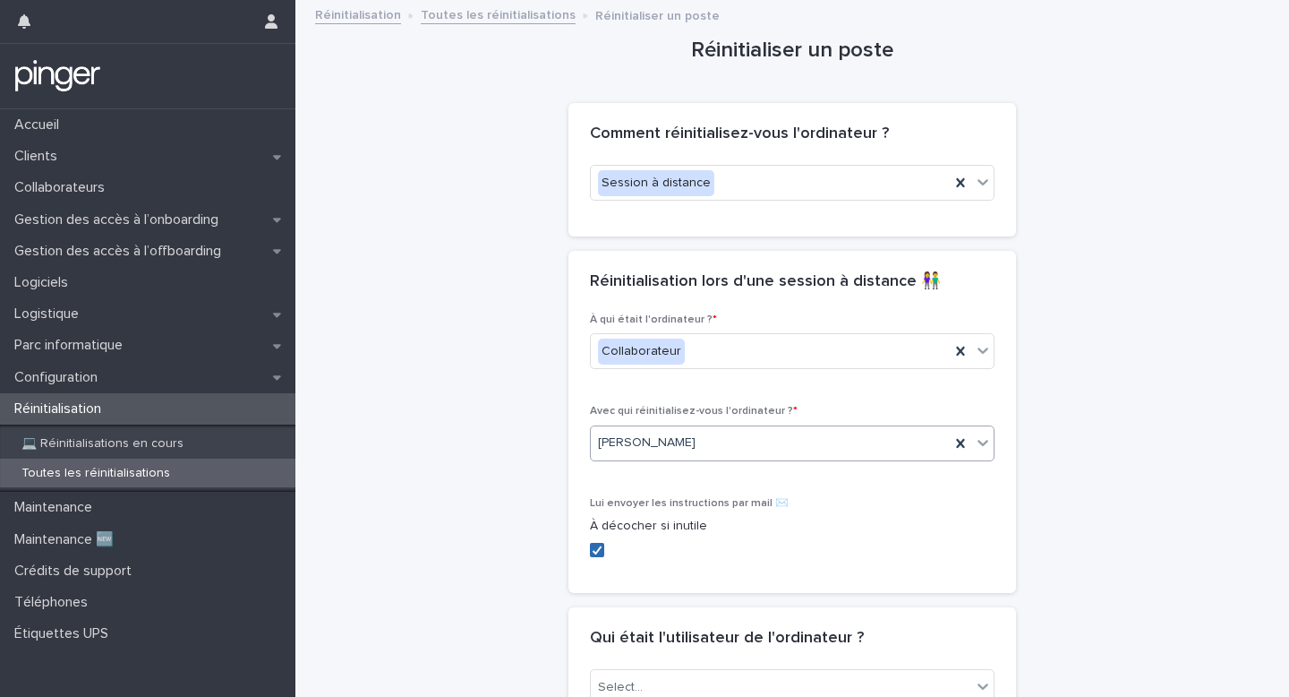
click at [602, 548] on icon at bounding box center [597, 549] width 11 height 9
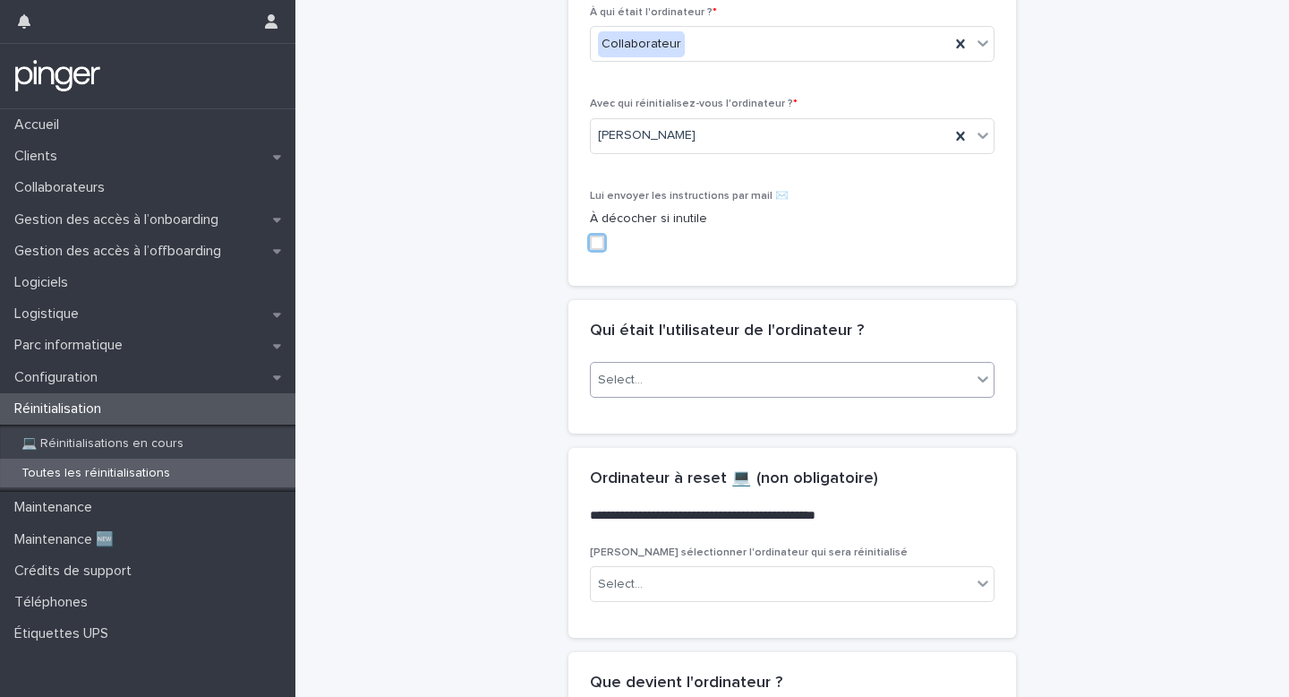
click at [697, 389] on div "Select..." at bounding box center [781, 380] width 380 height 30
type input "**********"
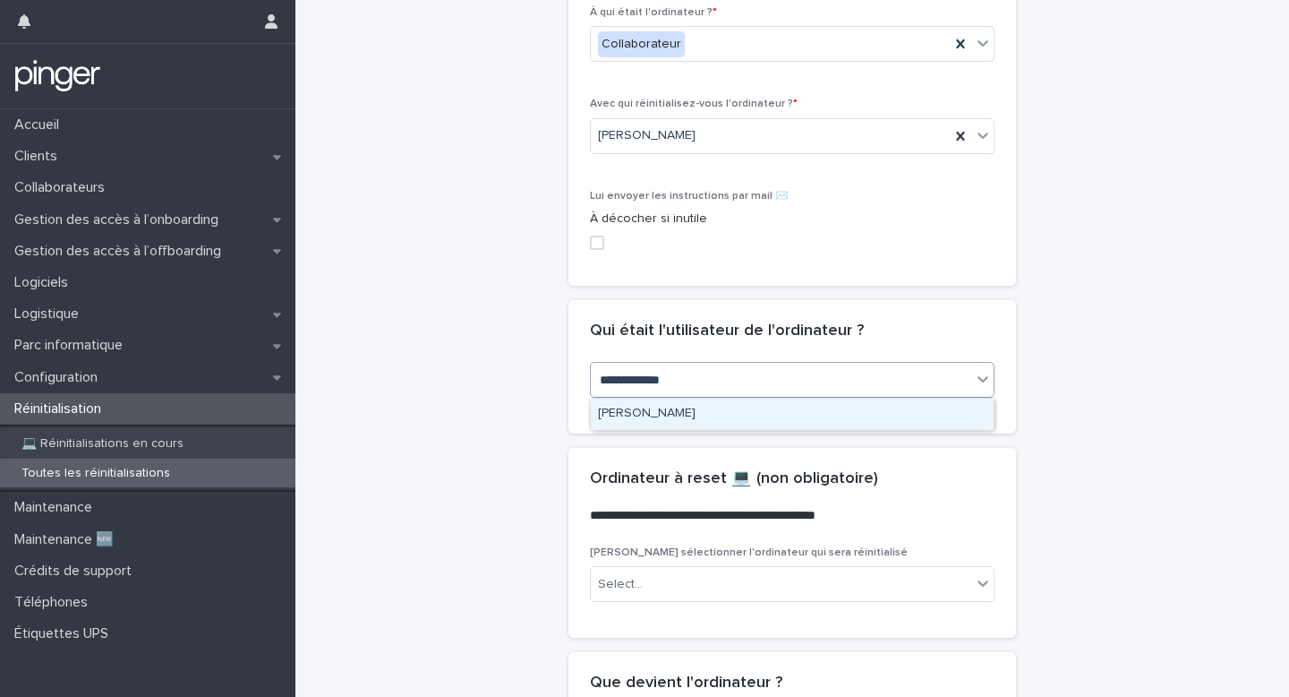
click at [705, 411] on div "[PERSON_NAME]" at bounding box center [792, 413] width 403 height 31
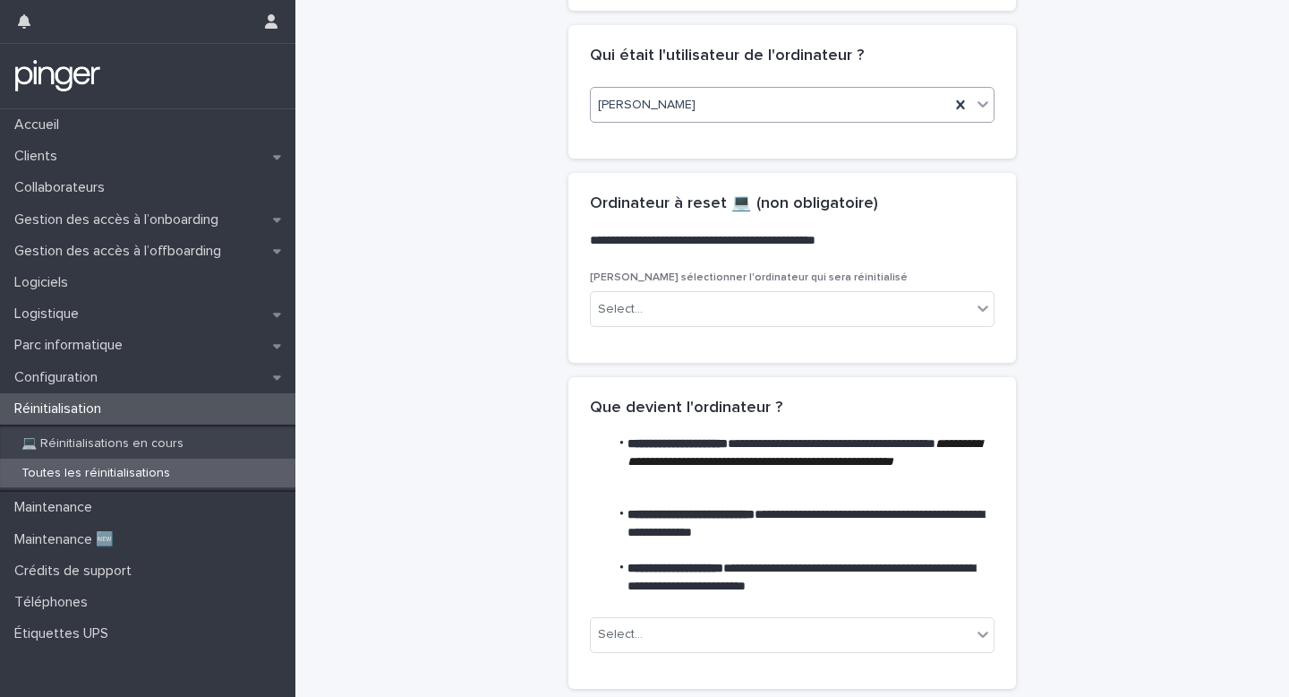
scroll to position [706, 0]
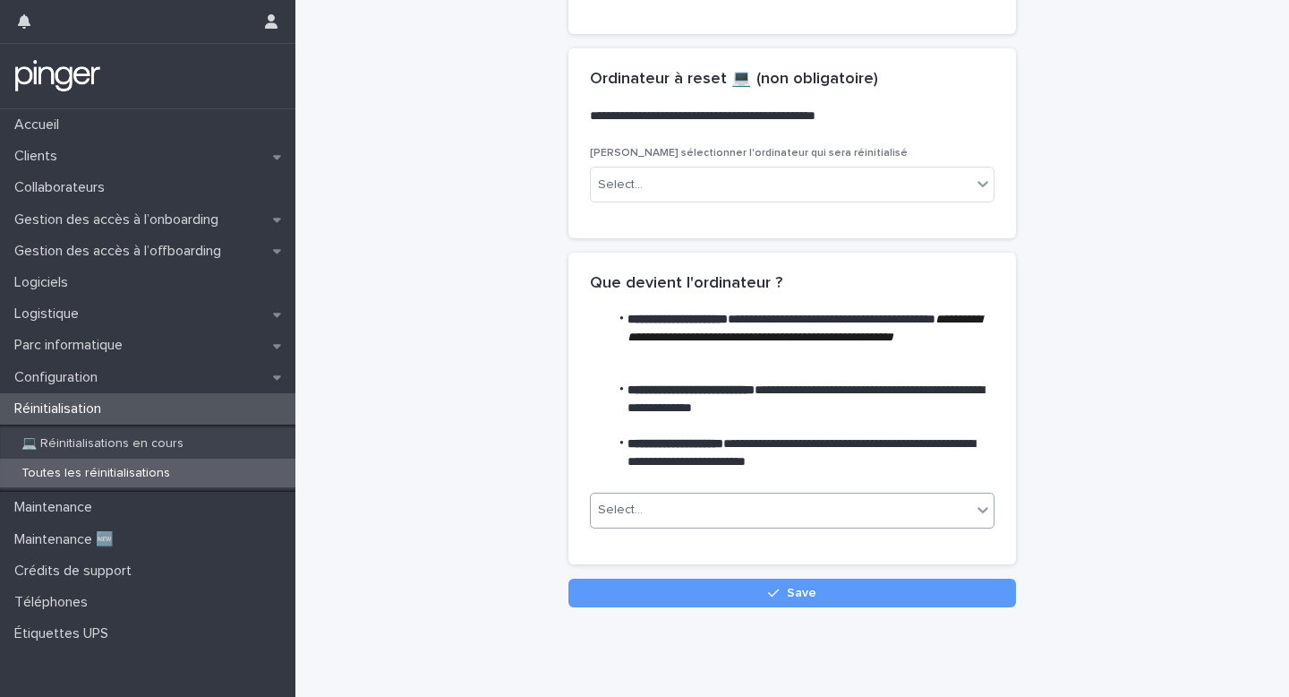
click at [694, 500] on div "Select..." at bounding box center [781, 510] width 380 height 30
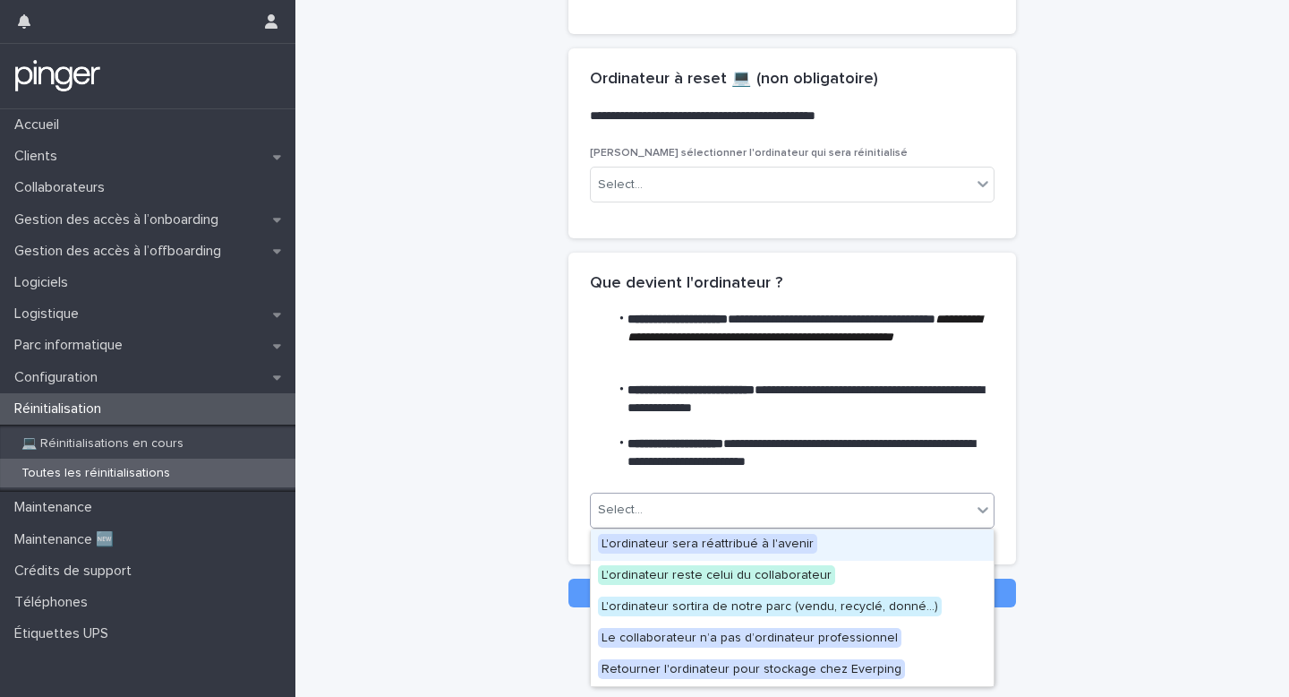
click at [640, 512] on div "Select..." at bounding box center [620, 509] width 45 height 19
click at [651, 533] on div "L'ordinateur sera réattribué à l'avenir" at bounding box center [792, 544] width 403 height 31
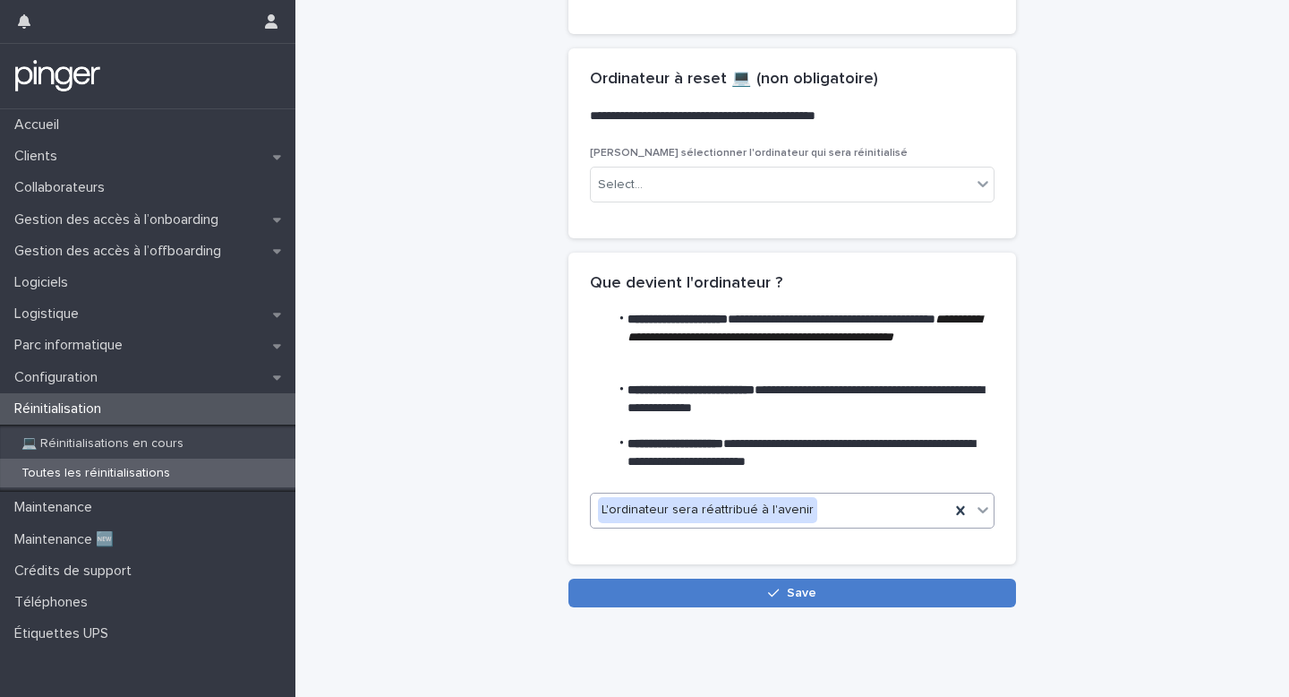
click at [660, 586] on button "Save" at bounding box center [792, 592] width 448 height 29
